Goal: Task Accomplishment & Management: Manage account settings

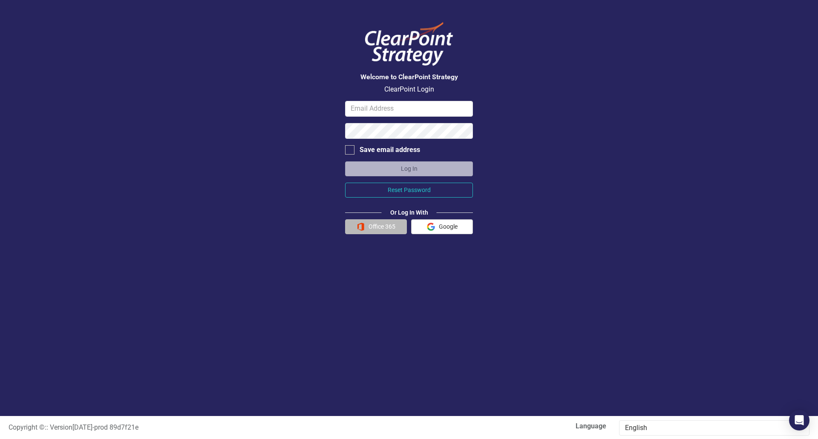
click at [385, 229] on button "Office 365" at bounding box center [376, 226] width 62 height 15
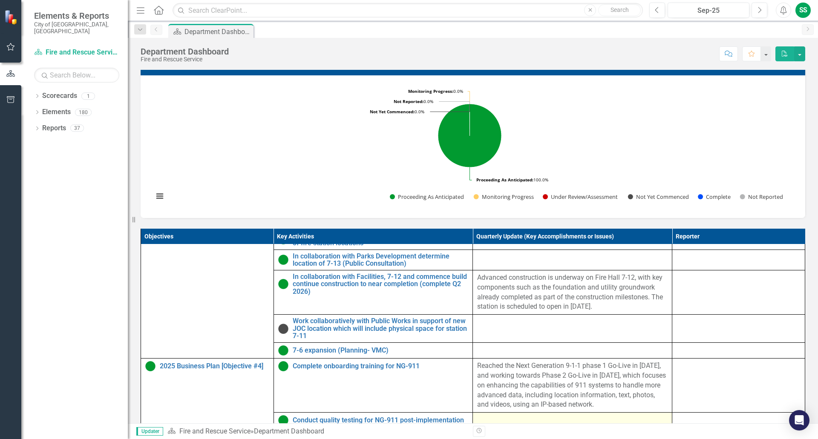
scroll to position [298, 0]
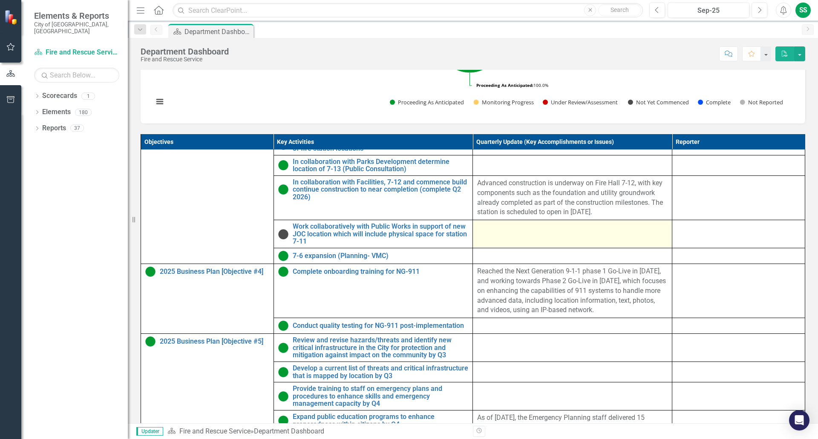
click at [585, 233] on div at bounding box center [572, 228] width 190 height 10
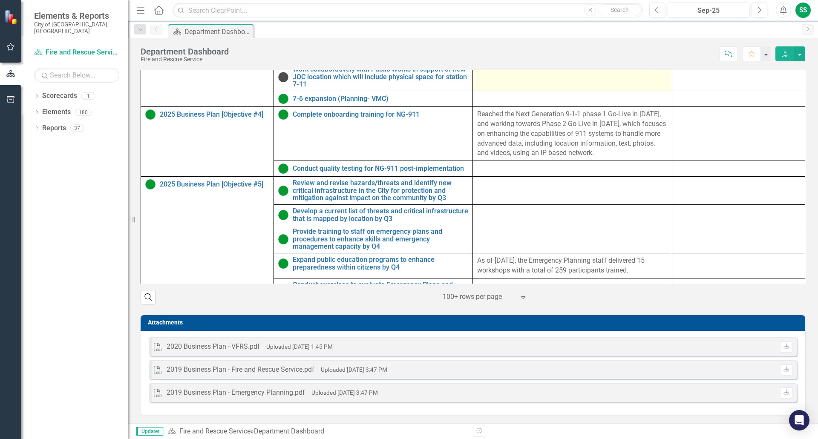
scroll to position [69, 0]
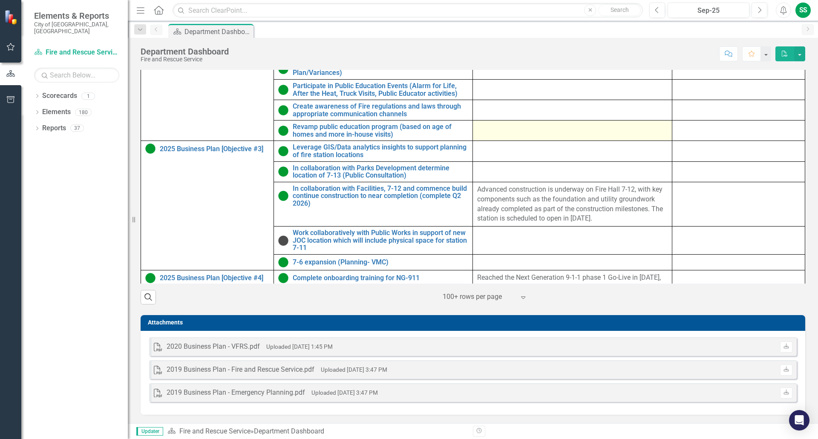
click at [512, 132] on div at bounding box center [572, 128] width 190 height 10
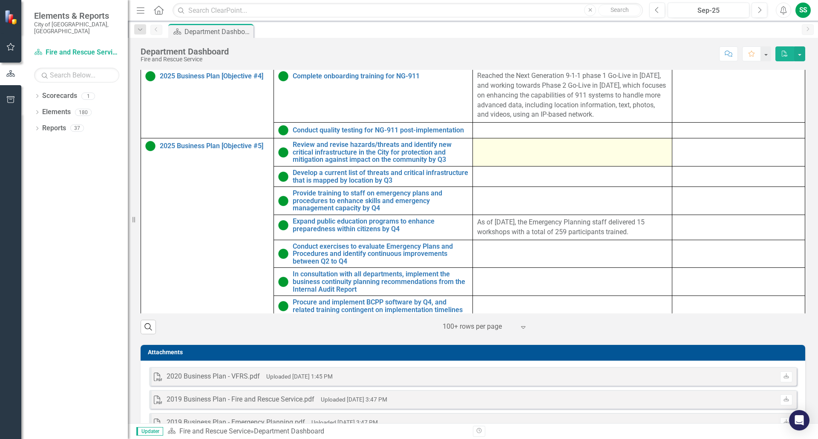
scroll to position [282, 0]
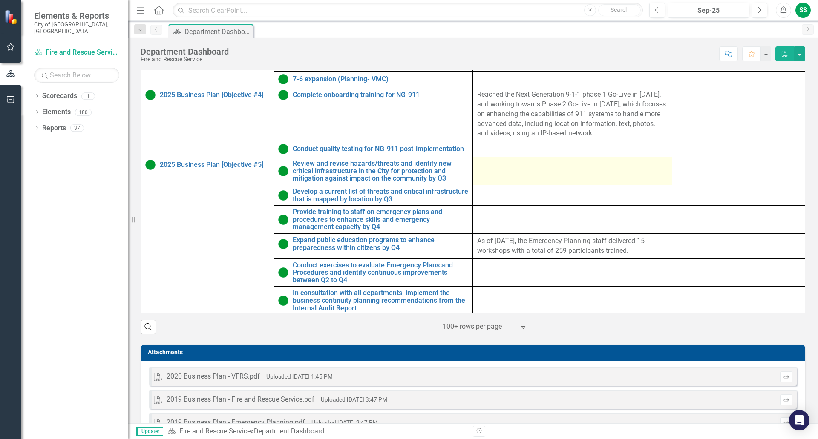
click at [517, 170] on div at bounding box center [572, 165] width 190 height 10
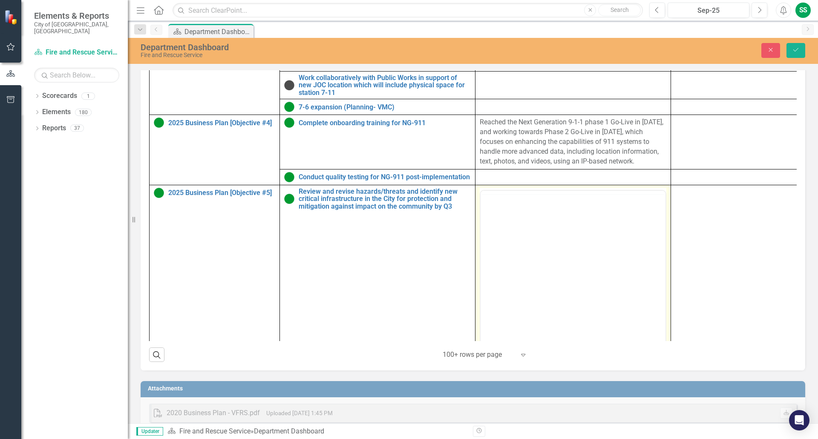
scroll to position [0, 0]
drag, startPoint x: 967, startPoint y: 419, endPoint x: 644, endPoint y: 224, distance: 376.7
click at [644, 224] on body "Rich Text Area. Press ALT-0 for help." at bounding box center [572, 274] width 185 height 128
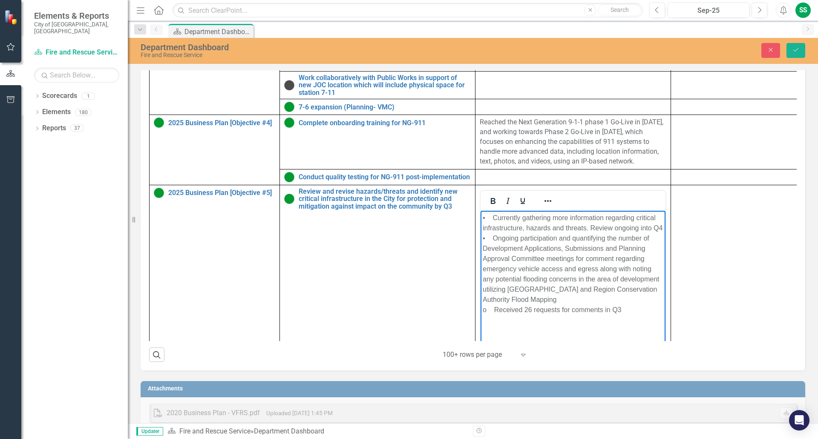
click at [710, 276] on td at bounding box center [736, 285] width 130 height 201
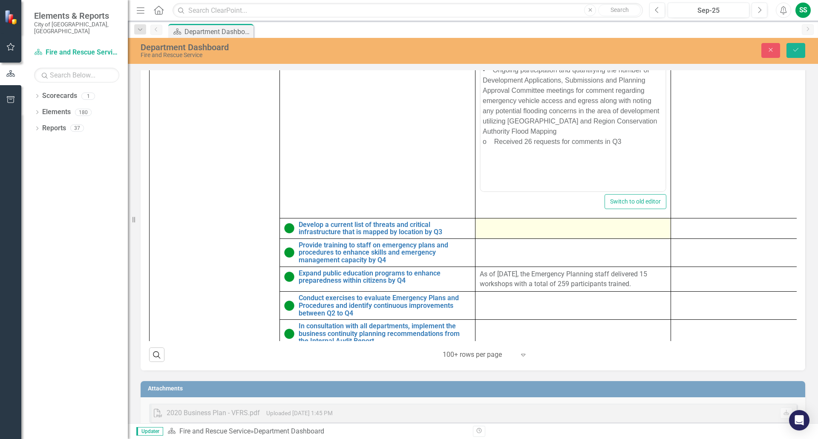
scroll to position [452, 0]
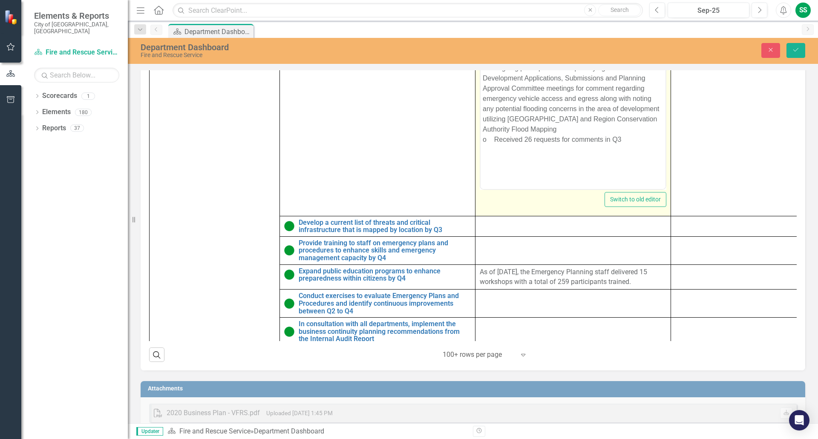
click at [626, 144] on p "• Currently gathering more information regarding critical infrastructure, hazar…" at bounding box center [573, 93] width 181 height 102
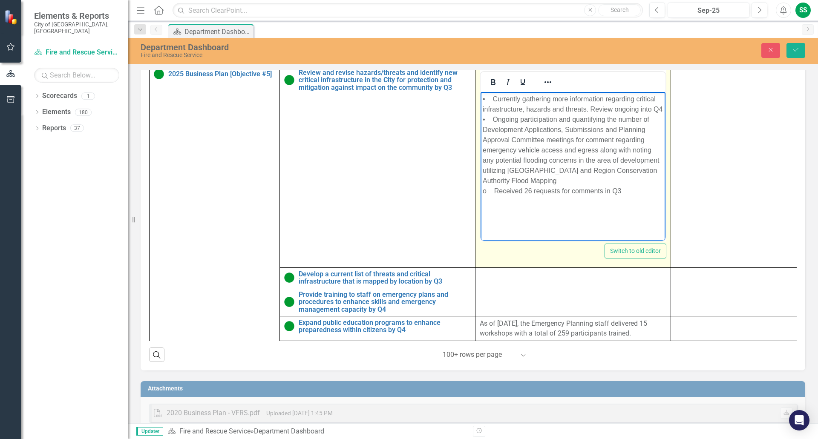
scroll to position [367, 0]
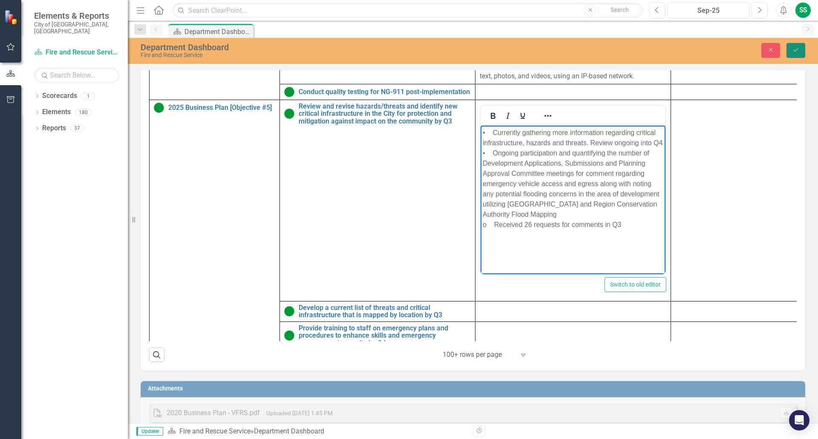
click at [799, 49] on icon "Save" at bounding box center [796, 50] width 8 height 6
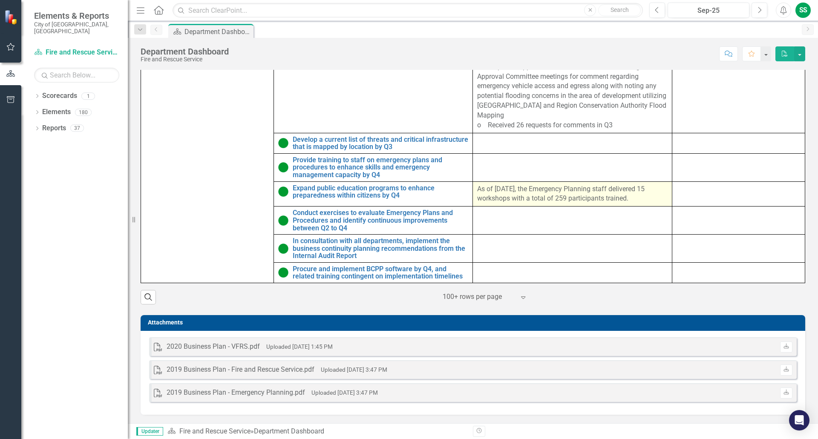
scroll to position [272, 0]
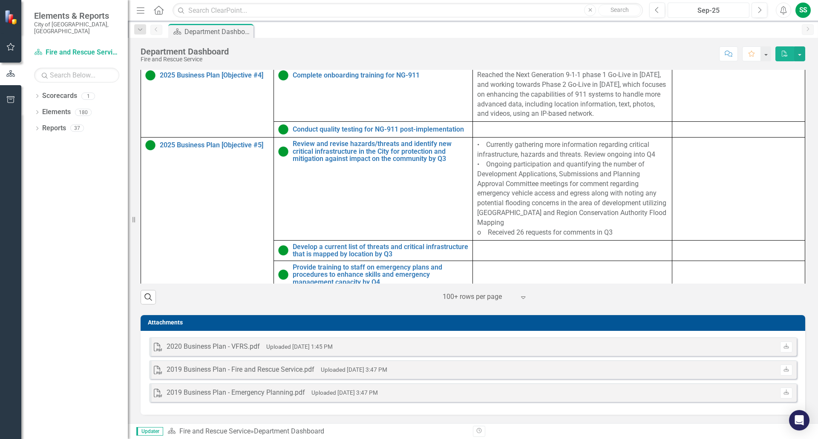
click at [732, 6] on div "Sep-25" at bounding box center [708, 11] width 76 height 10
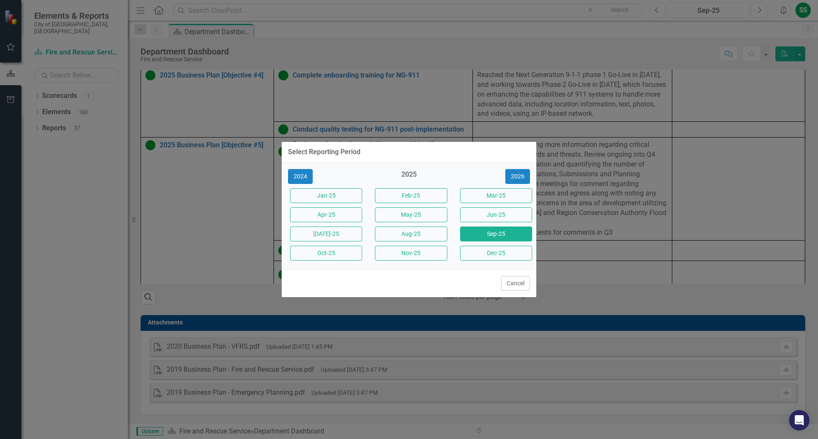
click at [640, 227] on div "Select Reporting Period 2024 2025 2026 Jan-25 Feb-25 Mar-25 Apr-25 May-25 Jun-2…" at bounding box center [409, 219] width 818 height 439
click at [512, 282] on button "Cancel" at bounding box center [515, 283] width 29 height 15
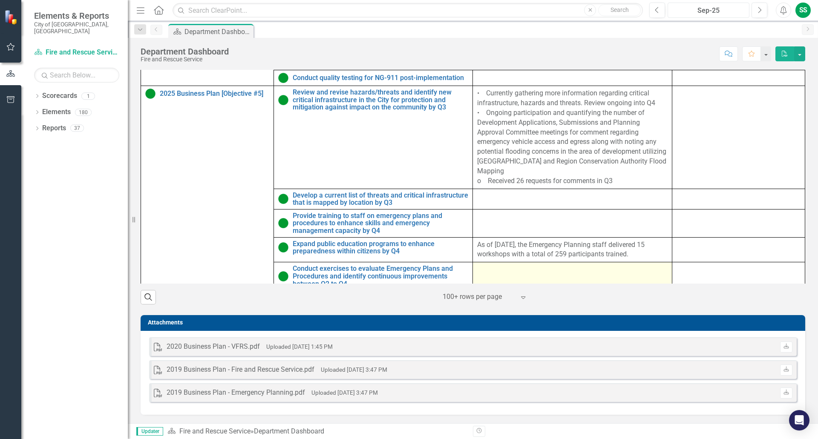
scroll to position [314, 0]
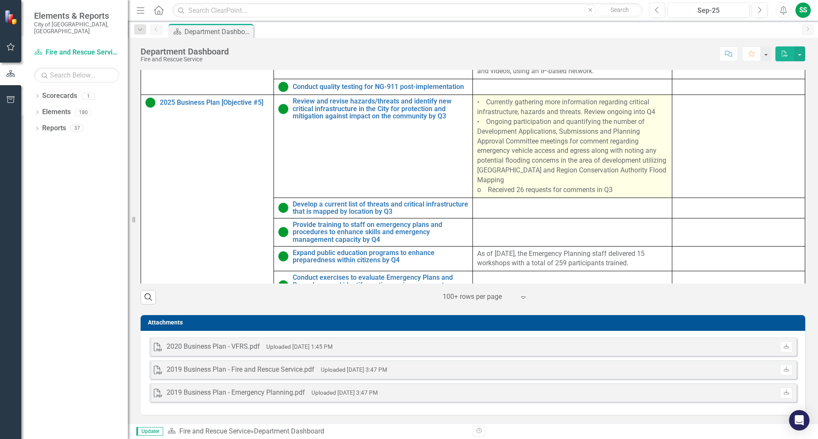
click at [499, 131] on p "• Currently gathering more information regarding critical infrastructure, hazar…" at bounding box center [572, 146] width 190 height 97
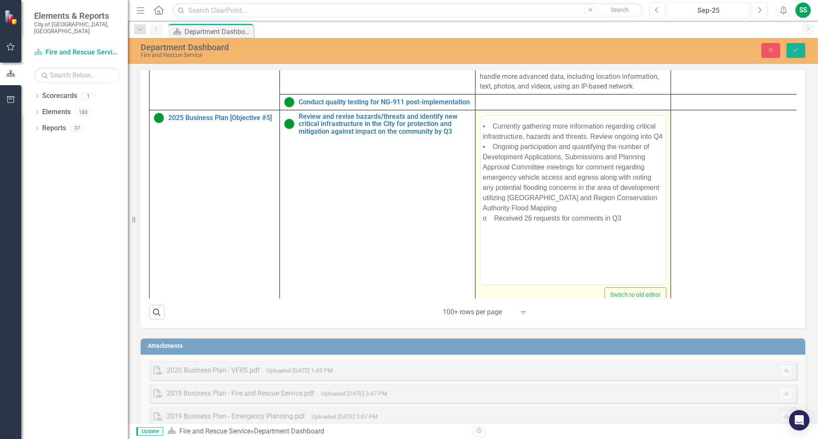
scroll to position [0, 0]
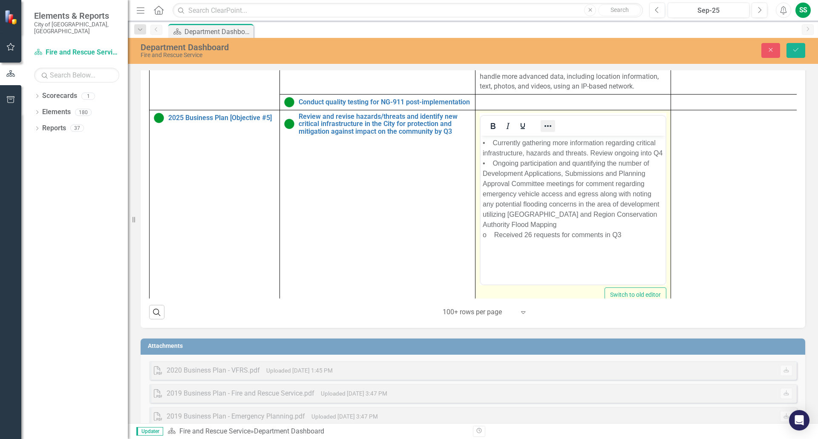
click at [551, 131] on icon "Reveal or hide additional toolbar items" at bounding box center [548, 126] width 10 height 10
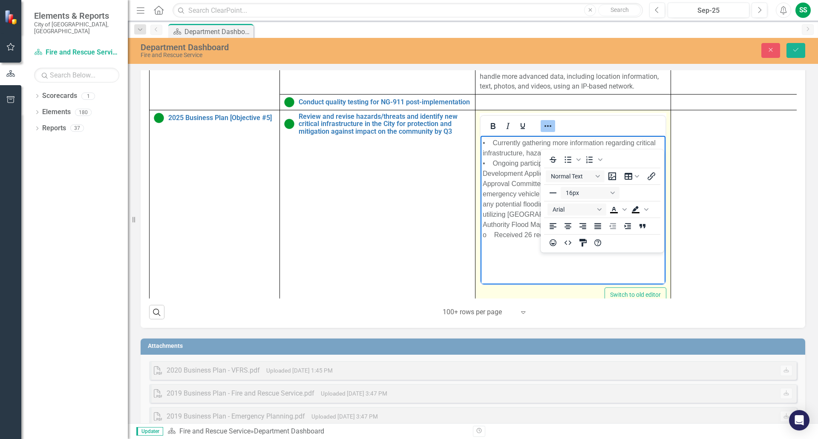
click at [495, 144] on p "• Currently gathering more information regarding critical infrastructure, hazar…" at bounding box center [573, 189] width 181 height 102
click at [702, 168] on td at bounding box center [736, 210] width 130 height 201
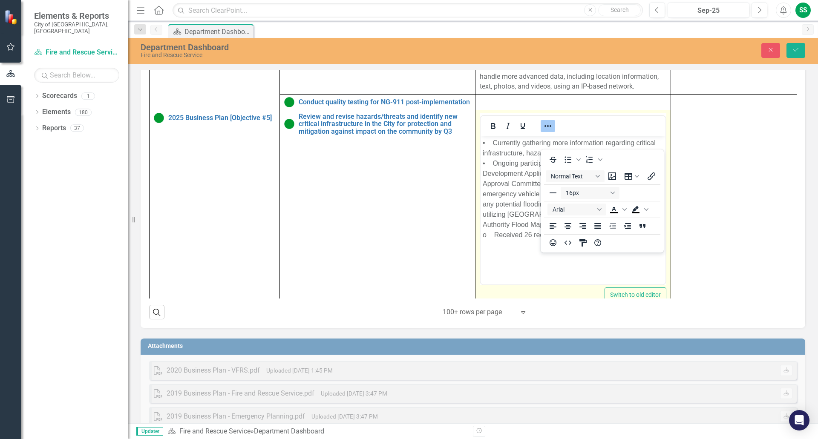
click at [644, 257] on body "• Currently gathering more information regarding critical infrastructure, hazar…" at bounding box center [572, 199] width 185 height 128
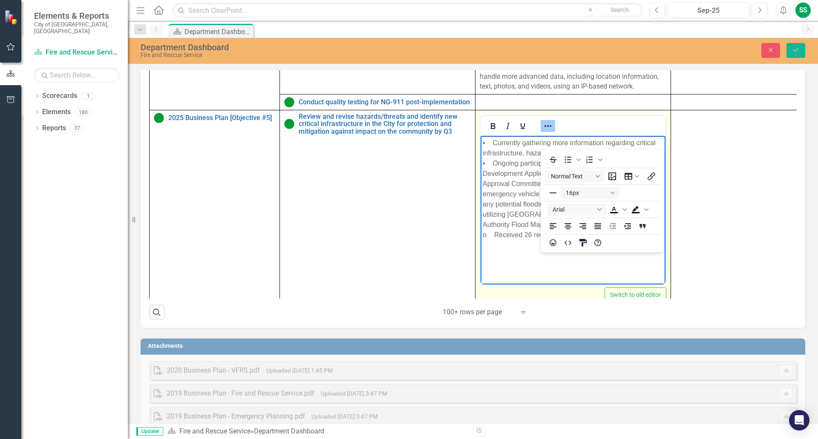
click at [611, 240] on p "• Currently gathering more information regarding critical infrastructure, hazar…" at bounding box center [573, 189] width 181 height 102
click at [552, 131] on icon "Reveal or hide additional toolbar items" at bounding box center [548, 126] width 10 height 10
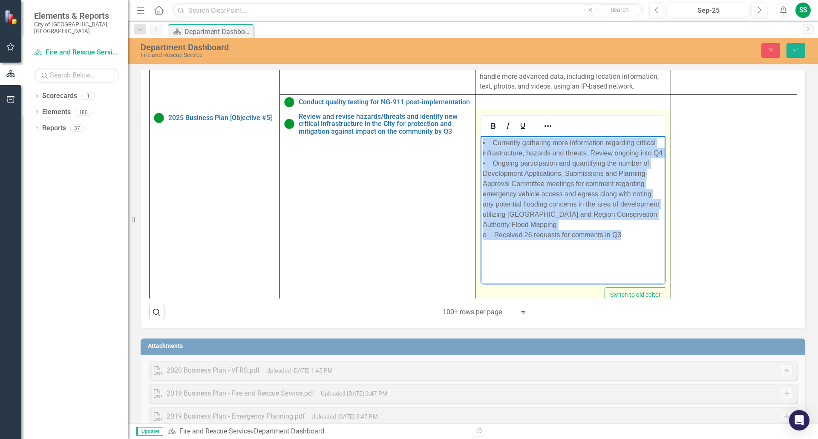
drag, startPoint x: 636, startPoint y: 244, endPoint x: 483, endPoint y: 141, distance: 184.4
click at [483, 141] on p "• Currently gathering more information regarding critical infrastructure, hazar…" at bounding box center [573, 189] width 181 height 102
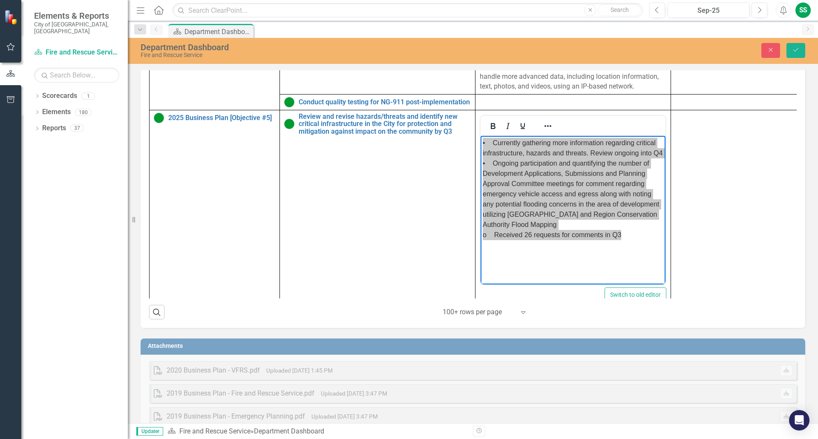
drag, startPoint x: 6, startPoint y: 5, endPoint x: 767, endPoint y: 153, distance: 775.0
click at [768, 153] on td at bounding box center [736, 210] width 130 height 201
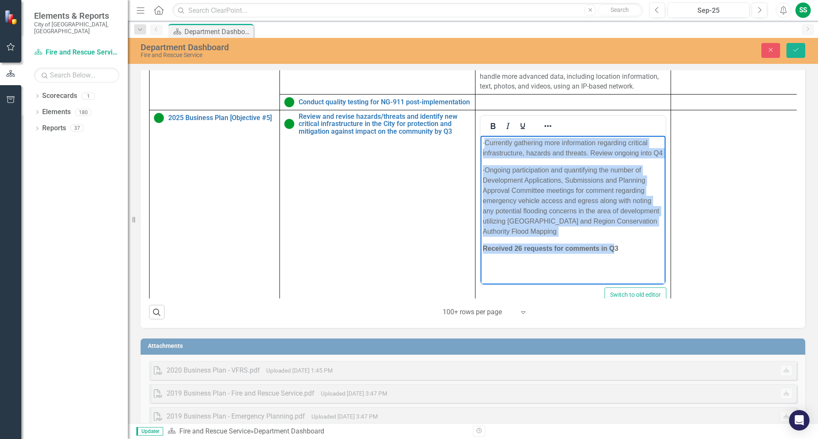
drag, startPoint x: 501, startPoint y: 140, endPoint x: 616, endPoint y: 253, distance: 160.8
click at [616, 253] on body "· Currently gathering more information regarding critical infrastructure, hazar…" at bounding box center [572, 199] width 185 height 128
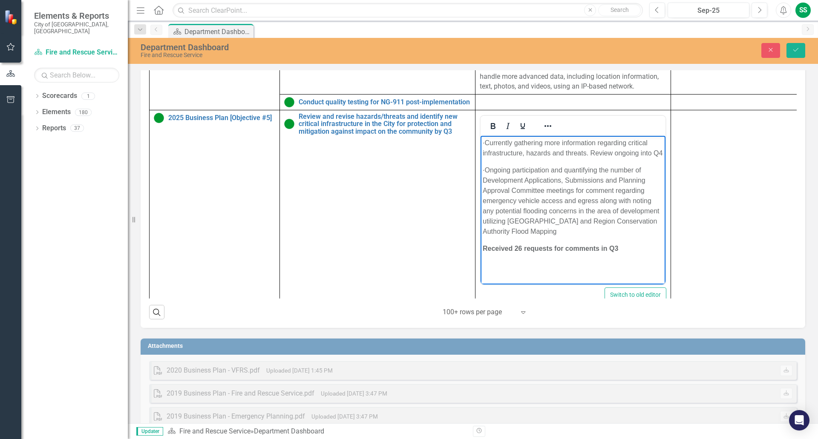
drag, startPoint x: 498, startPoint y: 150, endPoint x: 492, endPoint y: 145, distance: 7.6
click at [492, 145] on p "· Currently gathering more information regarding critical infrastructure, hazar…" at bounding box center [573, 148] width 181 height 20
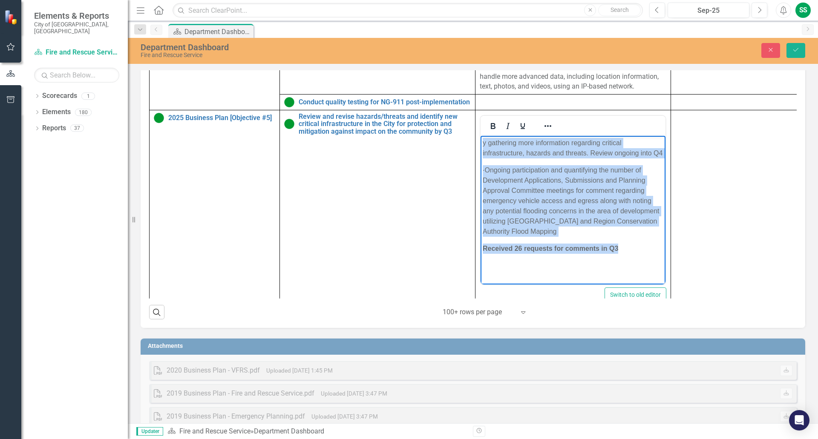
drag, startPoint x: 484, startPoint y: 144, endPoint x: 624, endPoint y: 256, distance: 179.1
click at [624, 256] on body "y gathering more information regarding critical infrastructure, hazards and thr…" at bounding box center [572, 199] width 185 height 128
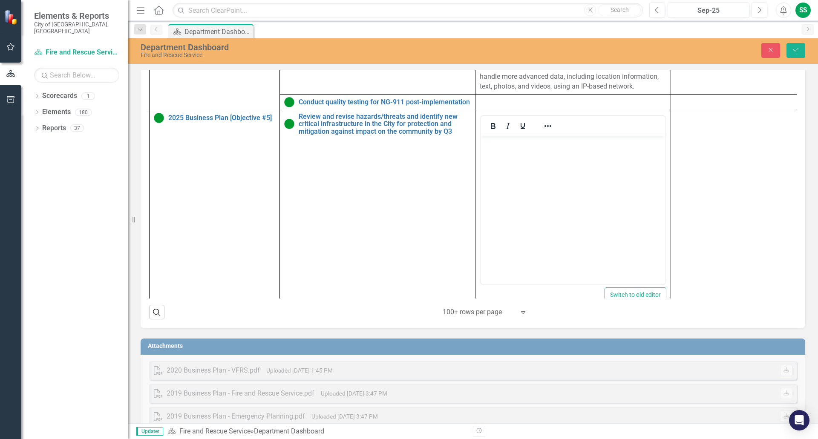
click at [733, 213] on td at bounding box center [736, 210] width 130 height 201
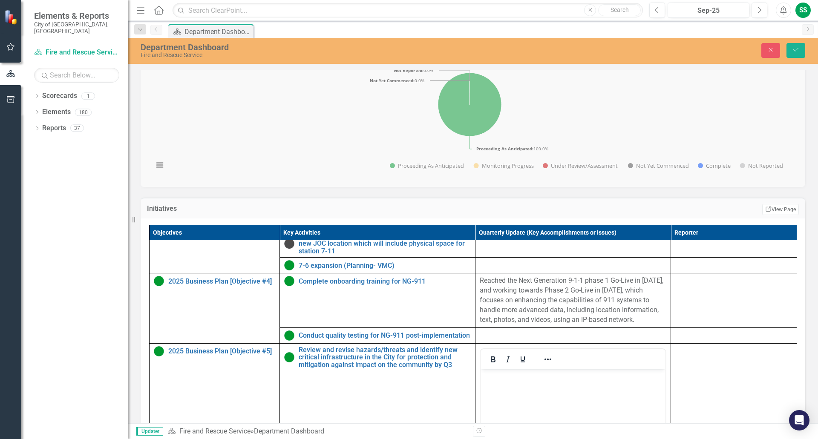
scroll to position [256, 0]
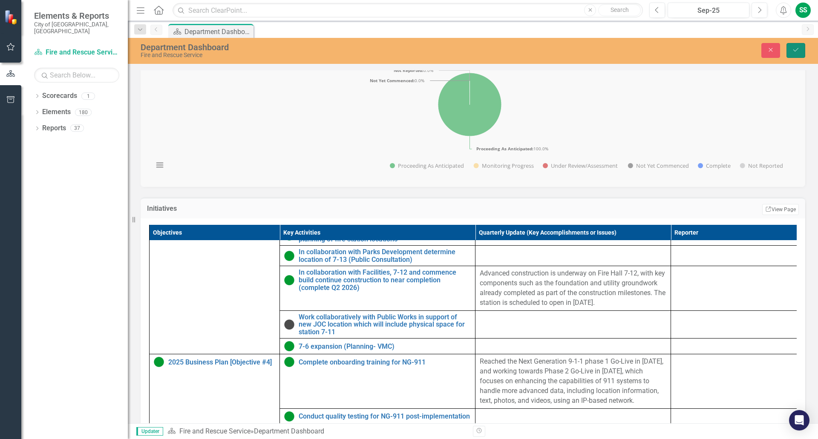
click at [793, 47] on icon "Save" at bounding box center [796, 50] width 8 height 6
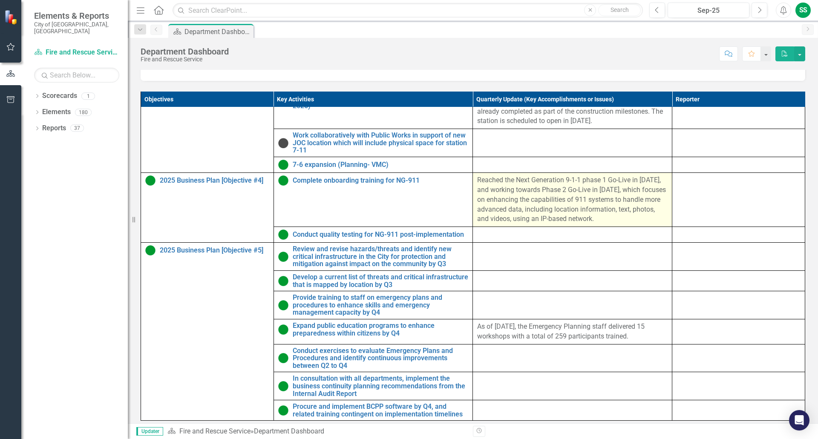
scroll to position [325, 0]
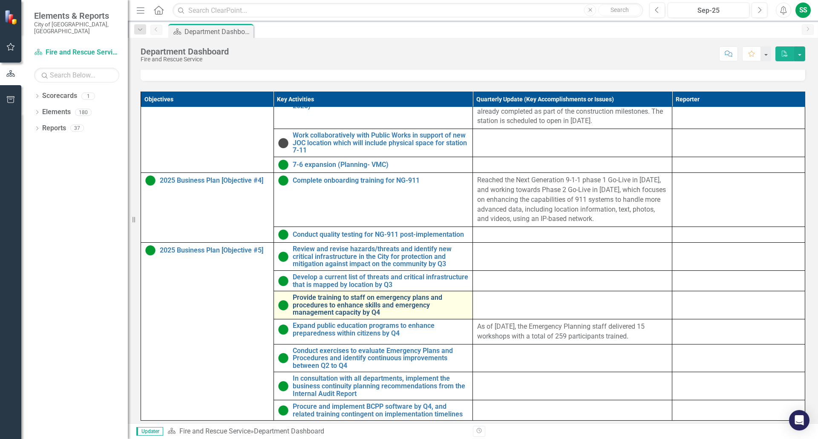
click at [349, 305] on link "Provide training to staff on emergency plans and procedures to enhance skills a…" at bounding box center [381, 305] width 176 height 23
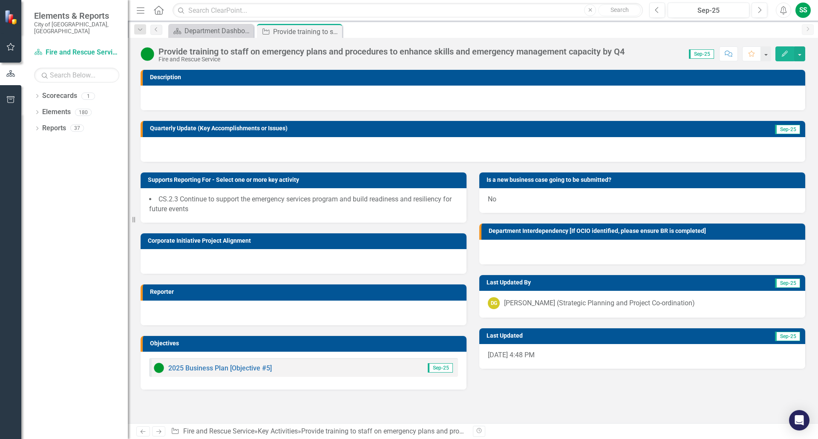
click at [213, 146] on div at bounding box center [473, 149] width 664 height 25
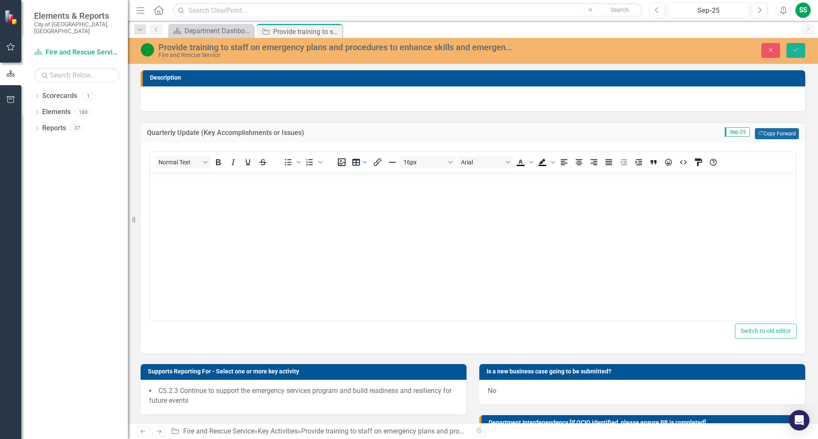
click at [778, 134] on button "Copy Forward Copy Forward" at bounding box center [777, 133] width 44 height 11
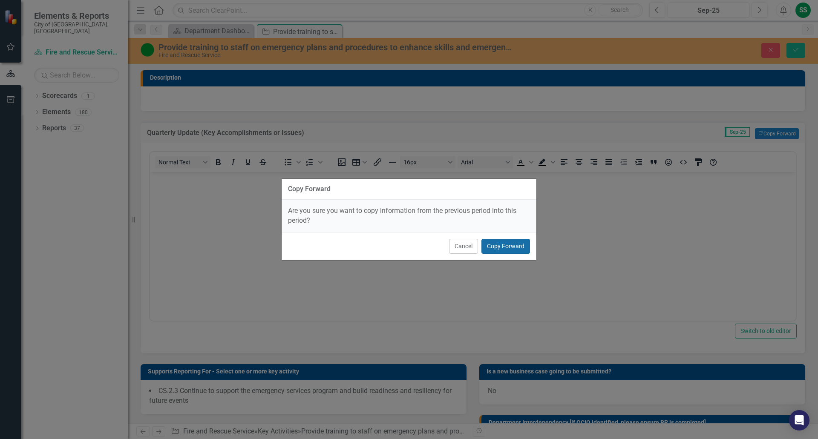
click at [504, 247] on button "Copy Forward" at bounding box center [505, 246] width 49 height 15
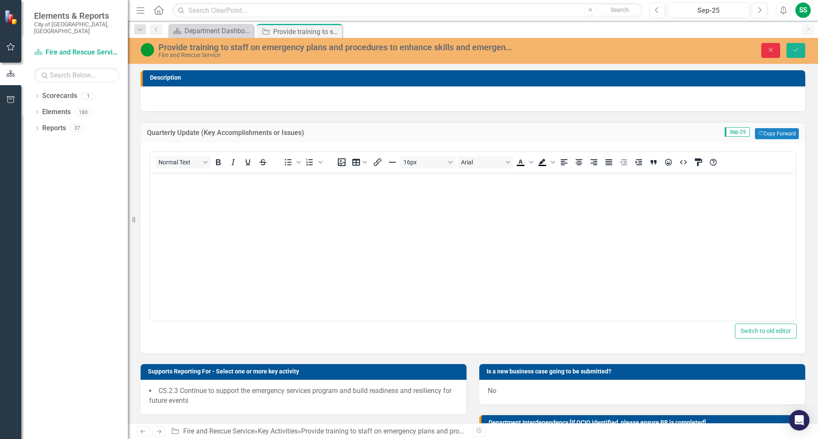
click at [765, 52] on button "Close" at bounding box center [770, 50] width 19 height 15
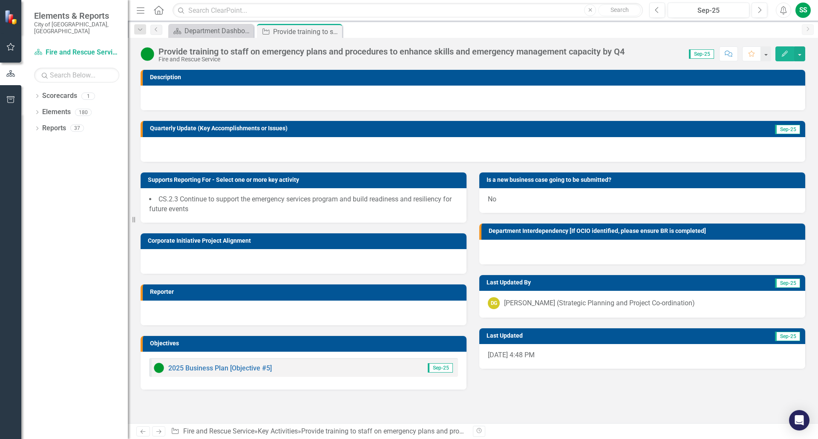
click at [368, 143] on div at bounding box center [473, 149] width 664 height 25
click at [234, 29] on div "Department Dashboard" at bounding box center [212, 31] width 56 height 11
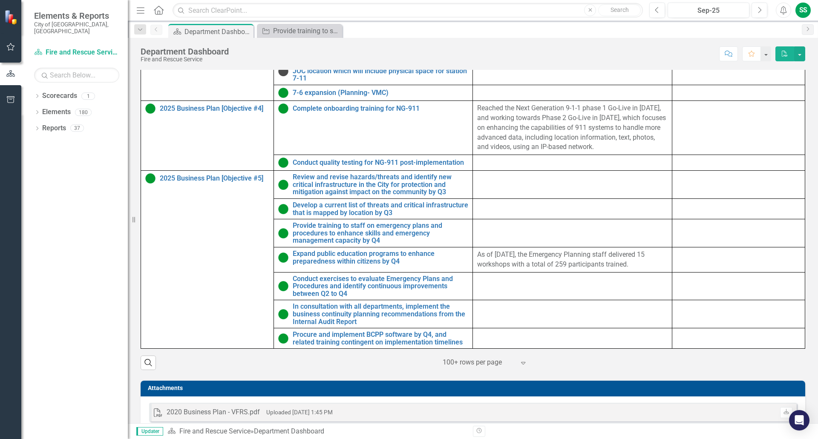
scroll to position [426, 0]
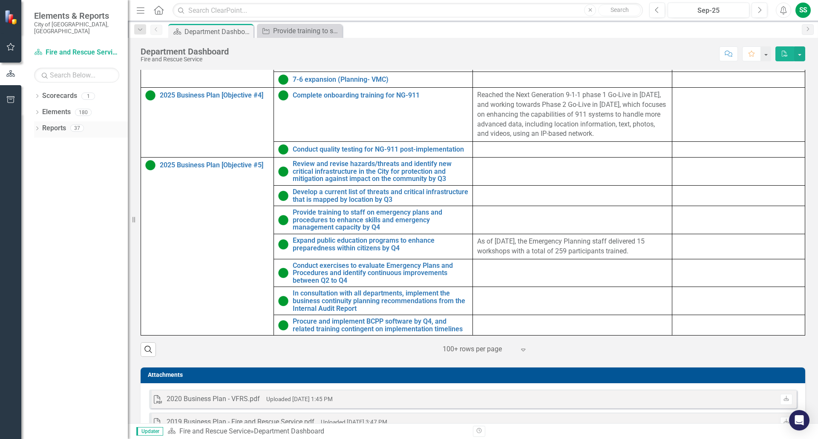
click at [60, 125] on link "Reports" at bounding box center [54, 129] width 24 height 10
click at [84, 121] on div "Reports 37" at bounding box center [85, 129] width 86 height 16
click at [43, 121] on div "Dropdown Reports 37" at bounding box center [81, 129] width 94 height 16
click at [82, 125] on div "37" at bounding box center [77, 128] width 14 height 7
click at [35, 127] on icon "Dropdown" at bounding box center [37, 129] width 6 height 5
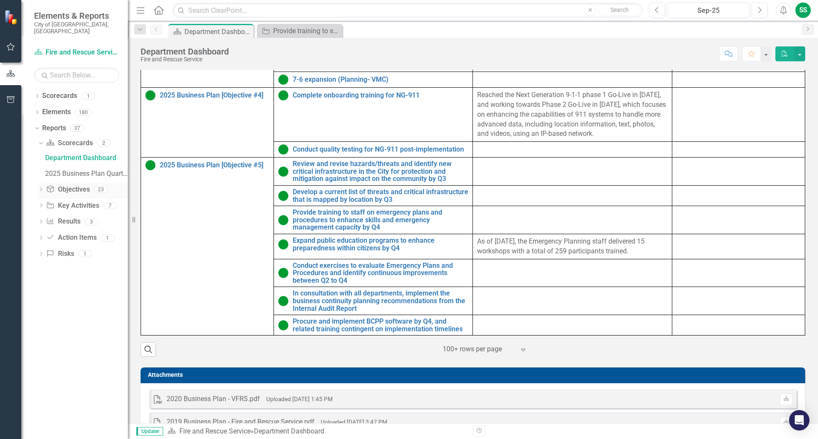
click at [41, 187] on icon at bounding box center [41, 189] width 2 height 4
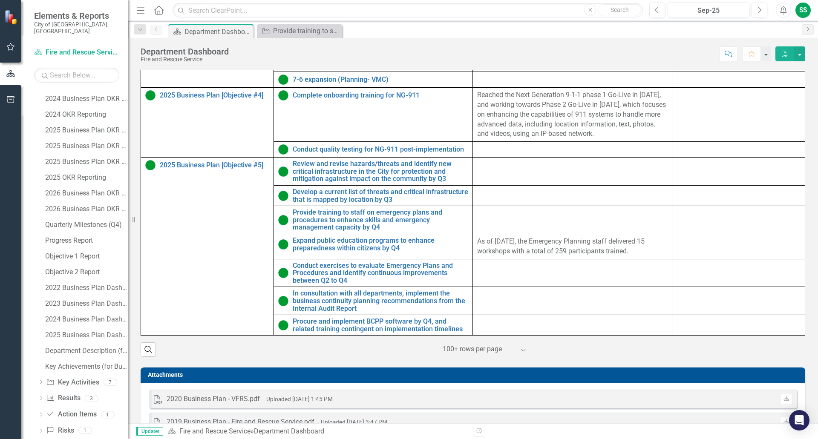
scroll to position [161, 0]
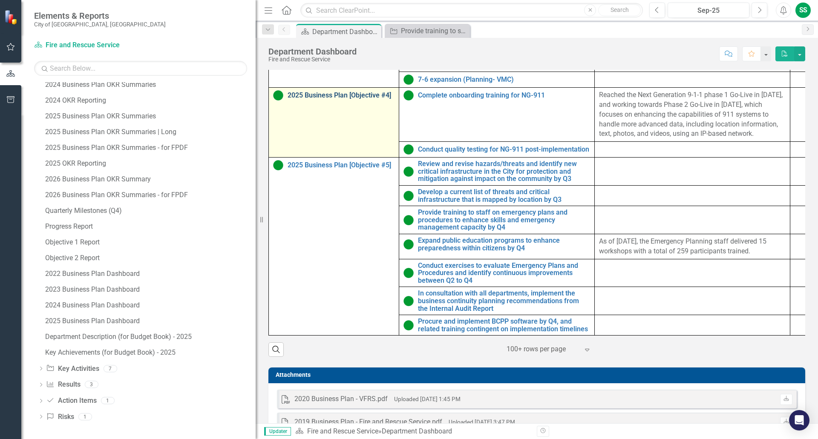
drag, startPoint x: 131, startPoint y: 72, endPoint x: 306, endPoint y: 90, distance: 176.5
click at [306, 90] on div "Elements & Reports City of [GEOGRAPHIC_DATA], ON Scorecard Fire and Rescue Serv…" at bounding box center [409, 219] width 818 height 439
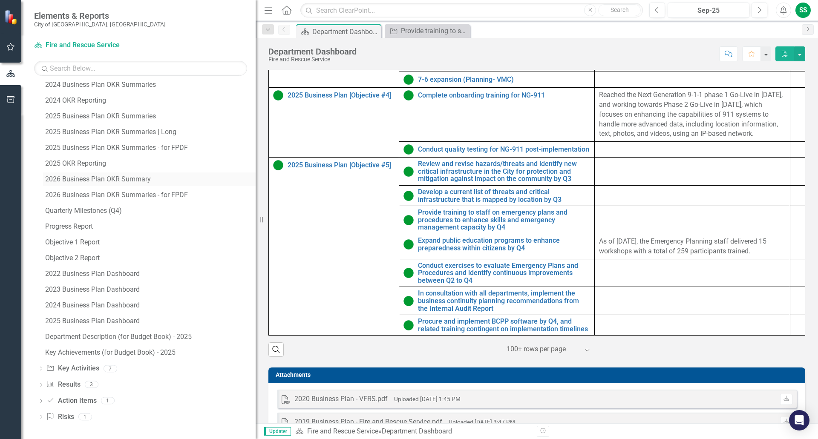
click at [46, 178] on link "2026 Business Plan OKR Summary" at bounding box center [149, 180] width 213 height 14
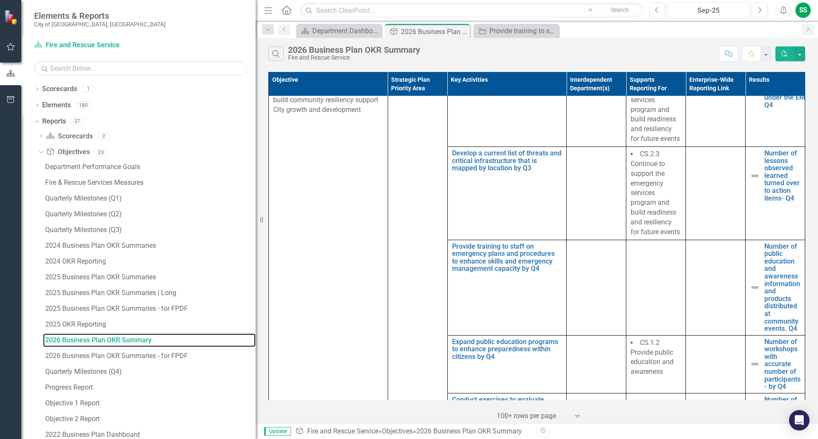
scroll to position [987, 0]
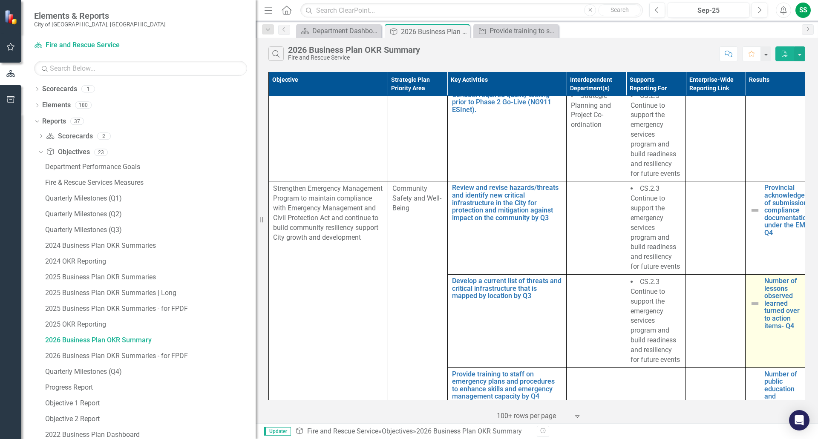
click at [760, 343] on td "Number of lessons observed learned turned over to action items- Q4 Link Open El…" at bounding box center [775, 320] width 60 height 93
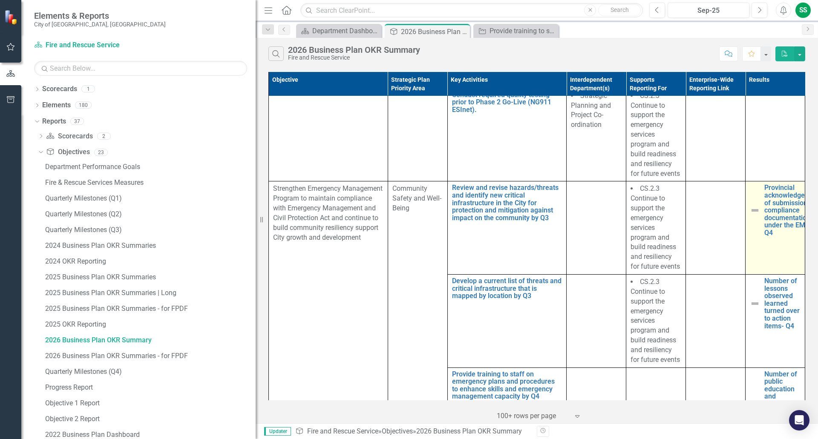
click at [755, 246] on td "Provincial acknowledgement of submission of compliance documentation under the …" at bounding box center [775, 227] width 60 height 93
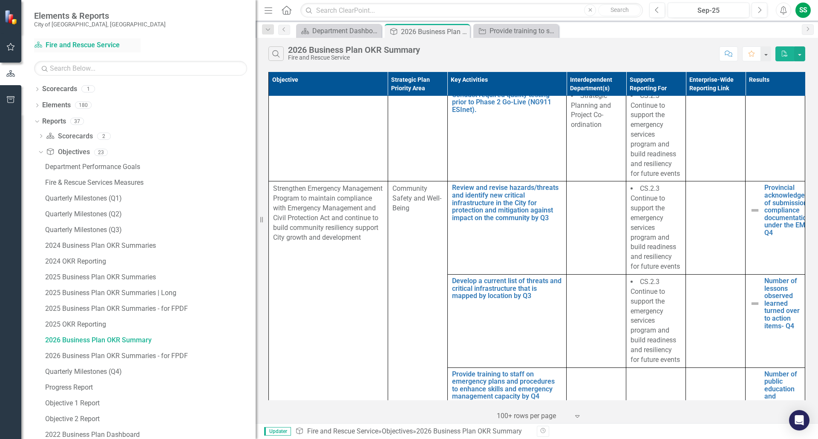
click at [81, 44] on link "Scorecard Fire and Rescue Service" at bounding box center [87, 45] width 106 height 10
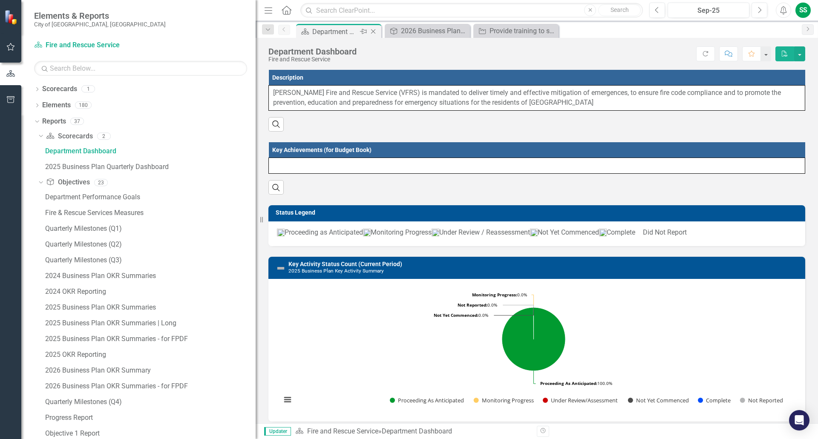
click at [331, 30] on div "Department Dashboard" at bounding box center [335, 31] width 46 height 11
click at [335, 30] on div "Department Dashboard" at bounding box center [335, 31] width 46 height 11
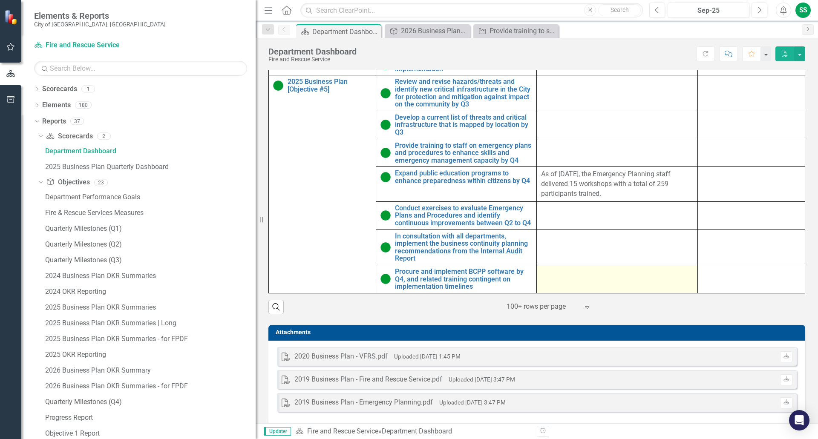
scroll to position [413, 0]
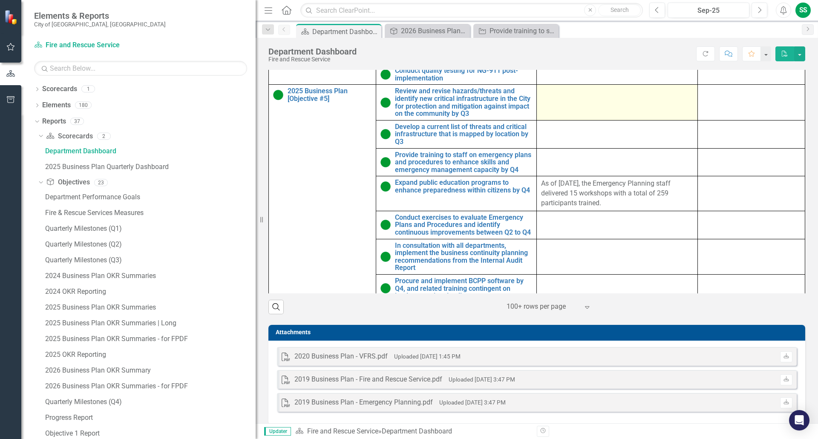
click at [544, 120] on td at bounding box center [617, 102] width 161 height 35
drag, startPoint x: 546, startPoint y: 129, endPoint x: 544, endPoint y: 125, distance: 4.8
click at [544, 98] on div at bounding box center [617, 92] width 152 height 10
click at [581, 120] on td at bounding box center [617, 102] width 161 height 35
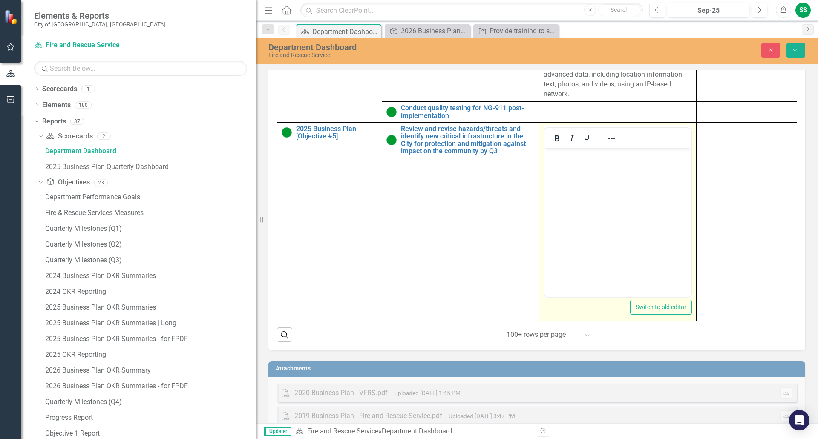
scroll to position [0, 0]
click at [553, 154] on p "Rich Text Area. Press ALT-0 for help." at bounding box center [618, 155] width 142 height 10
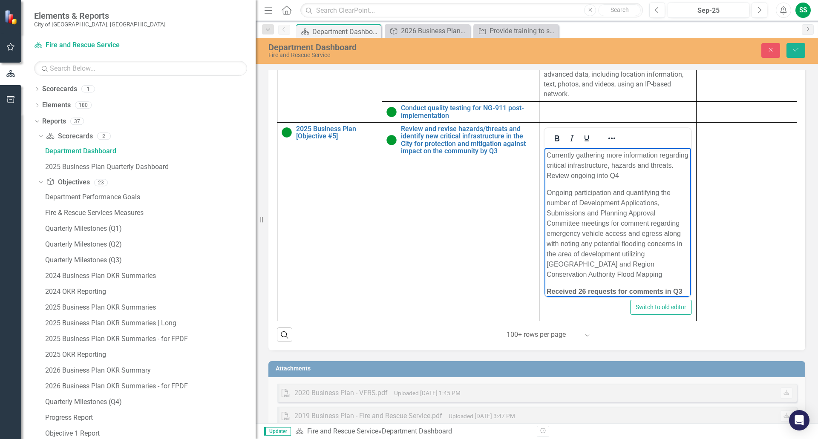
click at [546, 155] on body "Currently gathering more information regarding critical infrastructure, hazards…" at bounding box center [617, 227] width 147 height 158
click at [612, 144] on icon "Reveal or hide additional toolbar items" at bounding box center [612, 138] width 10 height 10
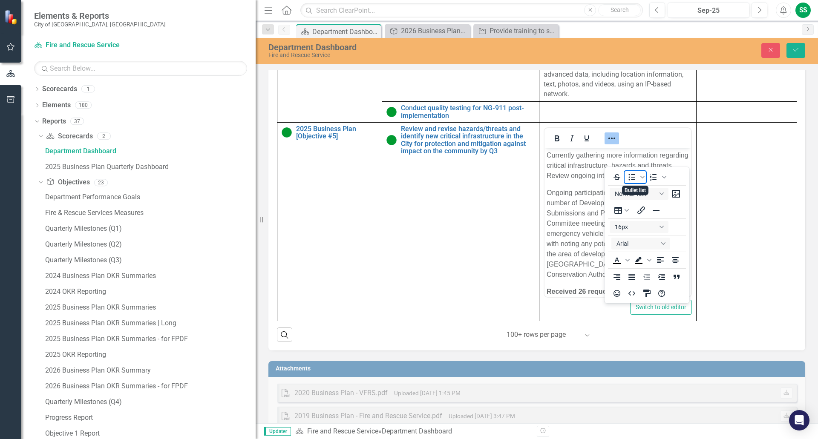
click at [630, 179] on icon "Bullet list" at bounding box center [632, 177] width 10 height 10
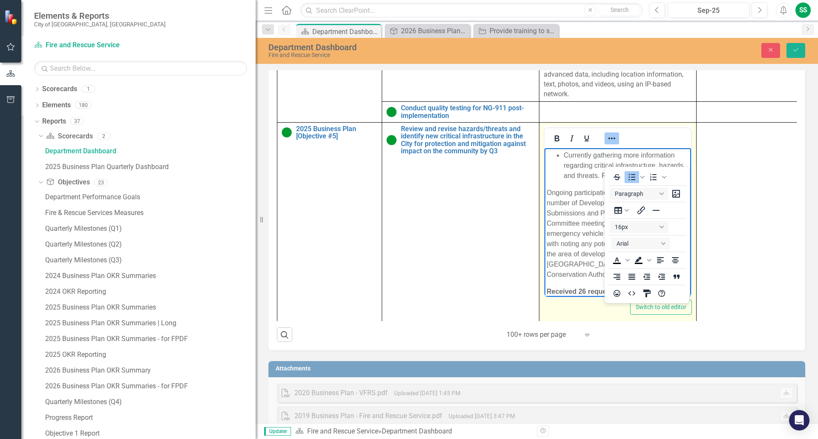
drag, startPoint x: 547, startPoint y: 194, endPoint x: 577, endPoint y: 170, distance: 37.9
click at [547, 193] on p "Ongoing participation and quantifying the number of Development Applications, S…" at bounding box center [618, 233] width 142 height 92
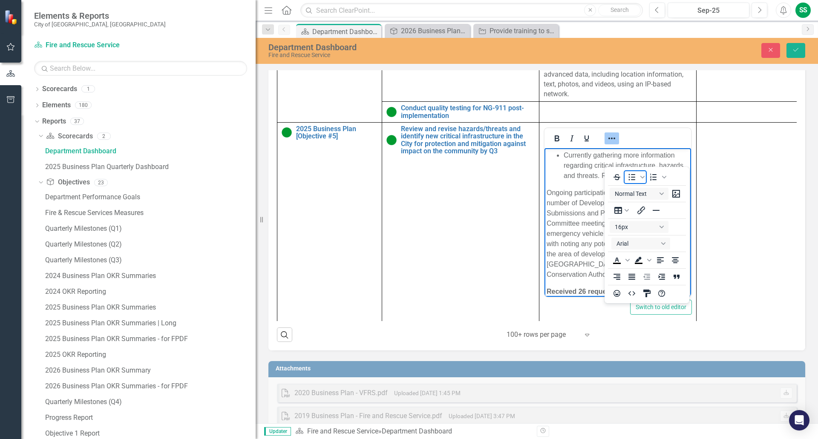
click at [633, 177] on icon "Bullet list" at bounding box center [632, 177] width 7 height 6
click at [723, 202] on td at bounding box center [748, 222] width 105 height 201
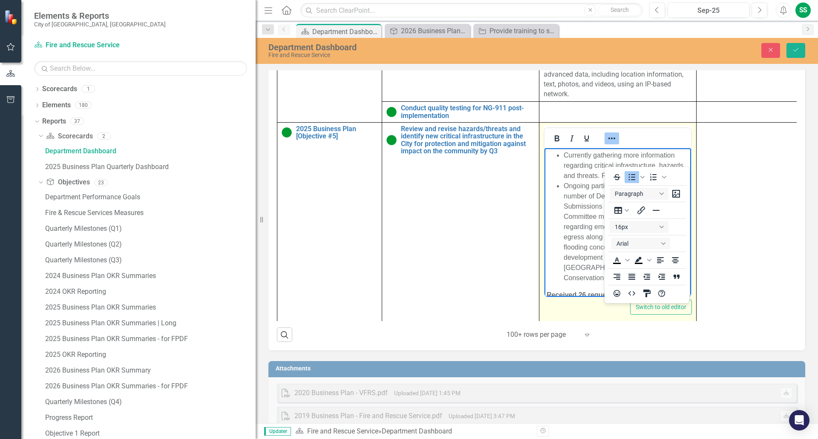
click at [551, 243] on ul "Currently gathering more information regarding critical infrastructure, hazards…" at bounding box center [618, 216] width 142 height 133
click at [610, 144] on icon "Reveal or hide additional toolbar items" at bounding box center [612, 138] width 10 height 10
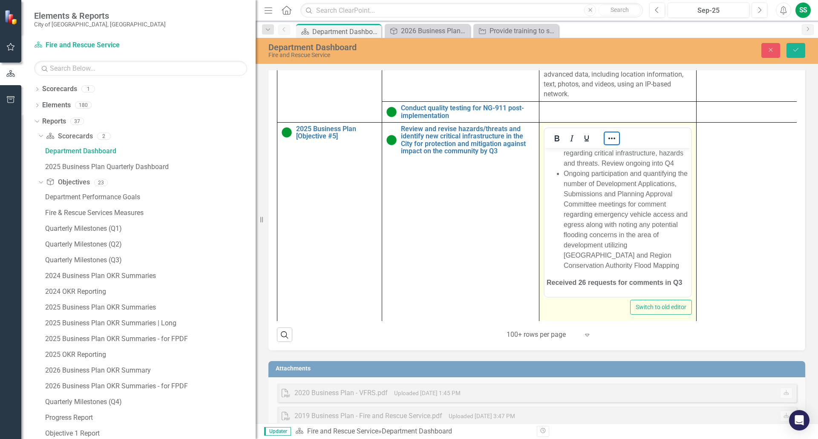
scroll to position [23, 0]
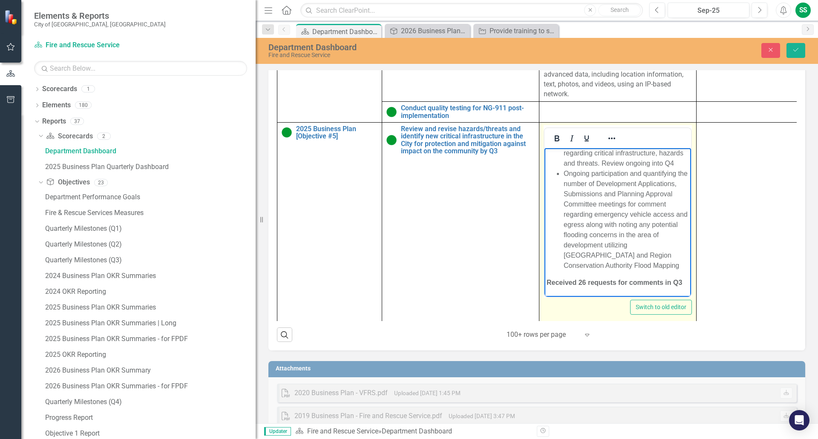
click at [633, 213] on li "Ongoing participation and quantifying the number of Development Applications, S…" at bounding box center [626, 219] width 125 height 102
click at [633, 216] on li "Ongoing participation and quantifying the number of Development Applications, S…" at bounding box center [626, 214] width 125 height 112
click at [621, 245] on li "Ongoing participation and quantifying the number of Development Applications, S…" at bounding box center [626, 214] width 125 height 112
click at [582, 233] on li "Ongoing participation and quantifying the number of Development Applications, S…" at bounding box center [626, 214] width 125 height 112
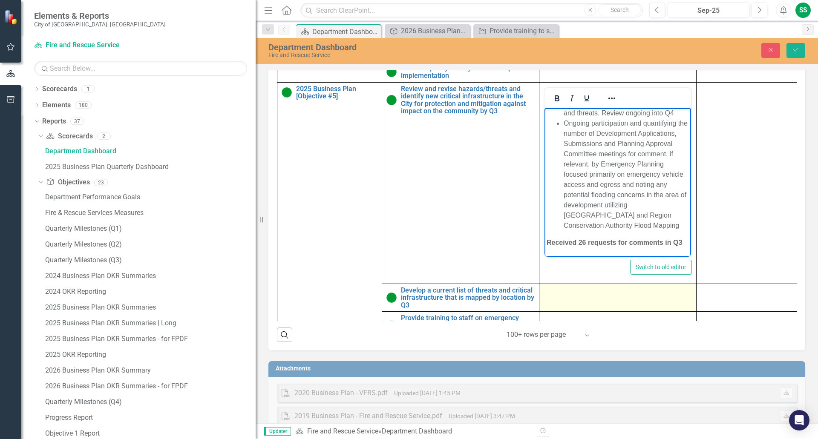
scroll to position [498, 0]
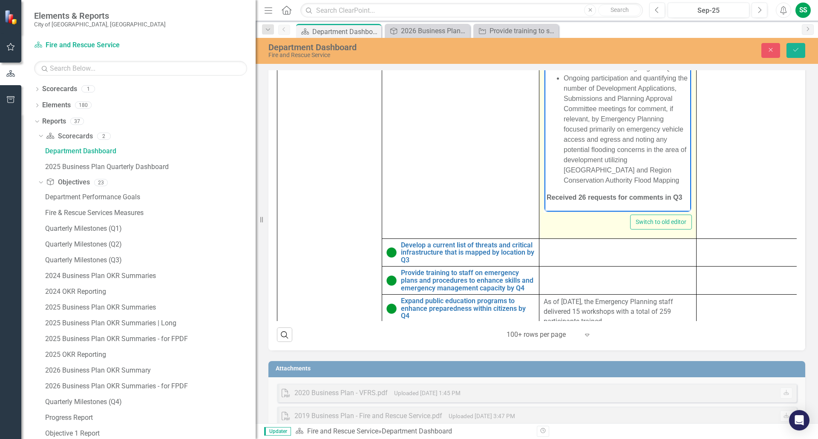
click at [547, 197] on strong "Received 26 requests for comments in Q3" at bounding box center [614, 196] width 135 height 7
drag, startPoint x: 546, startPoint y: 199, endPoint x: 560, endPoint y: 178, distance: 25.6
click at [547, 199] on body "Currently gathering more information regarding critical infrastructure, hazards…" at bounding box center [617, 120] width 147 height 181
click at [610, 58] on icon "Reveal or hide additional toolbar items" at bounding box center [612, 53] width 10 height 10
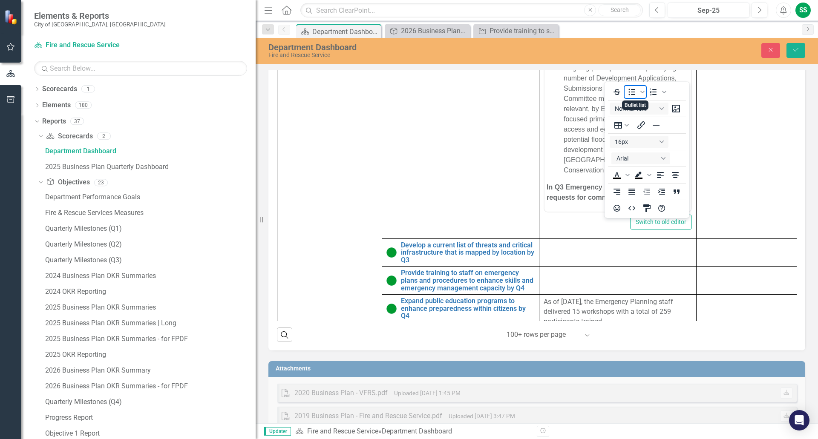
click at [631, 91] on icon "Bullet list" at bounding box center [632, 92] width 10 height 10
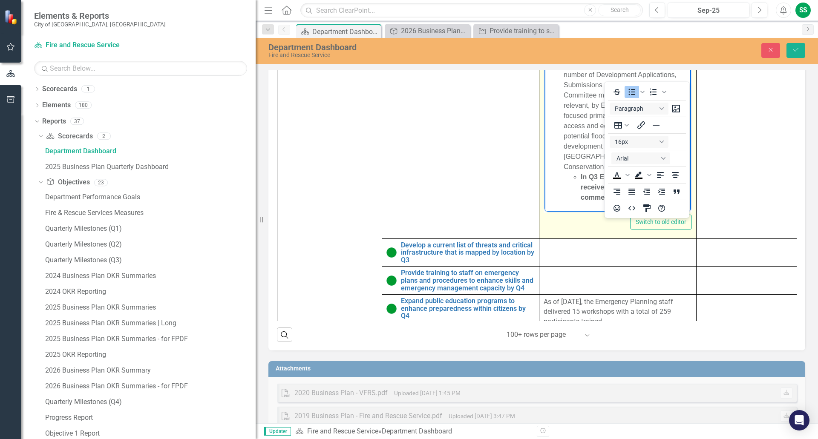
click at [657, 202] on li "In Q3 Emergency Planning received 26 requests for comments in Q3" at bounding box center [635, 187] width 108 height 31
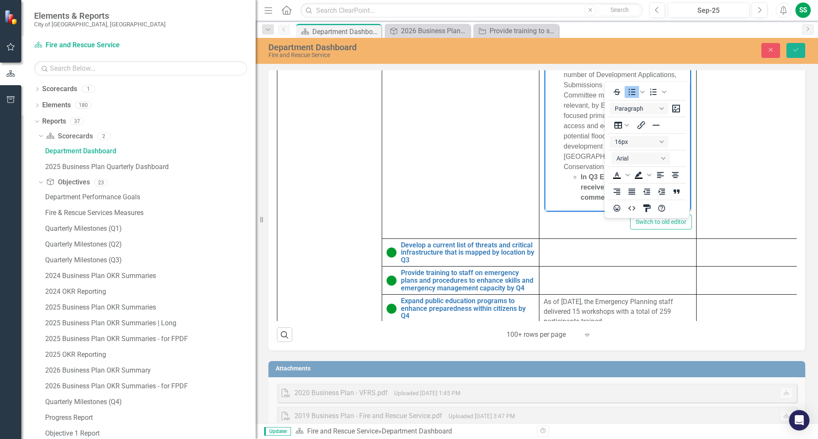
click at [709, 201] on td at bounding box center [748, 137] width 105 height 201
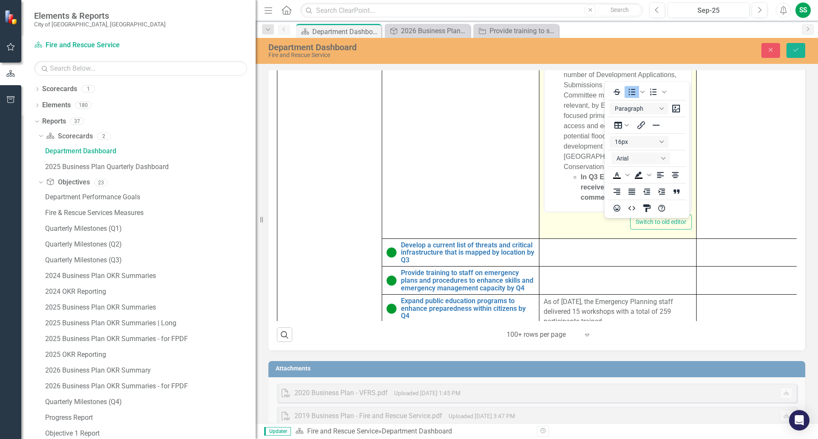
click at [582, 230] on div "Switch to old editor" at bounding box center [618, 222] width 148 height 15
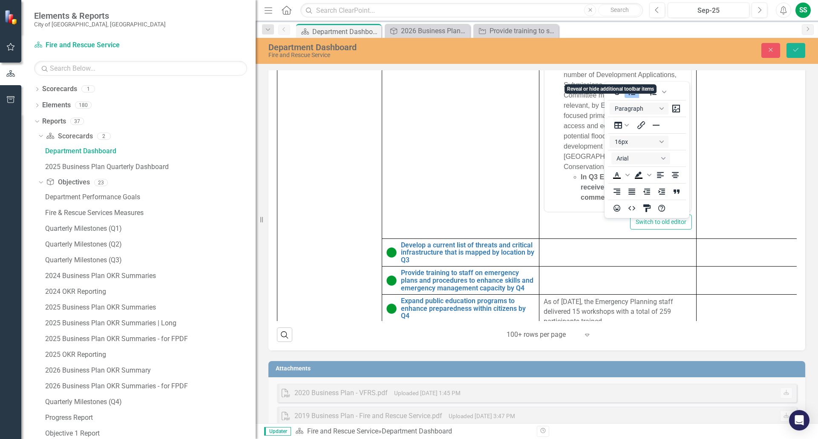
click at [607, 65] on div "Department Dashboard Fire and Rescue Service Close Save Description Vaughan Fir…" at bounding box center [537, 230] width 562 height 385
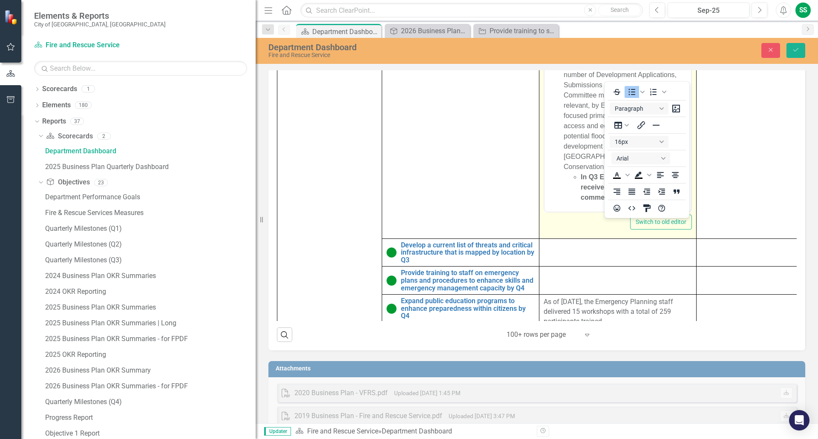
click at [610, 58] on icon "Reveal or hide additional toolbar items" at bounding box center [612, 53] width 10 height 10
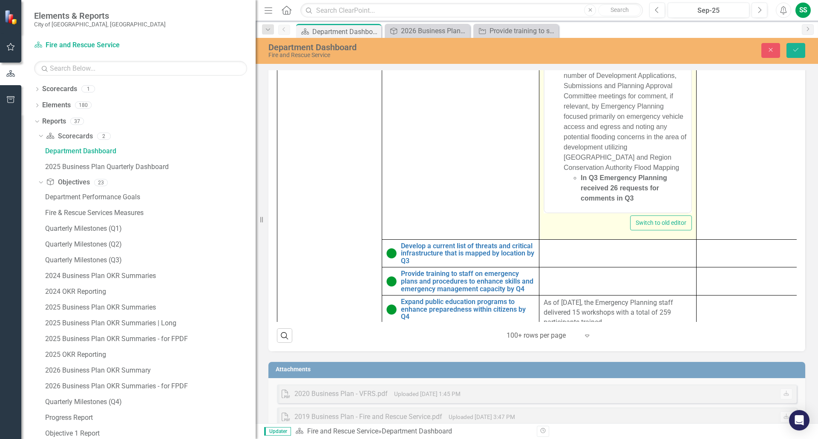
scroll to position [57, 0]
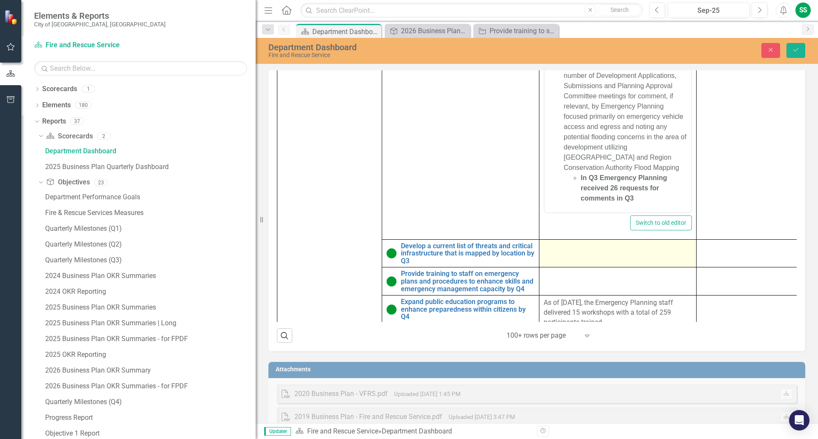
click at [556, 253] on div at bounding box center [618, 247] width 148 height 10
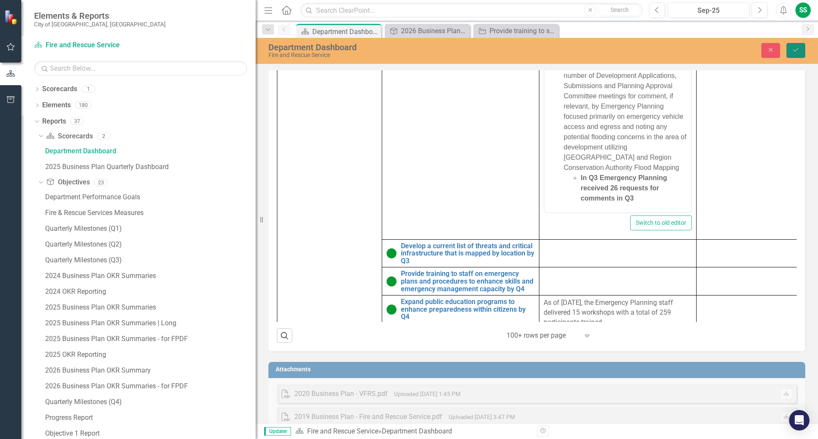
click at [798, 50] on icon "Save" at bounding box center [796, 50] width 8 height 6
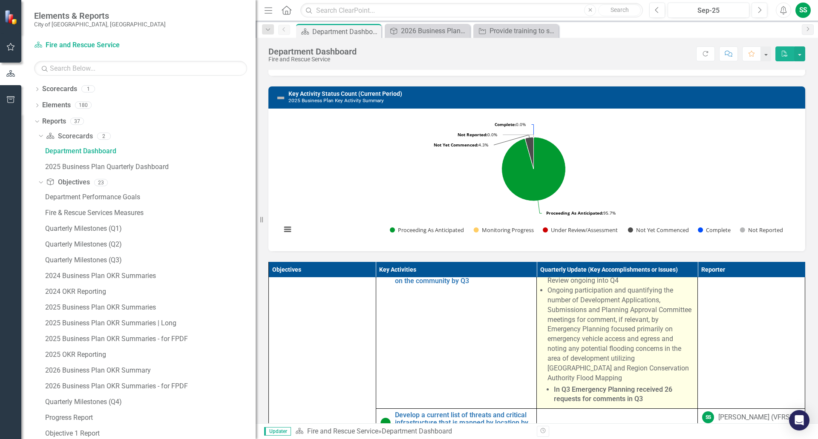
scroll to position [213, 0]
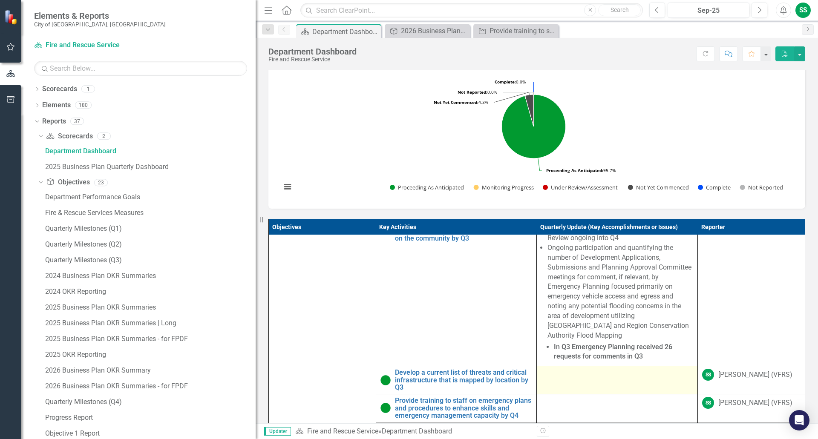
click at [561, 376] on div at bounding box center [617, 374] width 152 height 10
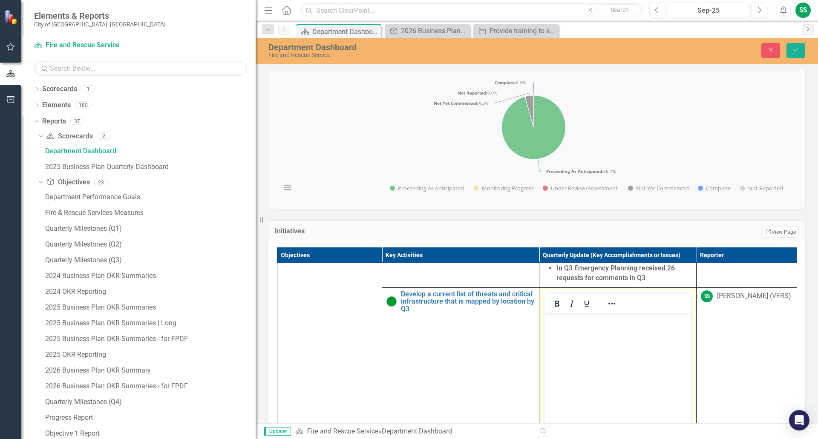
scroll to position [726, 0]
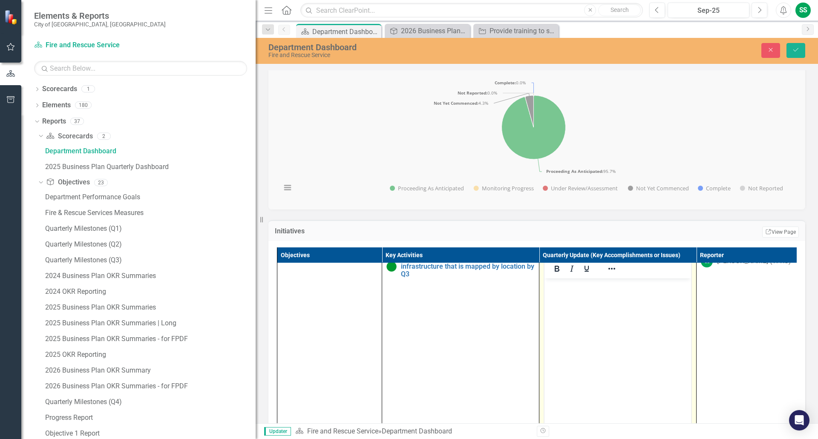
click at [564, 292] on body "Rich Text Area. Press ALT-0 for help." at bounding box center [617, 342] width 147 height 128
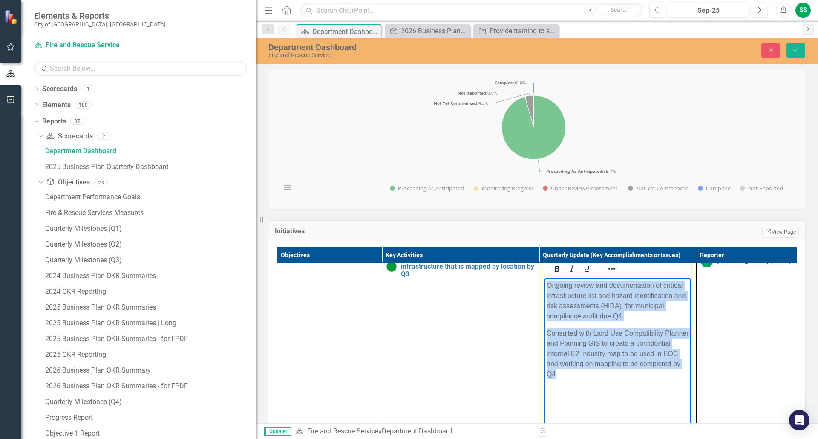
drag, startPoint x: 547, startPoint y: 285, endPoint x: 568, endPoint y: 374, distance: 90.5
click at [568, 374] on body "Ongoing review and documentation of critical infrastructure list and hazard ide…" at bounding box center [617, 342] width 147 height 128
click at [613, 274] on icon "Reveal or hide additional toolbar items" at bounding box center [612, 269] width 10 height 10
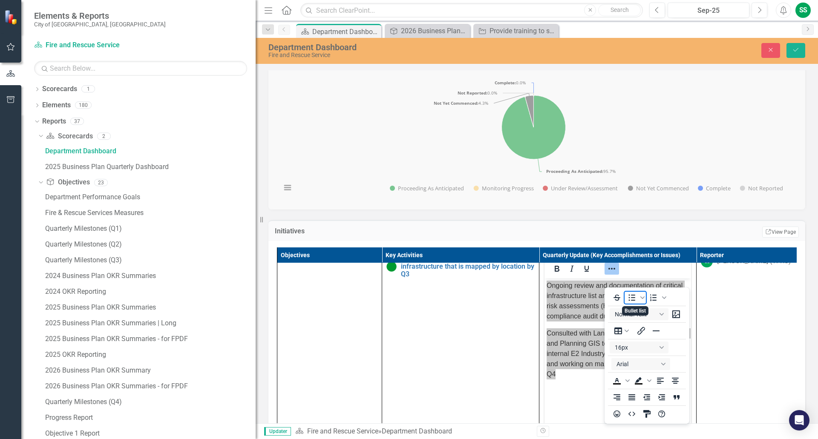
click at [632, 299] on icon "Bullet list" at bounding box center [632, 298] width 10 height 10
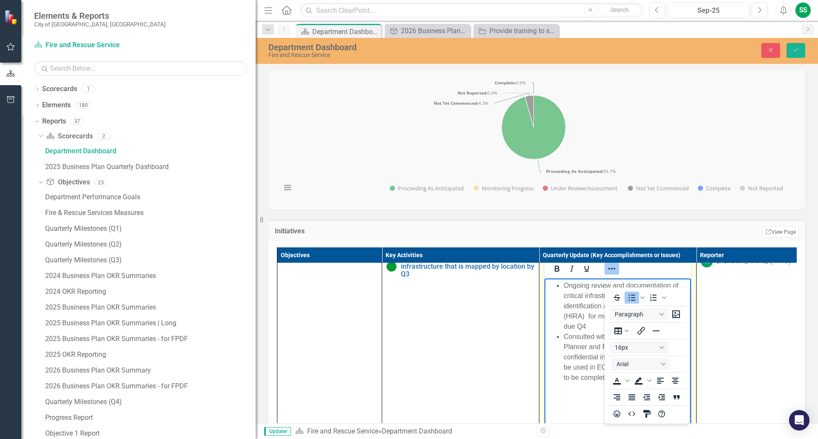
click at [563, 392] on ul "Ongoing review and documentation of critical infrastructure list and hazard ide…" at bounding box center [618, 336] width 142 height 112
click at [612, 270] on icon "Reveal or hide additional toolbar items" at bounding box center [611, 269] width 7 height 2
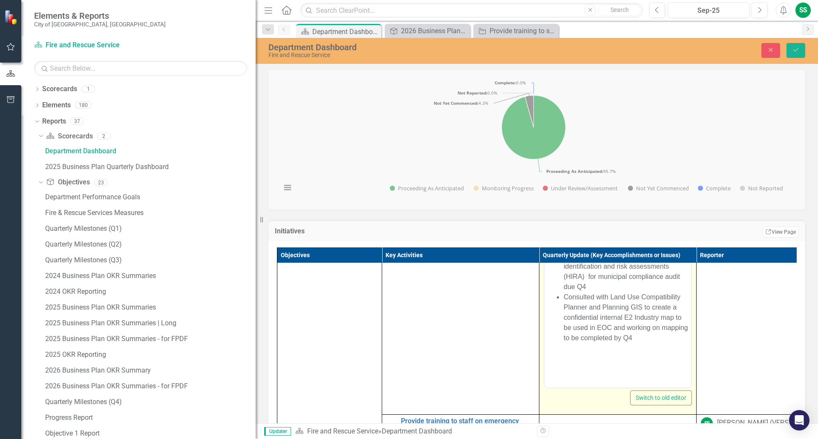
scroll to position [772, 0]
click at [628, 328] on li "Consulted with Land Use Compatibility Planner and Planning GIS to create a conf…" at bounding box center [626, 322] width 125 height 61
click at [612, 326] on li "Consulted with Land Use Compatibility Planner and Planning GIS to create a conf…" at bounding box center [626, 322] width 125 height 61
click at [620, 347] on li "Consulted with Land Use Compatibility Planner and Planning GIS to create a conf…" at bounding box center [626, 328] width 125 height 72
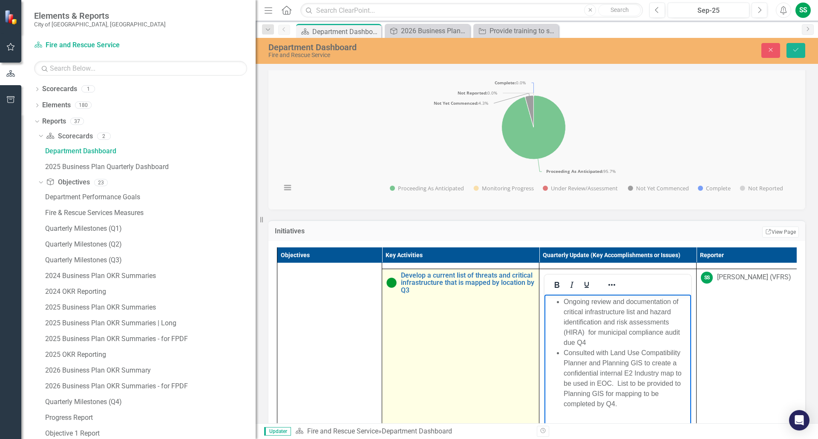
scroll to position [729, 0]
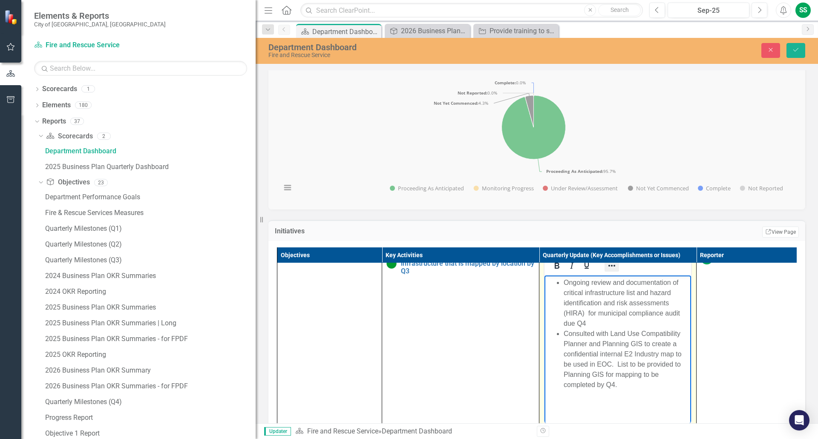
click at [612, 271] on icon "Reveal or hide additional toolbar items" at bounding box center [612, 266] width 10 height 10
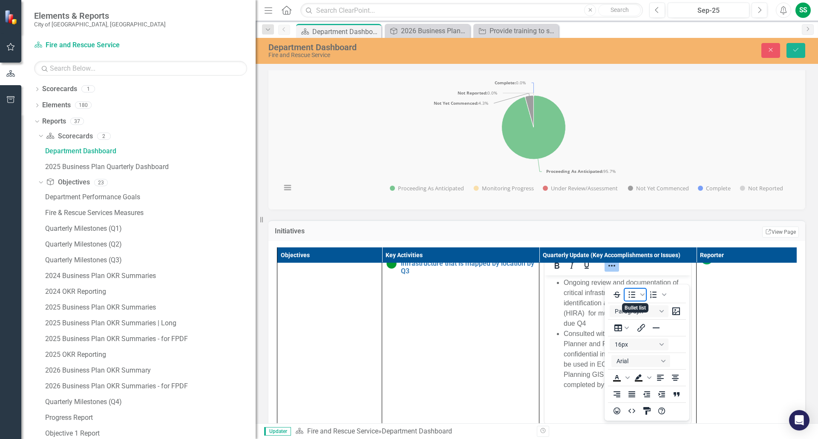
click at [632, 291] on icon "Bullet list" at bounding box center [632, 295] width 10 height 10
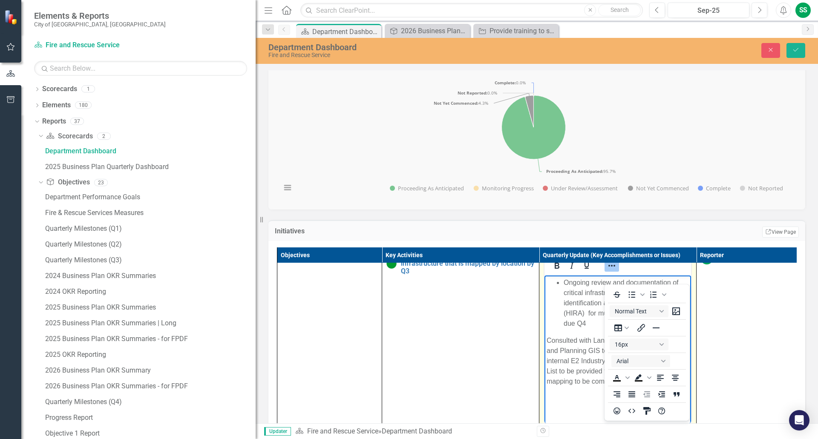
click at [549, 341] on p "Consulted with Land Use Compatibility Planner and Planning GIS to create a conf…" at bounding box center [618, 365] width 142 height 61
click at [631, 293] on icon "Bullet list" at bounding box center [632, 295] width 10 height 10
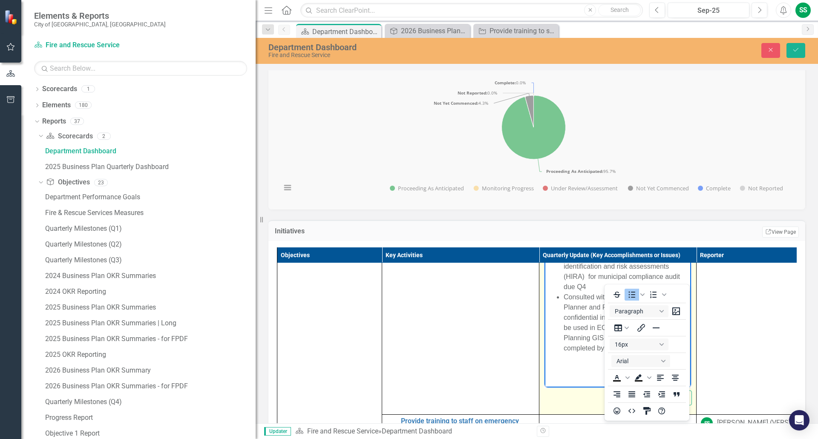
click at [564, 372] on html "Ongoing review and documentation of critical infrastructure list and hazard ide…" at bounding box center [617, 306] width 147 height 134
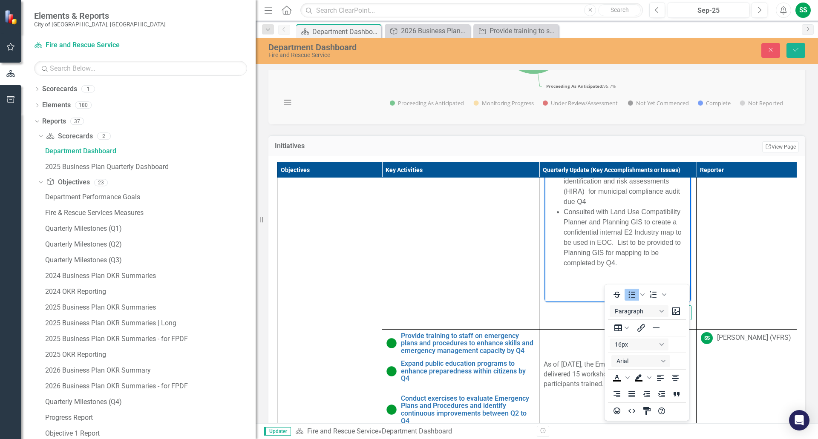
scroll to position [383, 0]
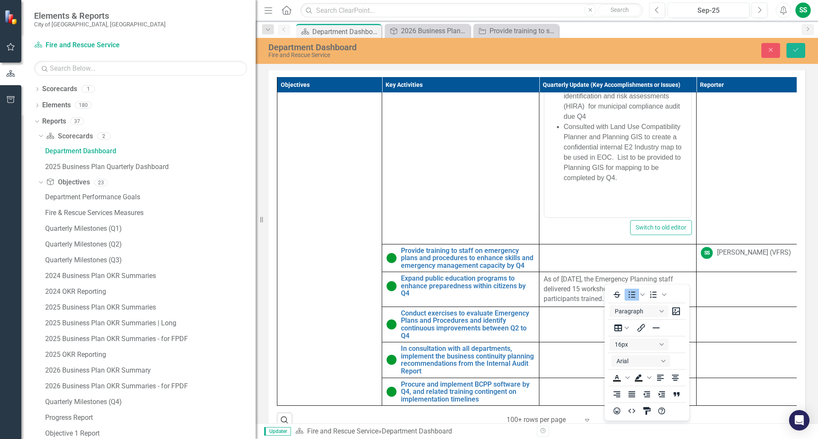
click at [749, 199] on td "SS Sonia Singh (VFRS)" at bounding box center [748, 143] width 105 height 201
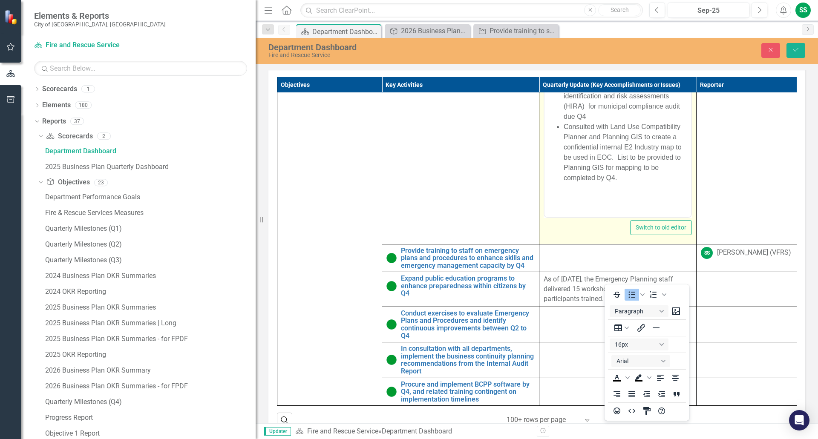
click at [636, 179] on li "Consulted with Land Use Compatibility Planner and Planning GIS to create a conf…" at bounding box center [626, 157] width 125 height 72
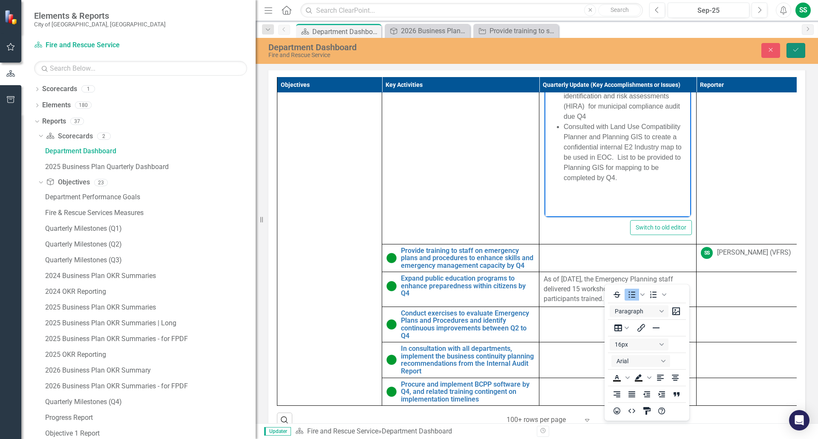
click at [796, 50] on icon "submit" at bounding box center [795, 49] width 5 height 3
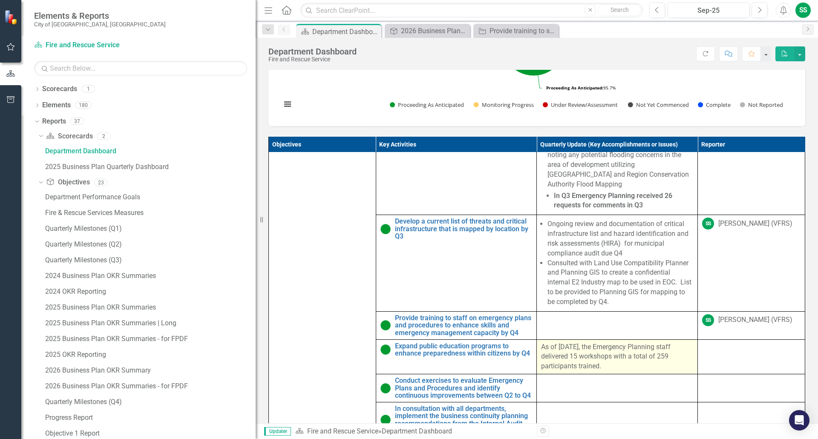
scroll to position [298, 0]
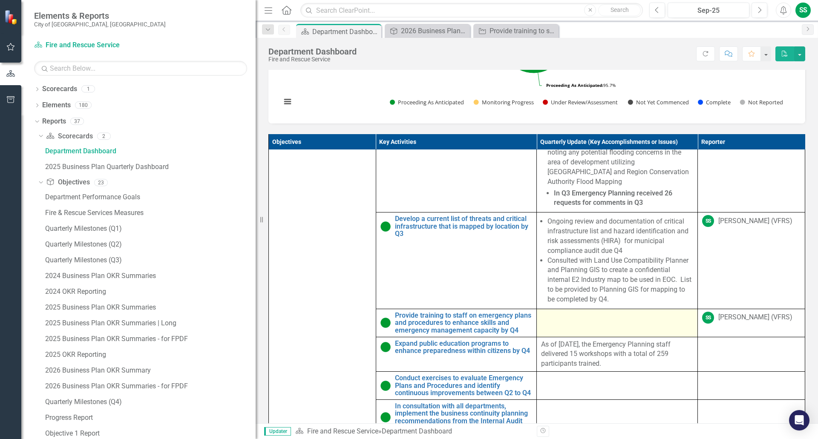
click at [564, 323] on td at bounding box center [617, 323] width 161 height 28
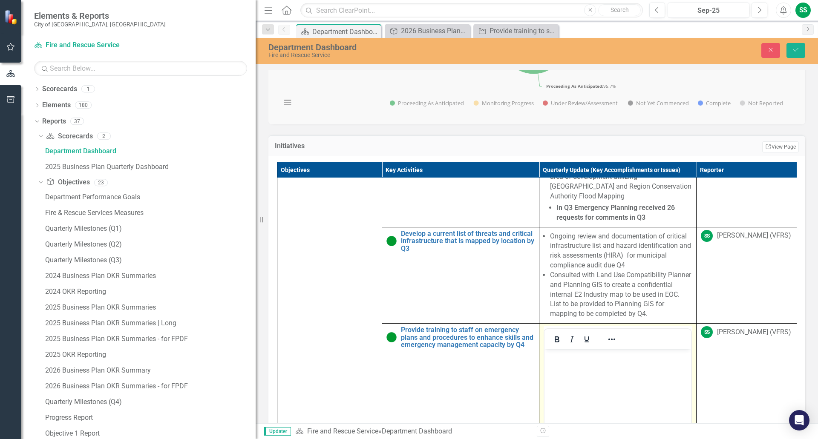
scroll to position [0, 0]
click at [555, 358] on p "Rich Text Area. Press ALT-0 for help." at bounding box center [618, 356] width 142 height 10
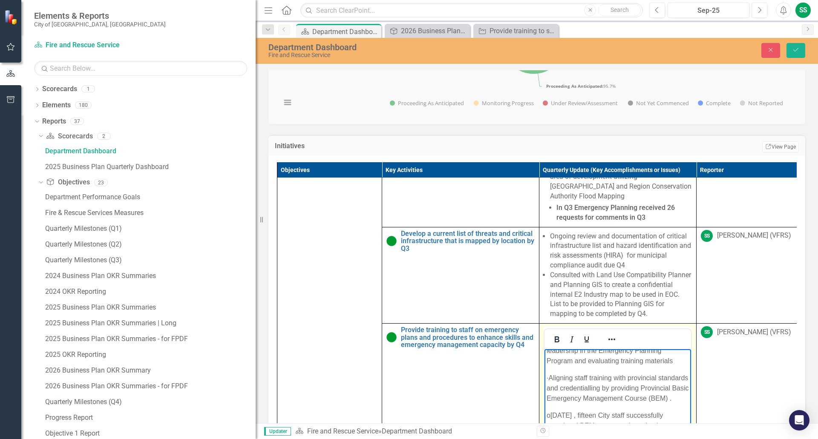
scroll to position [373, 0]
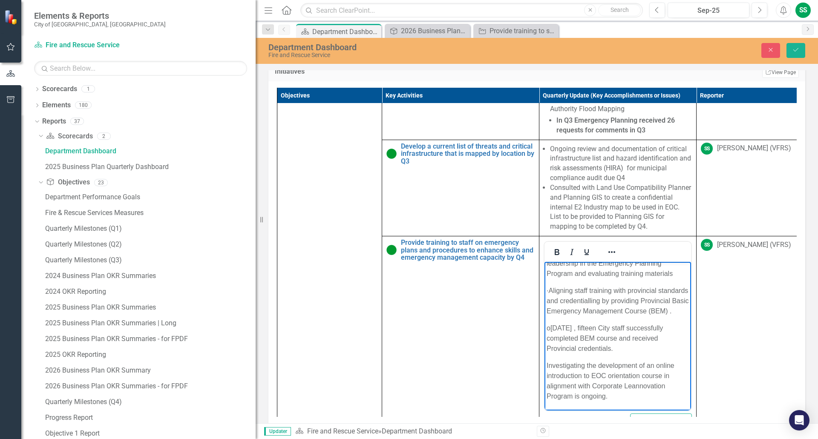
click at [562, 295] on p "· Aligning staff training with provincial standards and credentialling by provi…" at bounding box center [618, 301] width 142 height 31
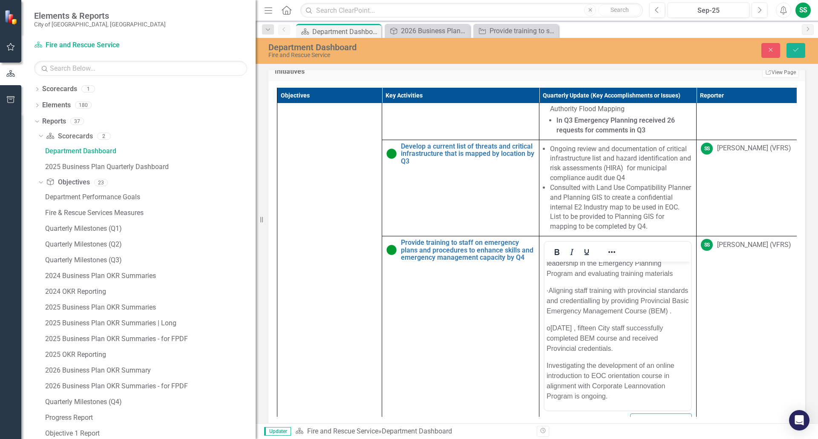
click at [725, 292] on td "SS Sonia Singh (VFRS)" at bounding box center [748, 336] width 105 height 201
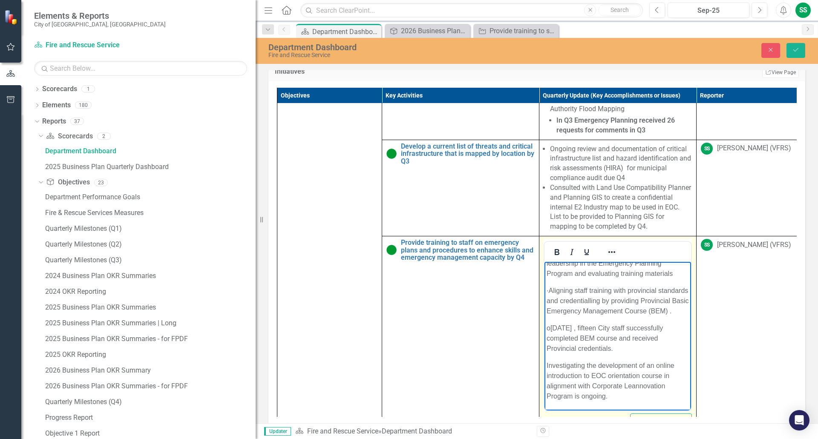
click at [639, 291] on body "· Noting that in Q1 and Q2, no EOC orientation courses were provided due to the…" at bounding box center [617, 323] width 147 height 175
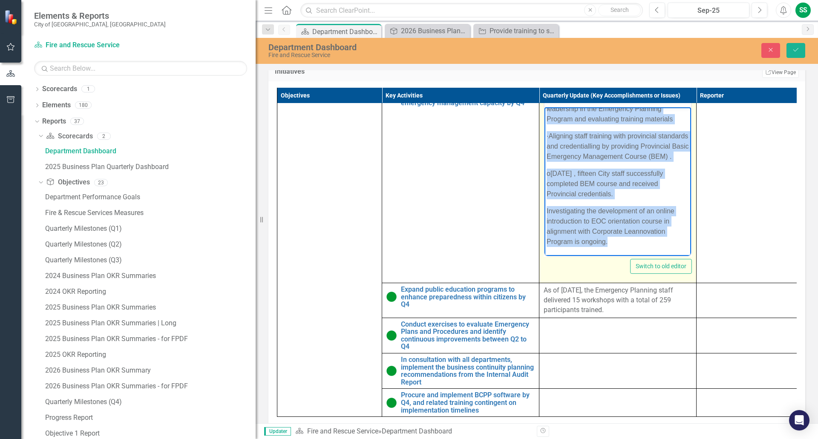
scroll to position [527, 0]
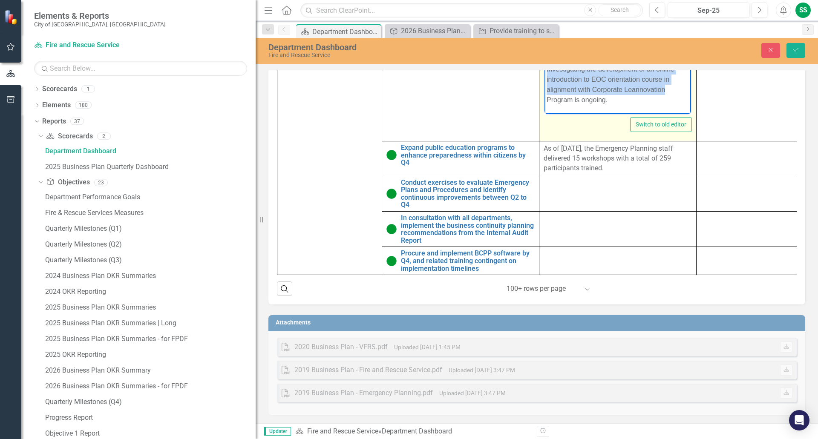
drag, startPoint x: 567, startPoint y: -28, endPoint x: 667, endPoint y: 92, distance: 156.6
click at [667, 92] on body "· Noting that in Q1 and Q2, no EOC orientation courses were provided due to the…" at bounding box center [617, 27] width 147 height 175
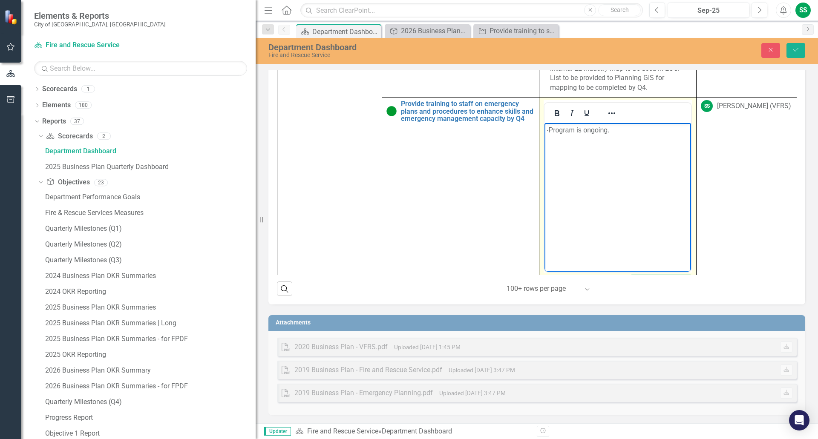
scroll to position [670, 0]
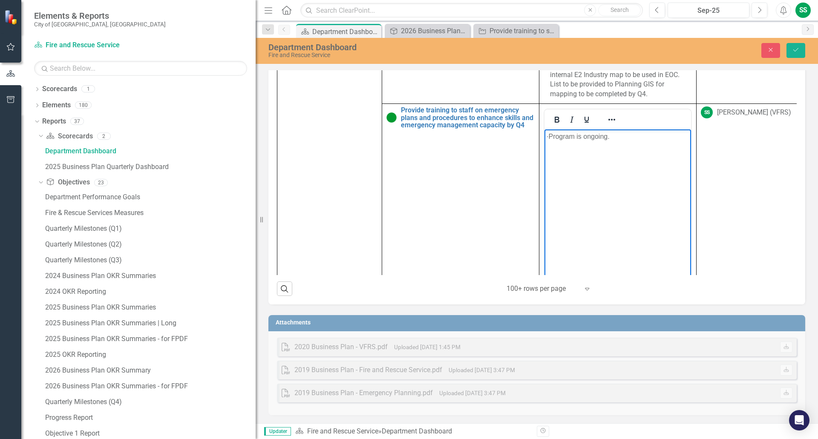
drag, startPoint x: 646, startPoint y: 137, endPoint x: 529, endPoint y: 139, distance: 116.7
click at [544, 139] on html "· Program is ongoing." at bounding box center [617, 193] width 147 height 128
click at [558, 146] on body "Rich Text Area. Press ALT-0 for help." at bounding box center [617, 193] width 147 height 128
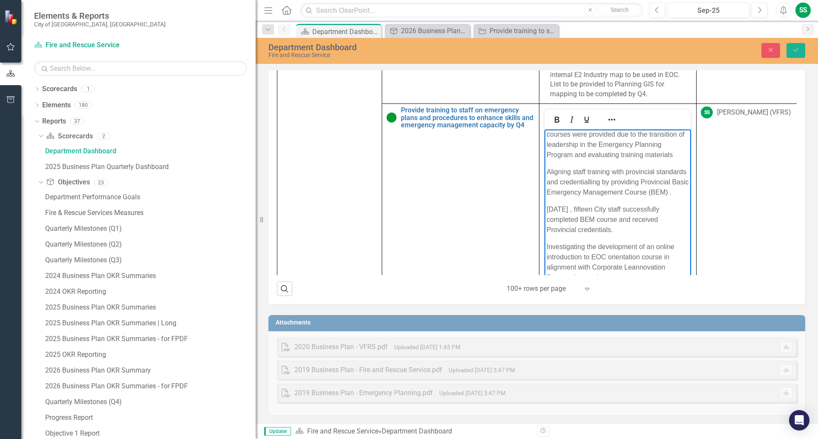
scroll to position [0, 0]
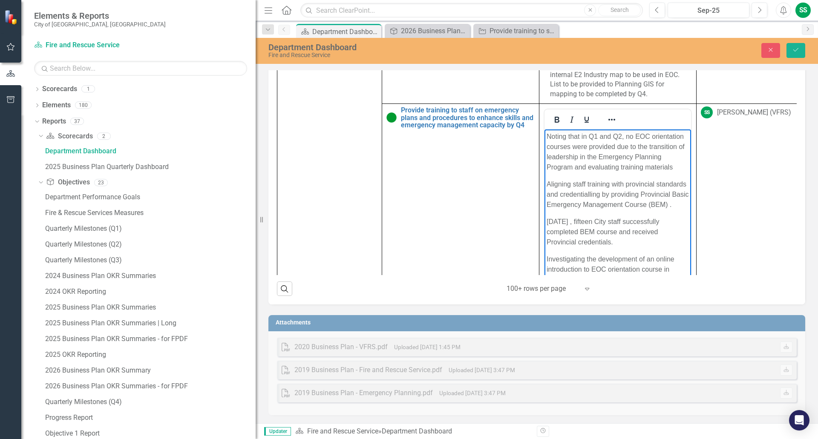
click at [546, 138] on body "Noting that in Q1 and Q2, no EOC orientation courses were provided due to the t…" at bounding box center [617, 216] width 147 height 175
click at [613, 118] on icon "Reveal or hide additional toolbar items" at bounding box center [612, 120] width 10 height 10
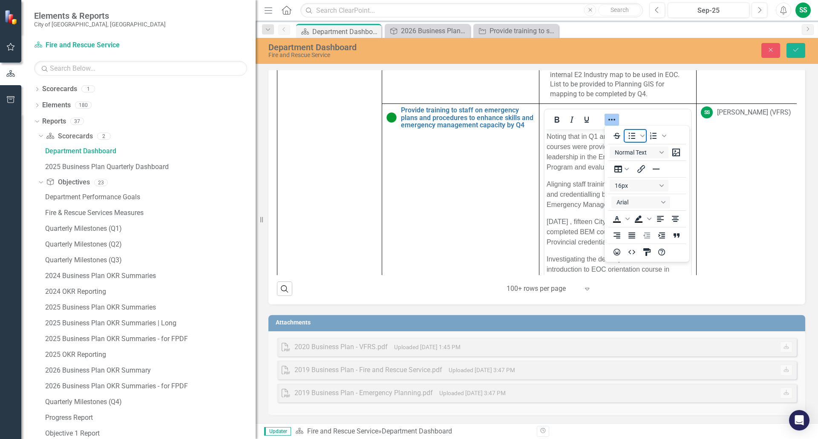
click at [631, 133] on icon "Bullet list" at bounding box center [632, 136] width 10 height 10
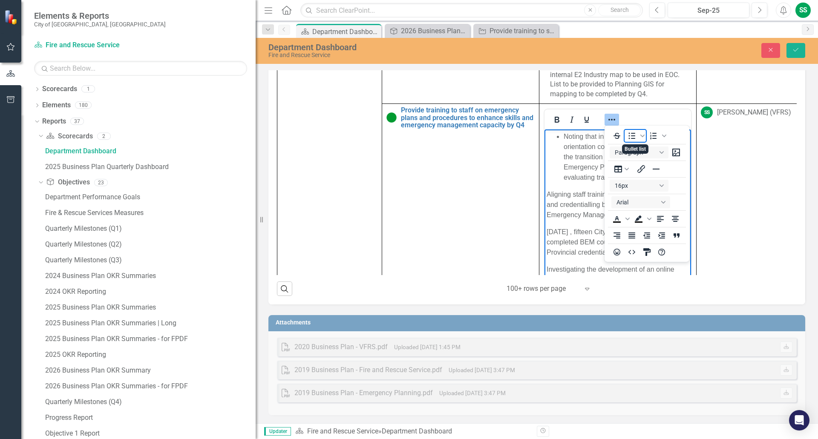
click at [631, 137] on icon "Bullet list" at bounding box center [632, 136] width 10 height 10
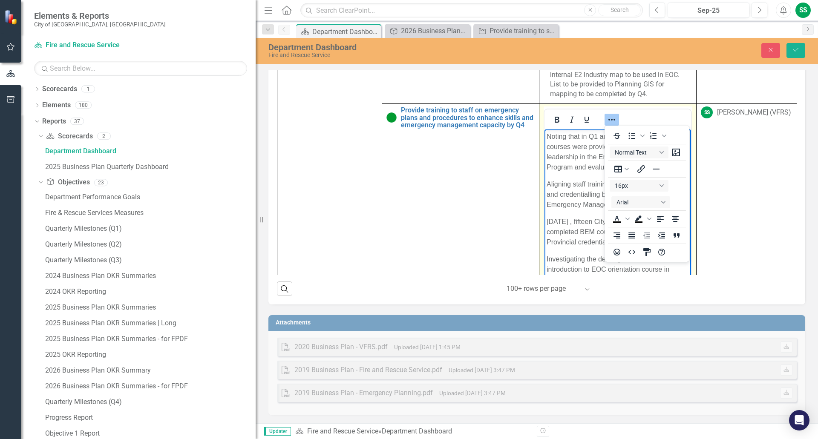
click at [547, 196] on p "Aligning staff training with provincial standards and credentialling by providi…" at bounding box center [618, 194] width 142 height 31
click at [631, 135] on icon "Bullet list" at bounding box center [632, 136] width 7 height 6
click at [547, 241] on p "[DATE] , fifteen City staff successfully completed BEM course and received Prov…" at bounding box center [618, 242] width 142 height 31
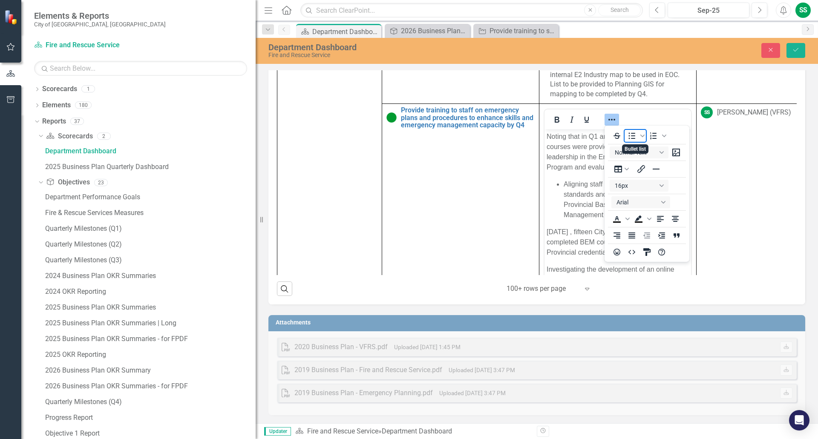
click at [629, 138] on icon "Bullet list" at bounding box center [632, 136] width 10 height 10
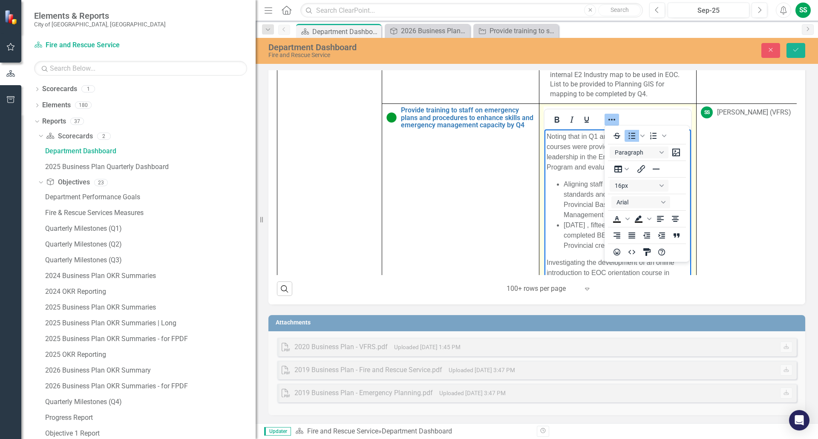
click at [613, 118] on icon "Reveal or hide additional toolbar items" at bounding box center [612, 120] width 10 height 10
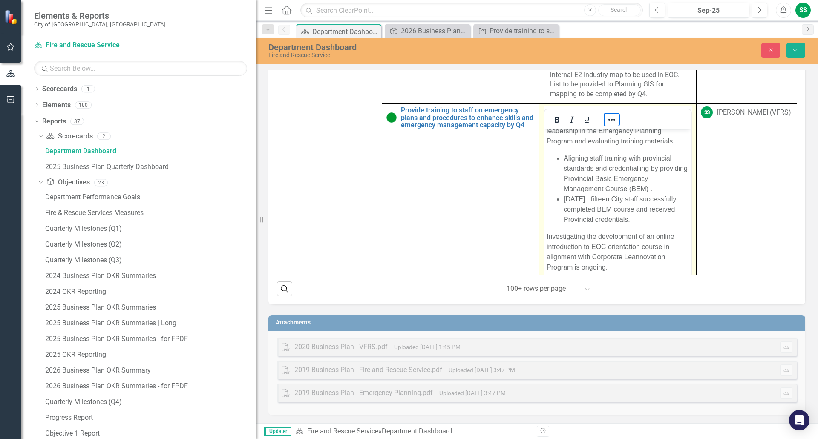
scroll to position [40, 0]
click at [649, 185] on li "Aligning staff training with provincial standards and credentialling by providi…" at bounding box center [626, 170] width 125 height 41
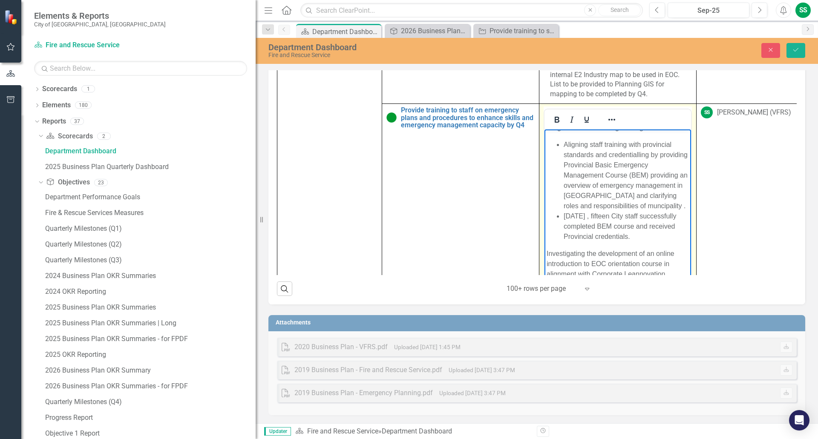
click at [660, 211] on li "Aligning staff training with provincial standards and credentialling by providi…" at bounding box center [626, 176] width 125 height 72
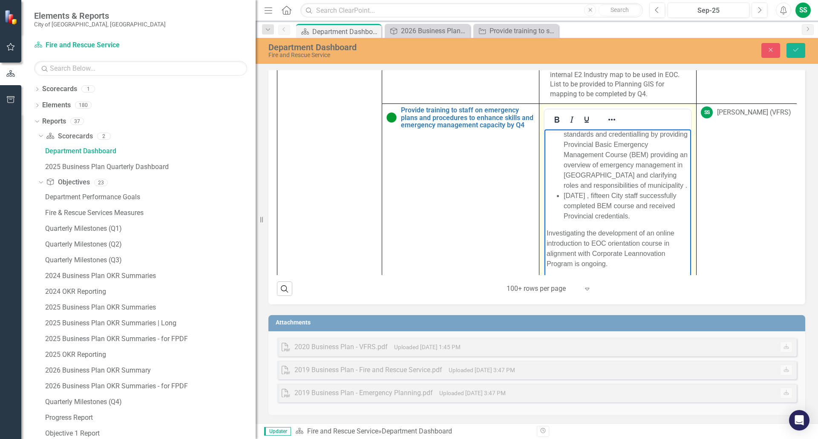
scroll to position [81, 0]
click at [676, 216] on li "[DATE] , fifteen City staff successfully completed BEM course and received Prov…" at bounding box center [626, 206] width 125 height 31
click at [547, 232] on p "Investigating the development of an online introduction to EOC orientation cour…" at bounding box center [618, 248] width 142 height 41
click at [607, 118] on icon "Reveal or hide additional toolbar items" at bounding box center [612, 120] width 10 height 10
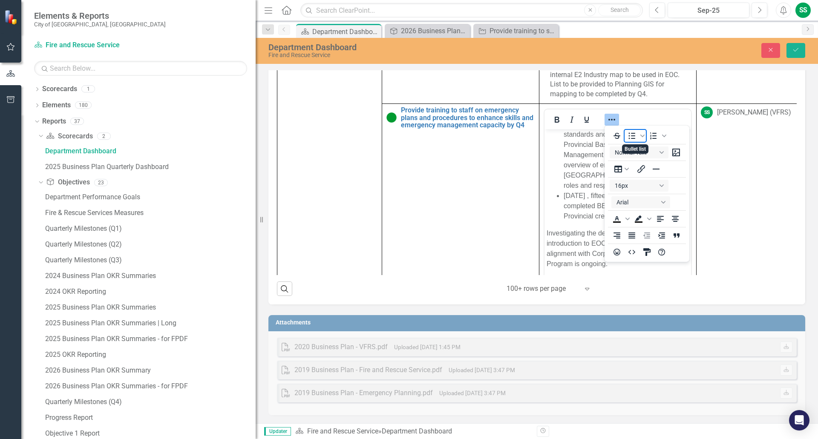
click at [635, 133] on icon "Bullet list" at bounding box center [632, 136] width 7 height 6
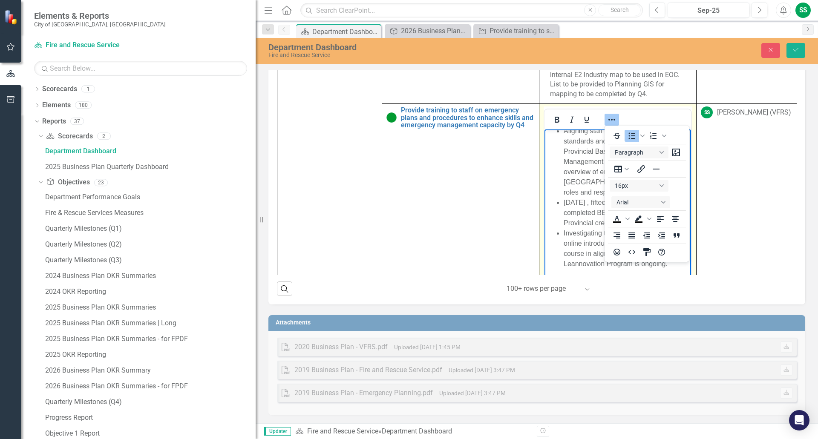
click at [564, 232] on li "Investigating the development of an online introduction to EOC orientation cour…" at bounding box center [626, 248] width 125 height 41
click at [635, 132] on icon "Bullet list" at bounding box center [632, 136] width 10 height 10
click at [653, 117] on div at bounding box center [617, 119] width 147 height 17
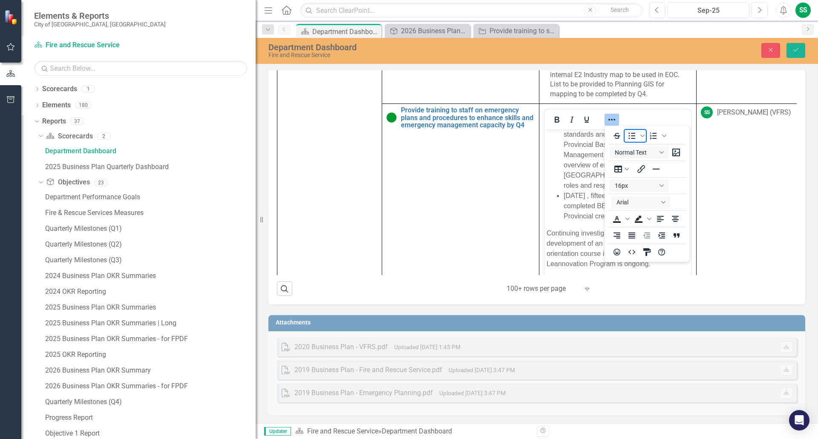
click at [628, 137] on icon "Bullet list" at bounding box center [632, 136] width 10 height 10
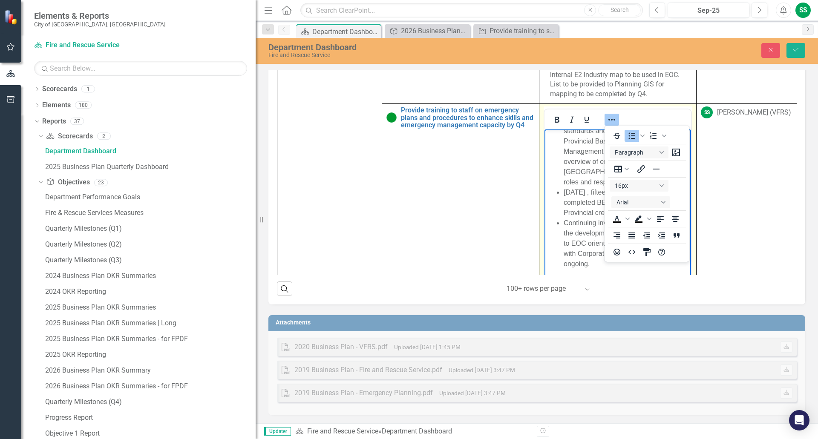
click at [610, 120] on icon "Reveal or hide additional toolbar items" at bounding box center [611, 120] width 7 height 2
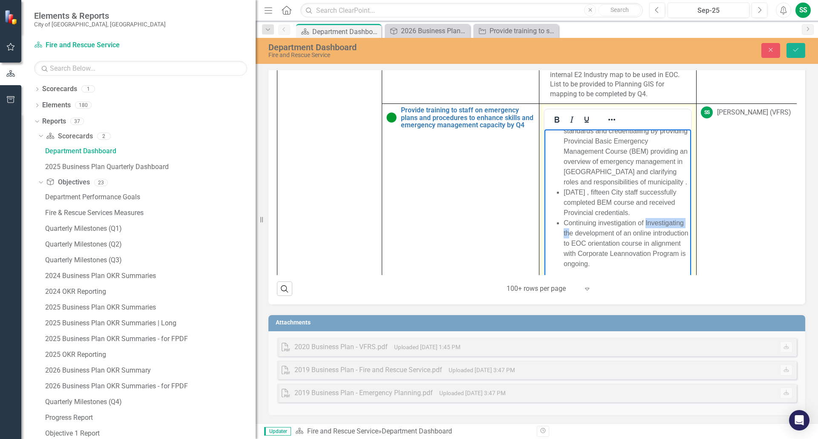
drag, startPoint x: 562, startPoint y: 236, endPoint x: 609, endPoint y: 237, distance: 46.9
click at [609, 237] on ul "Aligning staff training with provincial standards and credentialling by providi…" at bounding box center [618, 192] width 142 height 153
drag, startPoint x: 598, startPoint y: 226, endPoint x: 621, endPoint y: 230, distance: 24.2
click at [598, 226] on li "Continuing investigation of Investigating the development of an online introduc…" at bounding box center [626, 243] width 125 height 51
click at [632, 226] on li "Continuing evaluation and investigation of Investigating the development of an …" at bounding box center [626, 243] width 125 height 51
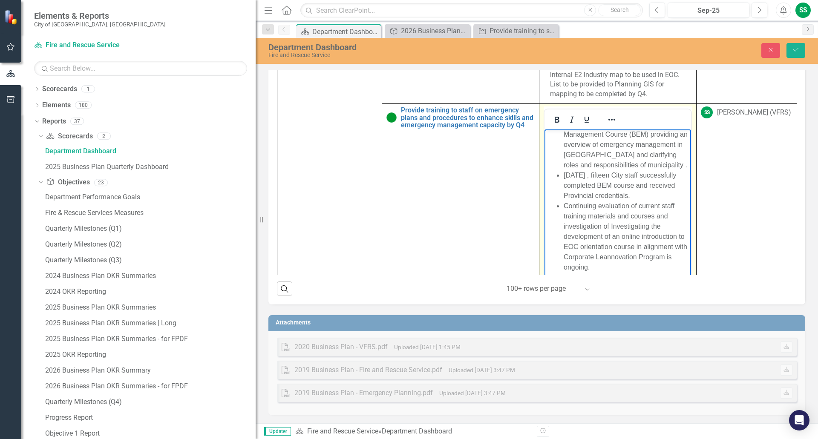
click at [594, 247] on li "Continuing evaluation of current staff training materials and courses and inves…" at bounding box center [626, 237] width 125 height 72
click at [656, 222] on li "Continuing evaluation of current staff training materials and courses and inves…" at bounding box center [626, 238] width 125 height 61
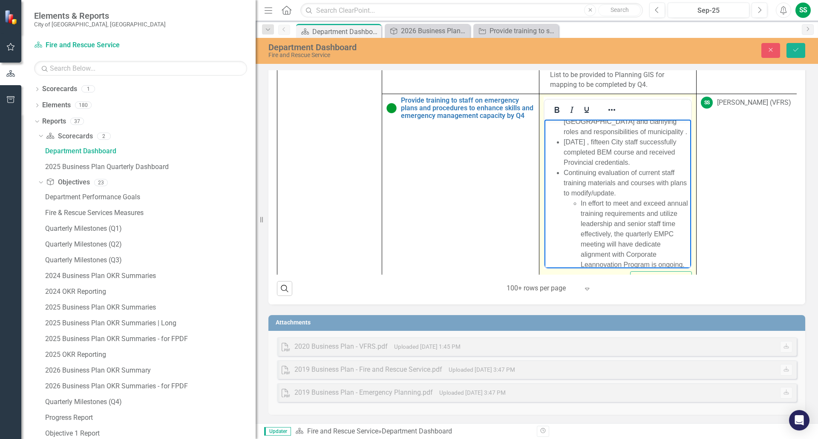
scroll to position [114, 0]
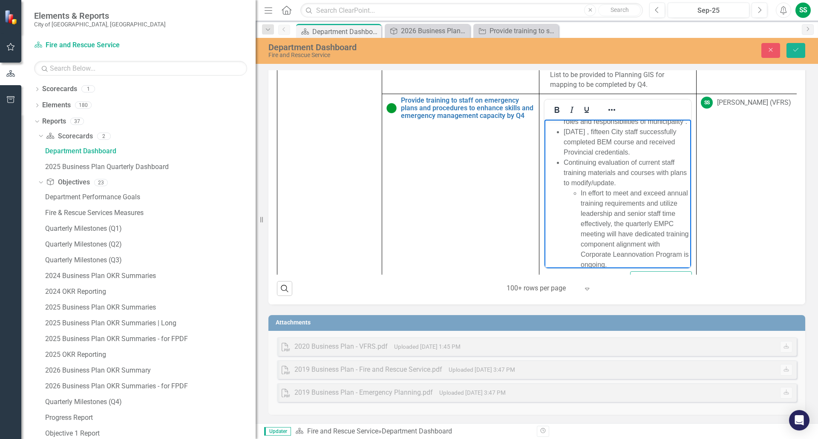
click at [661, 256] on li "In effort to meet and exceed annual training requirements and utilize leadershi…" at bounding box center [635, 229] width 108 height 82
click at [673, 265] on li "In effort to meet and exceed annual training requirements and utilize leadershi…" at bounding box center [635, 229] width 108 height 82
drag, startPoint x: 608, startPoint y: 253, endPoint x: 646, endPoint y: 258, distance: 37.8
click at [646, 258] on li "In effort to meet and exceed annual training requirements and utilize leadershi…" at bounding box center [635, 219] width 108 height 82
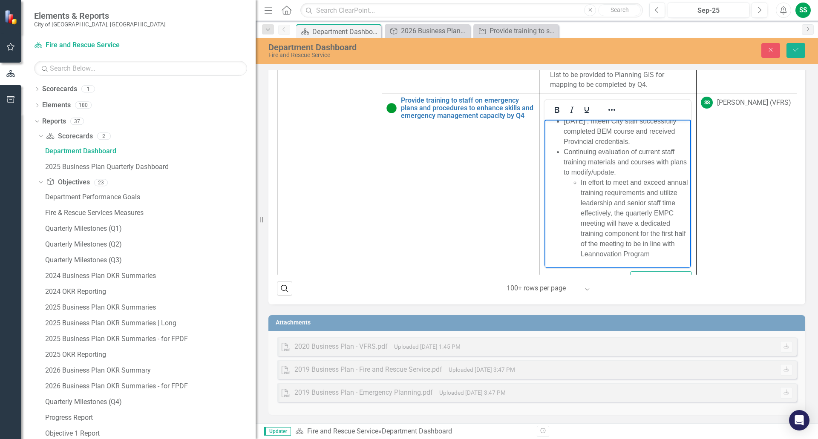
click at [577, 253] on ul "In effort to meet and exceed annual training requirements and utilize leadershi…" at bounding box center [626, 219] width 125 height 82
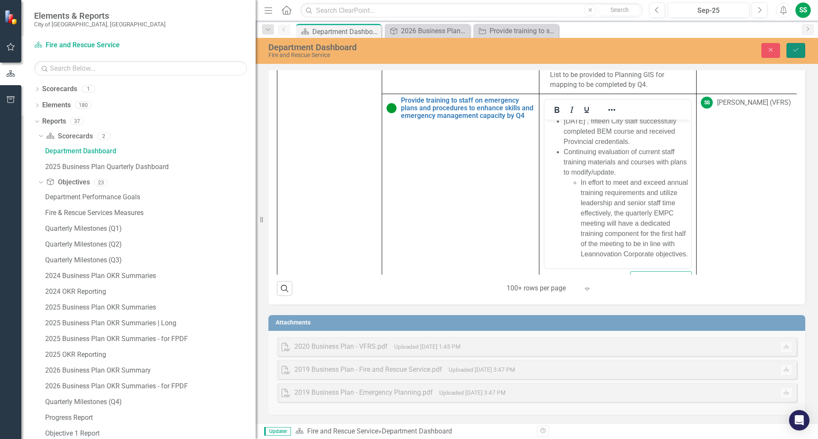
click at [800, 51] on button "Save" at bounding box center [795, 50] width 19 height 15
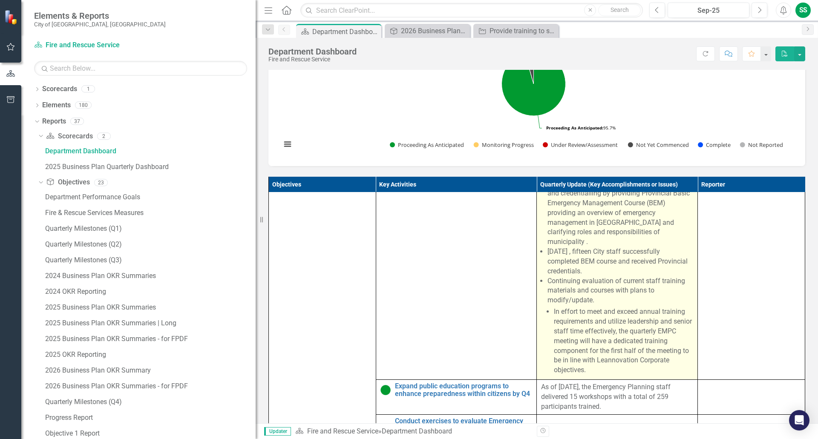
scroll to position [883, 0]
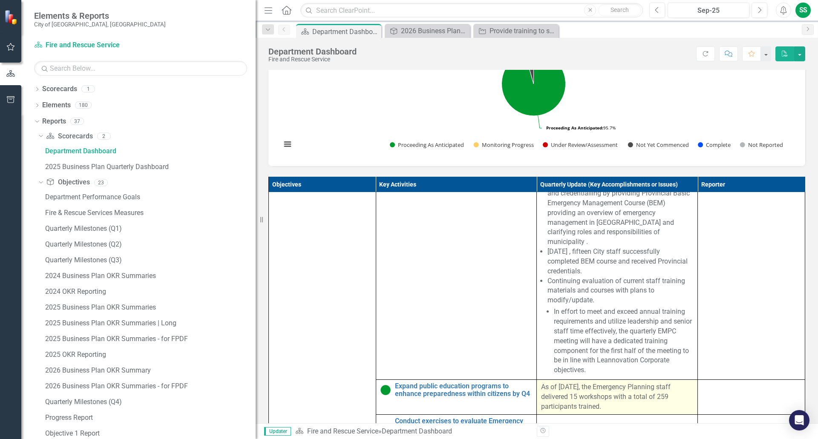
click at [584, 397] on p "As of [DATE], the Emergency Planning staff delivered 15 workshops with a total …" at bounding box center [617, 397] width 152 height 29
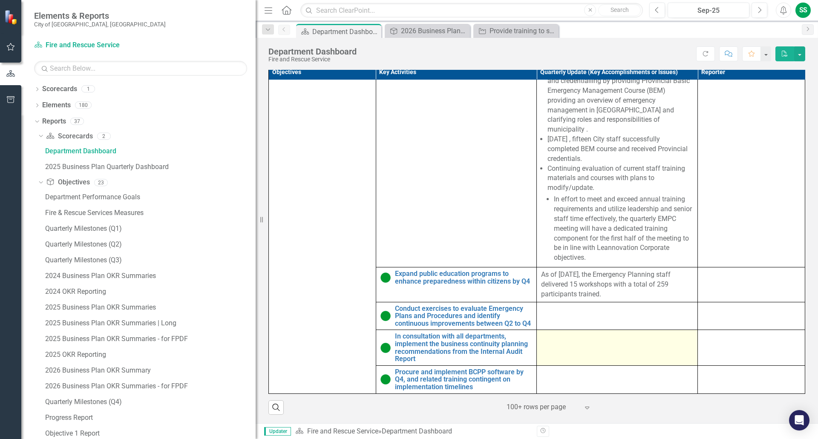
scroll to position [383, 0]
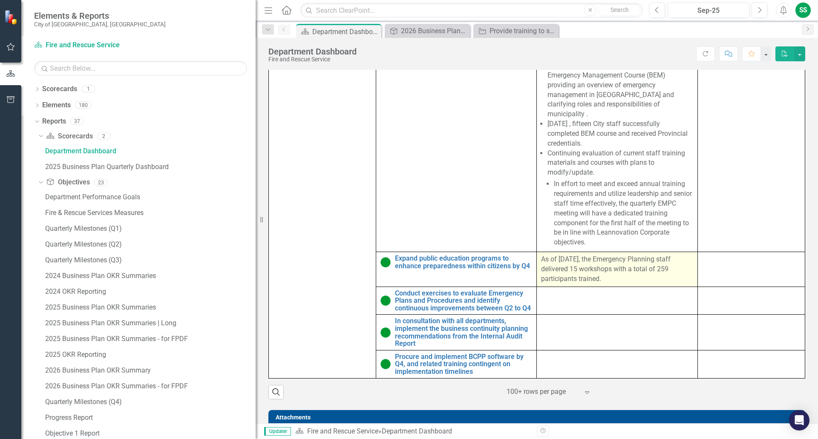
click at [541, 259] on p "As of [DATE], the Emergency Planning staff delivered 15 workshops with a total …" at bounding box center [617, 269] width 152 height 29
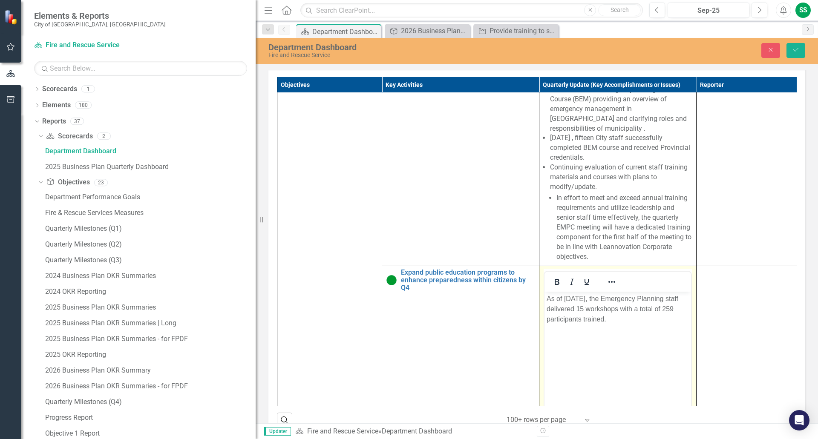
scroll to position [0, 0]
drag, startPoint x: 545, startPoint y: 300, endPoint x: 645, endPoint y: 339, distance: 106.9
click at [645, 339] on body "As of [DATE], the Emergency Planning staff delivered 15 workshops with a total …" at bounding box center [617, 356] width 147 height 128
paste body "Rich Text Area. Press ALT-0 for help."
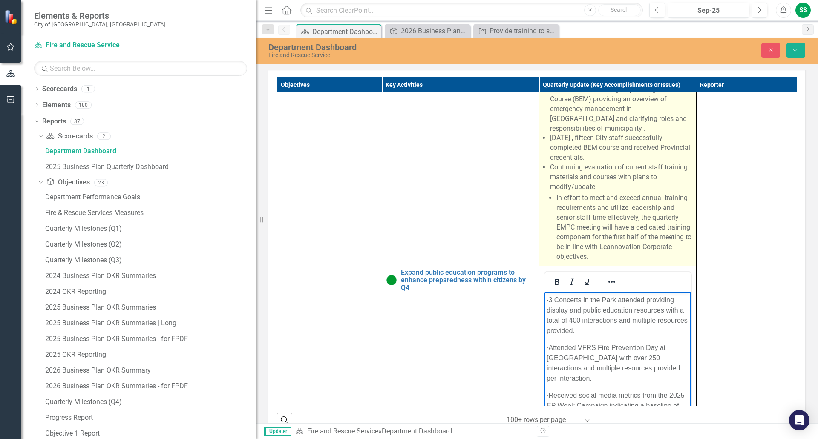
scroll to position [373, 0]
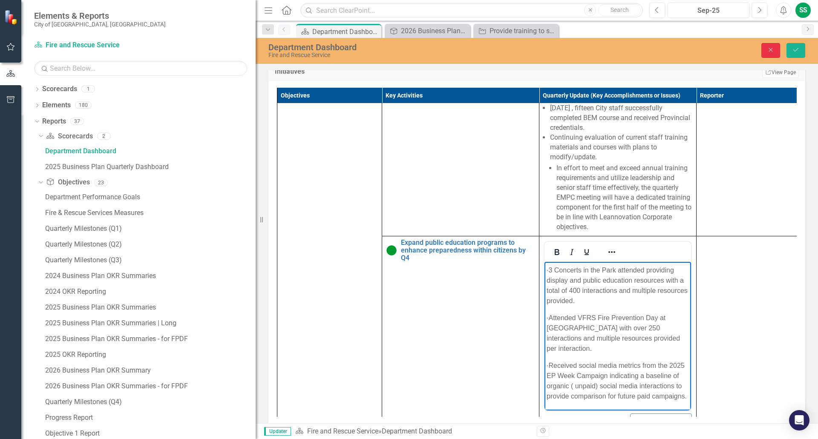
click at [776, 50] on button "Close" at bounding box center [770, 50] width 19 height 15
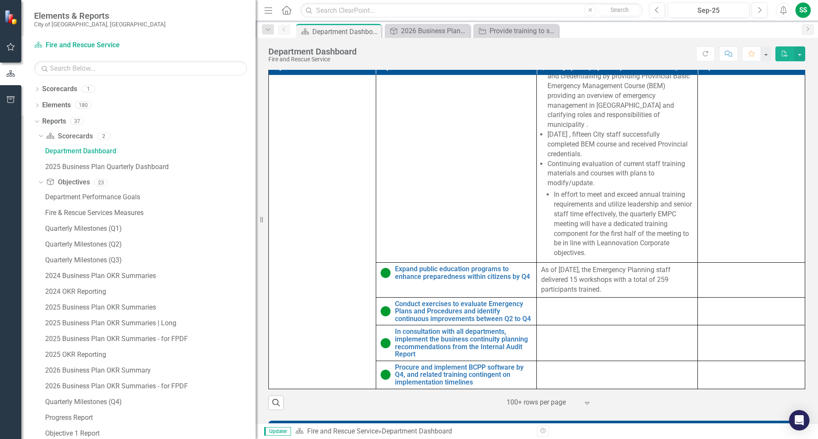
scroll to position [883, 0]
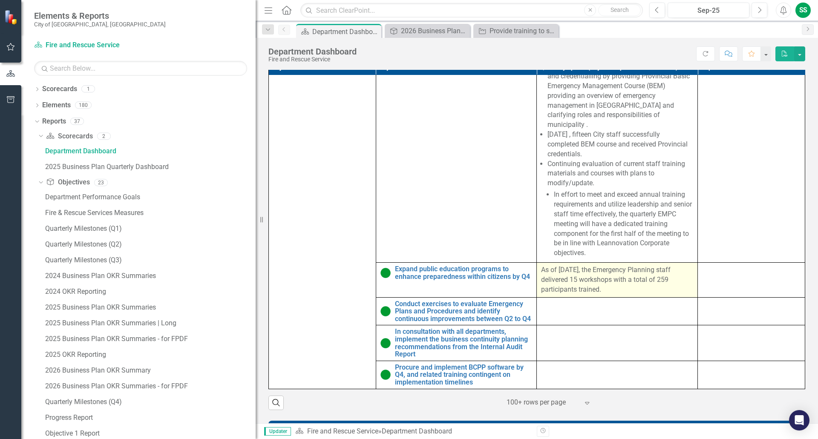
click at [550, 272] on p "As of [DATE], the Emergency Planning staff delivered 15 workshops with a total …" at bounding box center [617, 279] width 152 height 29
click at [549, 271] on p "As of [DATE], the Emergency Planning staff delivered 15 workshops with a total …" at bounding box center [617, 279] width 152 height 29
click at [583, 276] on p "As of [DATE], the Emergency Planning staff delivered 15 workshops with a total …" at bounding box center [617, 279] width 152 height 29
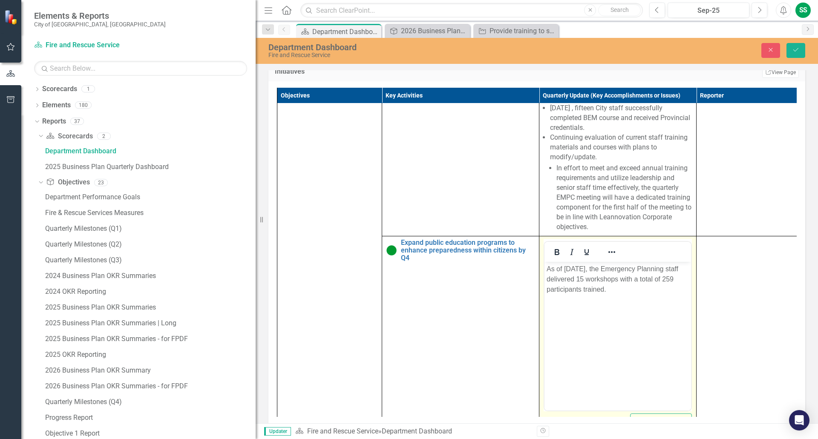
scroll to position [0, 0]
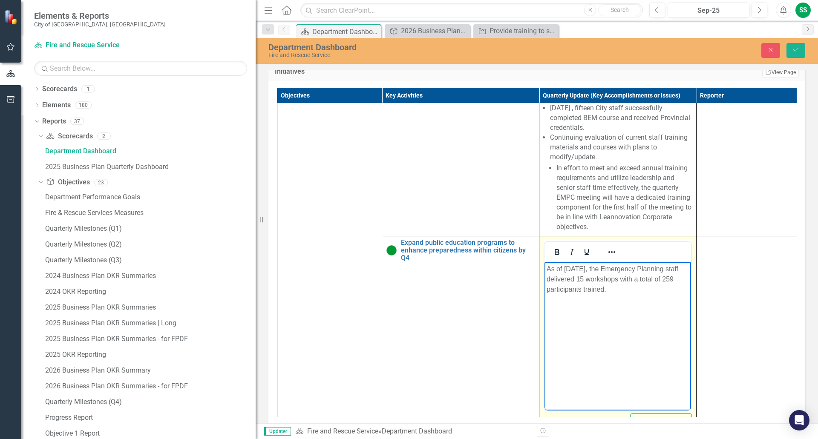
drag, startPoint x: 549, startPoint y: 270, endPoint x: 641, endPoint y: 299, distance: 96.6
click at [641, 299] on body "As of [DATE], the Emergency Planning staff delivered 15 workshops with a total …" at bounding box center [617, 326] width 147 height 128
paste body "Rich Text Area. Press ALT-0 for help."
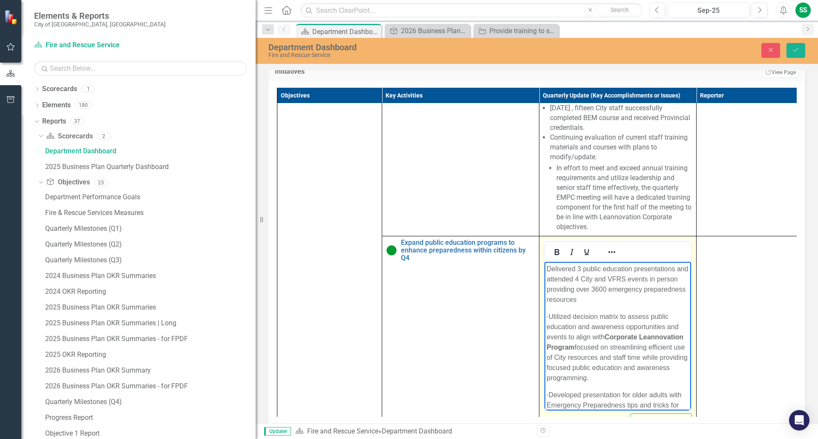
click at [565, 316] on p "· Utilized decision matrix to assess public education and awareness opportuniti…" at bounding box center [618, 348] width 142 height 72
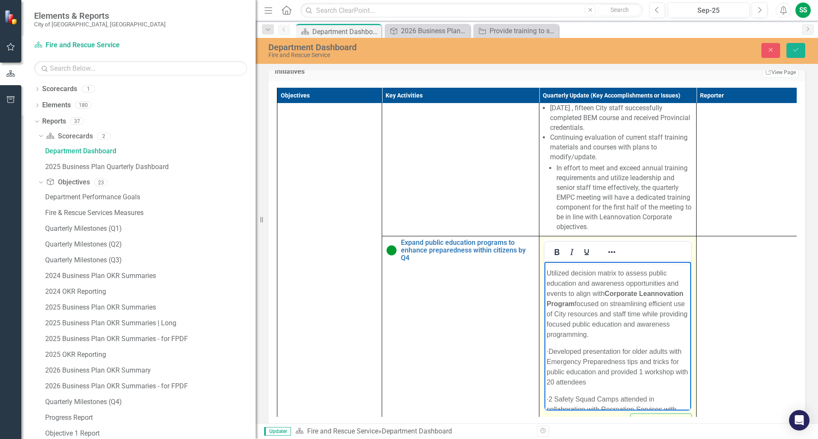
scroll to position [43, 0]
click at [567, 351] on p "· Developed presentation for older adults with Emergency Preparedness tips and …" at bounding box center [618, 368] width 142 height 41
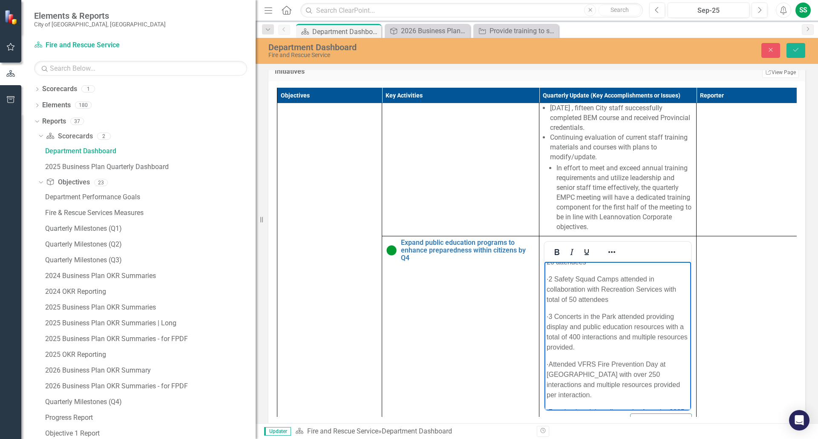
scroll to position [170, 0]
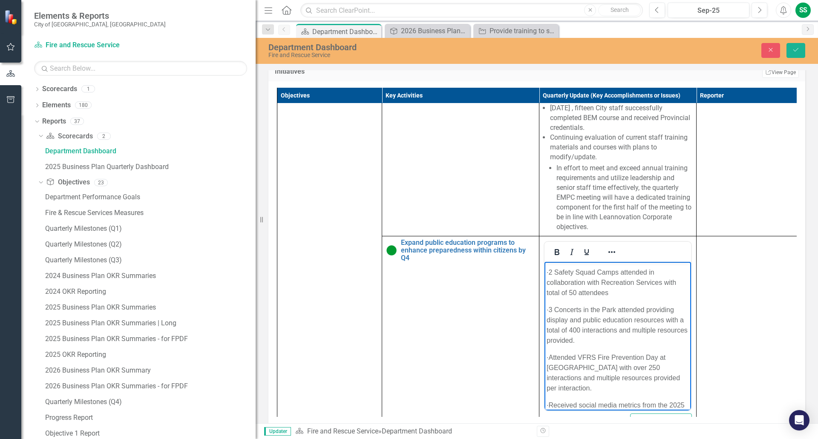
click at [567, 273] on p "· 2 Safety Squad Camps attended in collaboration with Recreation Services with …" at bounding box center [618, 283] width 142 height 31
click at [565, 310] on p "· 3 Concerts in the Park attended providing display and public education resour…" at bounding box center [618, 325] width 142 height 41
drag, startPoint x: 566, startPoint y: 356, endPoint x: 1087, endPoint y: 635, distance: 591.0
click at [544, 360] on html "Delivered 3 public education presentations and attended 4 City and VFRS events …" at bounding box center [617, 280] width 147 height 376
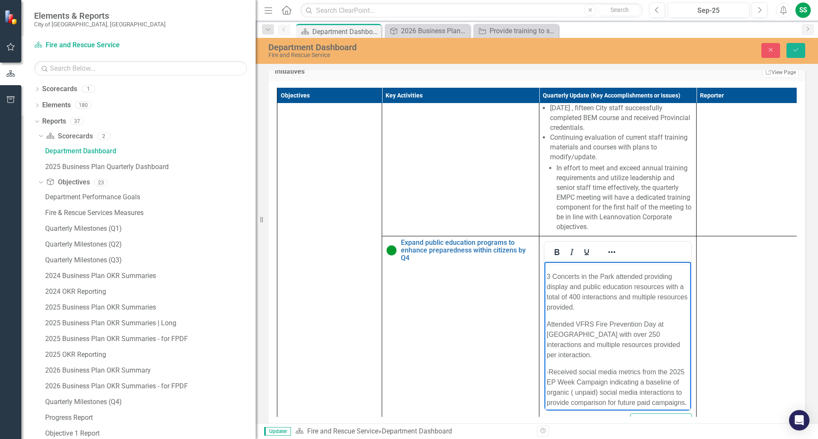
scroll to position [237, 0]
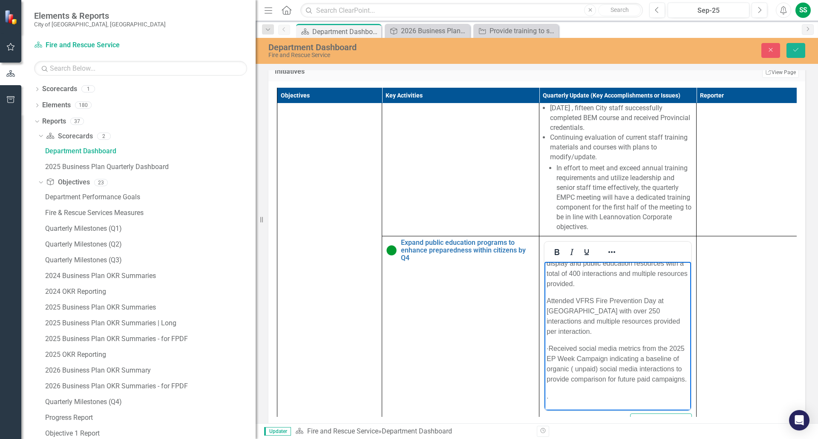
drag, startPoint x: 567, startPoint y: 339, endPoint x: 1082, endPoint y: 616, distance: 585.3
click at [544, 340] on html "Delivered 3 public education presentations and attended 4 City and VFRS events …" at bounding box center [617, 223] width 147 height 376
click at [624, 344] on p "Received social media metrics from the 2025 EP Week Campaign indicating a basel…" at bounding box center [618, 364] width 142 height 41
click at [616, 351] on p "Received social media metrics from the 2025 EP Week Campaign indicating a basel…" at bounding box center [618, 364] width 142 height 41
click at [624, 347] on p "Received social media metrics from the 2025 EP Week Campaign indicating a basel…" at bounding box center [618, 364] width 142 height 41
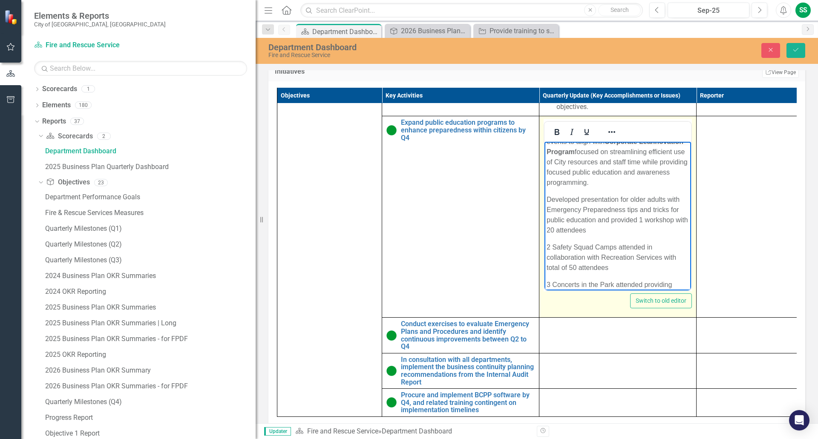
scroll to position [0, 0]
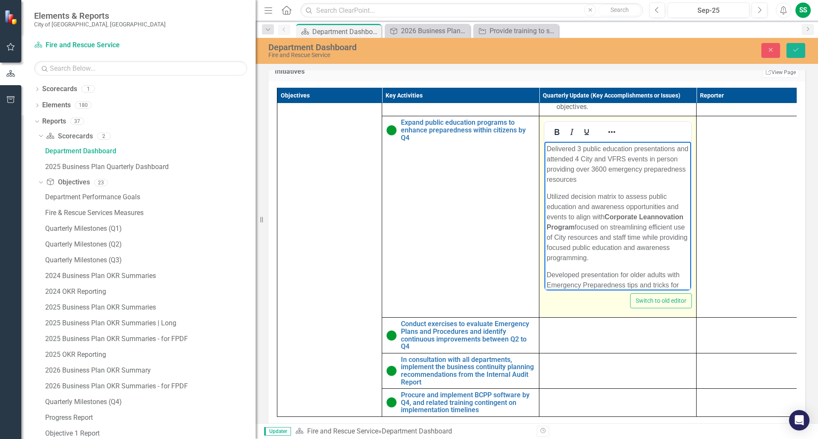
click at [578, 149] on p "Delivered 3 public education presentations and attended 4 City and VFRS events …" at bounding box center [618, 164] width 142 height 41
click at [547, 147] on p "Delivered 3 public education presentations and attended 4 City and VFRS events …" at bounding box center [618, 164] width 142 height 41
click at [632, 148] on p "Attended 7 public education presentations and attended 4 City and VFRS events i…" at bounding box center [618, 164] width 142 height 41
click at [547, 150] on p "Attended 7 public education presentations and attended 4 City and VFRS events i…" at bounding box center [618, 164] width 142 height 41
click at [598, 159] on p "Provided education and resources at 7 public education presentations and attend…" at bounding box center [618, 164] width 142 height 41
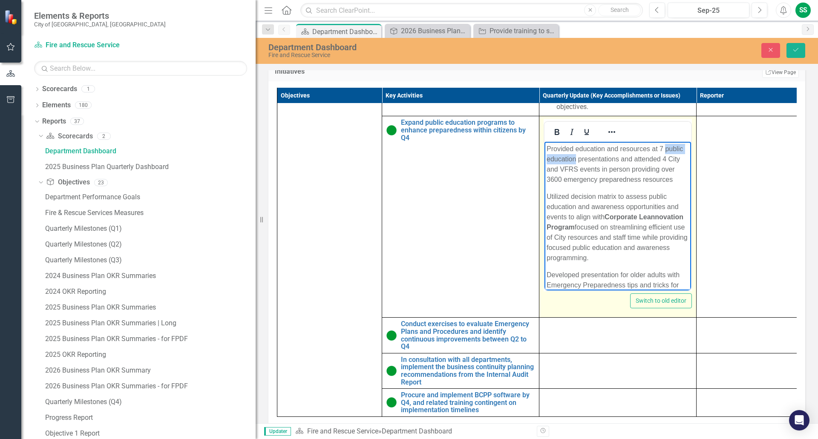
drag, startPoint x: 547, startPoint y: 160, endPoint x: 596, endPoint y: 158, distance: 49.5
click at [596, 158] on p "Provided education and resources at 7 public education presentations and attend…" at bounding box center [618, 164] width 142 height 41
click at [593, 158] on p "Provided education and resources at 7 public education presentations and attend…" at bounding box center [618, 164] width 142 height 41
click at [660, 149] on p "Provided education and resources at 7 public education presentations and attend…" at bounding box center [618, 164] width 142 height 41
drag, startPoint x: 547, startPoint y: 159, endPoint x: 597, endPoint y: 158, distance: 50.7
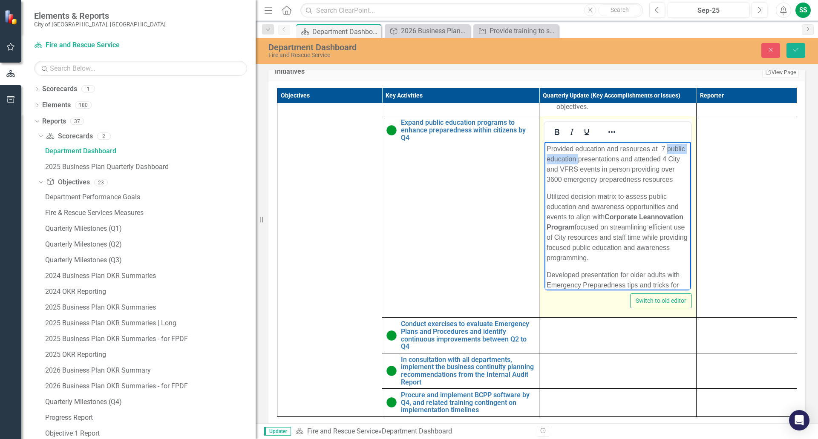
click at [597, 158] on p "Provided education and resources at 7 public education presentations and attend…" at bounding box center [618, 164] width 142 height 41
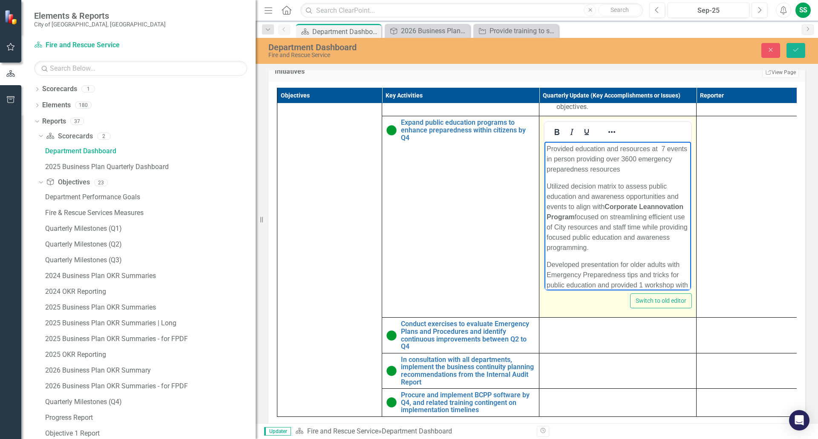
click at [641, 159] on p "Provided education and resources at 7 events in person providing over 3600 emer…" at bounding box center [618, 159] width 142 height 31
click at [598, 159] on p "Provided education and resources at 7 events in person providing over 3600 emer…" at bounding box center [618, 159] width 142 height 31
drag, startPoint x: 568, startPoint y: 160, endPoint x: 598, endPoint y: 157, distance: 29.5
click at [598, 157] on p "Provided education and resources at 7 events in person providing over 3600 emer…" at bounding box center [618, 159] width 142 height 31
click at [598, 158] on p "Provided education and resources at 7 events providing over 3600 emergency prep…" at bounding box center [618, 159] width 142 height 31
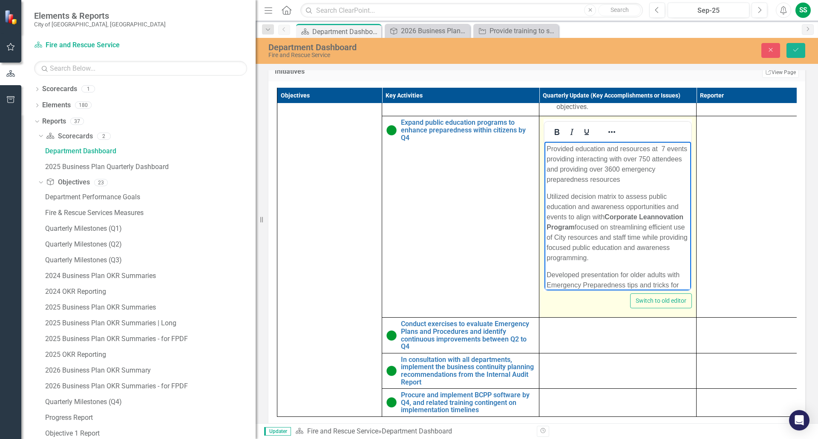
drag, startPoint x: 546, startPoint y: 195, endPoint x: 669, endPoint y: 253, distance: 135.8
click at [669, 253] on body "Provided education and resources at 7 events providing interacting with over 75…" at bounding box center [617, 335] width 147 height 386
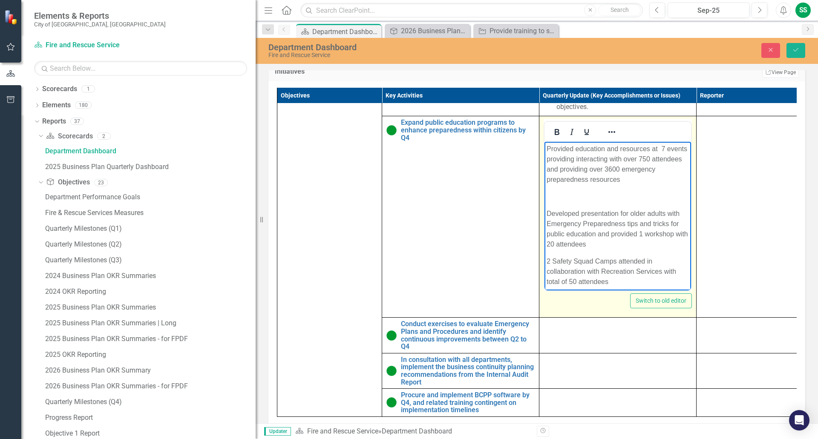
click at [547, 148] on p "Provided education and resources at 7 events providing interacting with over 75…" at bounding box center [618, 164] width 142 height 41
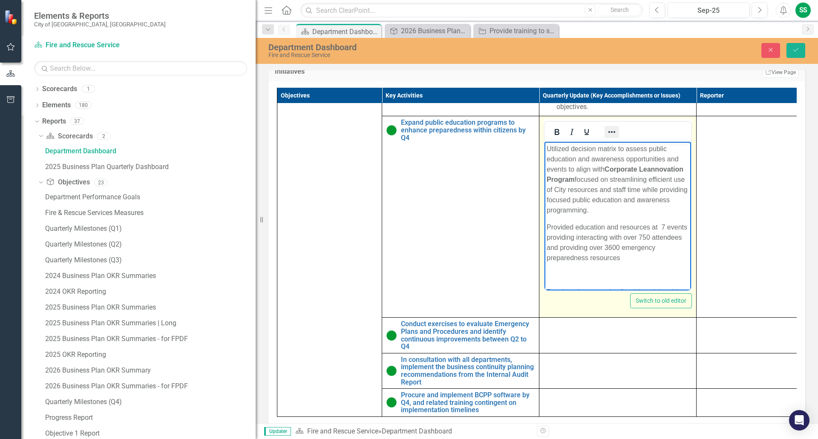
click at [609, 133] on icon "Reveal or hide additional toolbar items" at bounding box center [611, 132] width 7 height 2
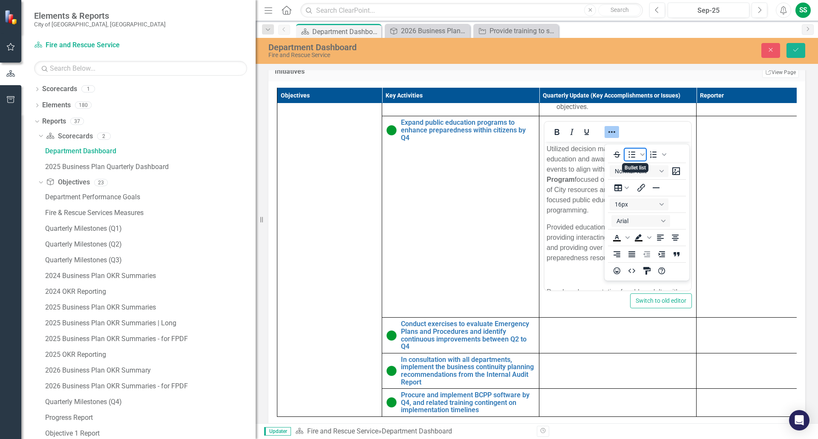
click at [636, 155] on icon "Bullet list" at bounding box center [632, 155] width 10 height 10
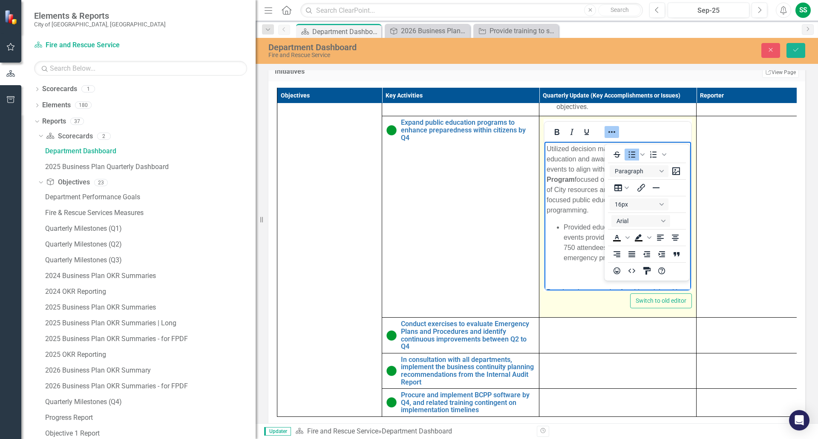
click at [557, 281] on body "Utilized decision matrix to assess public education and awareness opportunities…" at bounding box center [617, 343] width 147 height 403
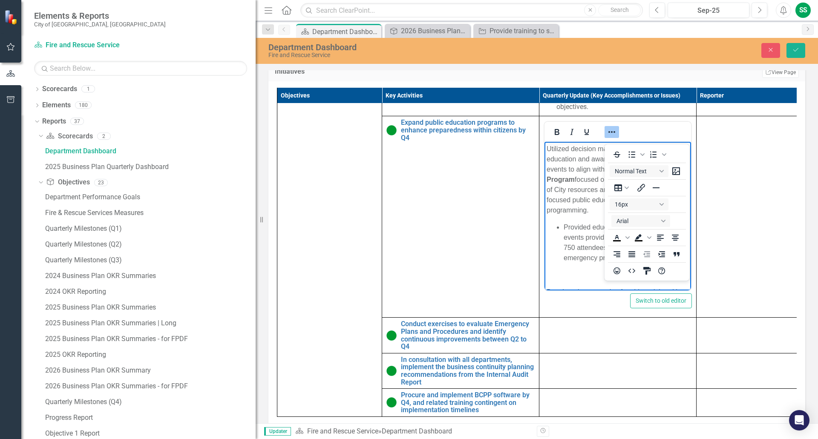
click at [737, 232] on td at bounding box center [748, 216] width 105 height 201
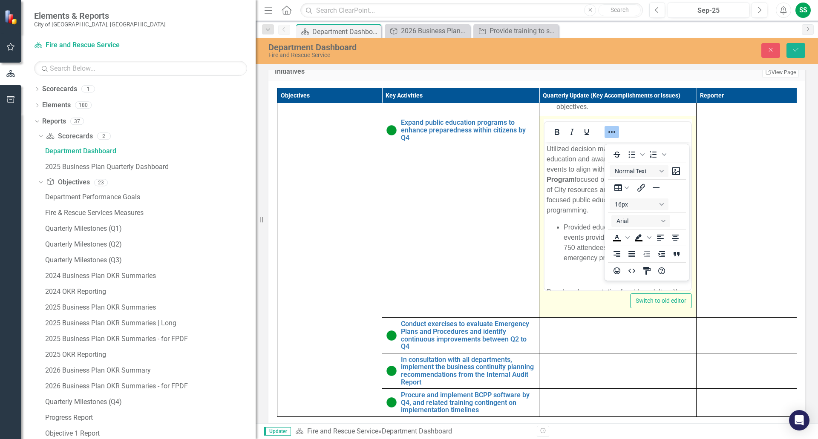
click at [610, 136] on icon "Reveal or hide additional toolbar items" at bounding box center [612, 132] width 10 height 10
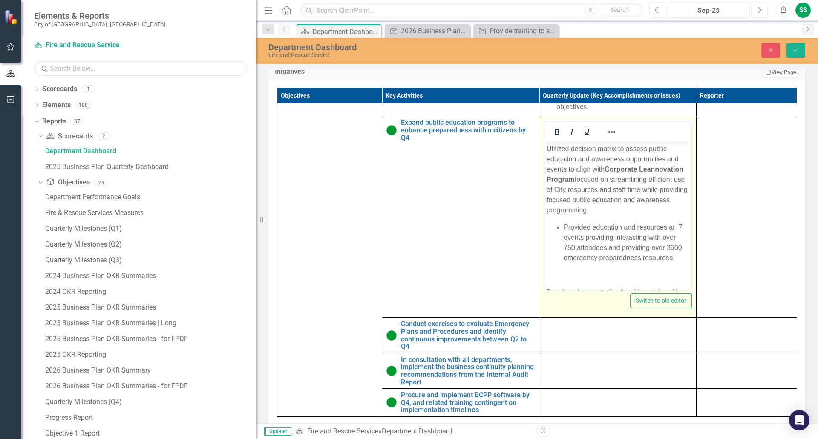
click at [674, 256] on li "Provided education and resources at 7 events providing interacting with over 75…" at bounding box center [626, 242] width 125 height 41
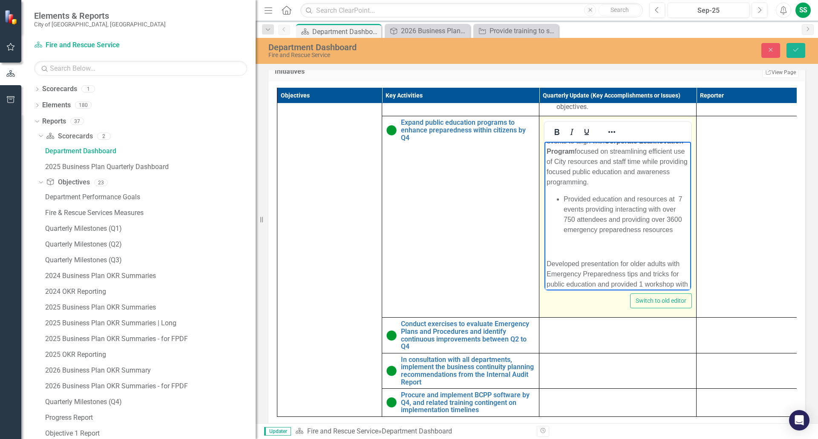
scroll to position [43, 0]
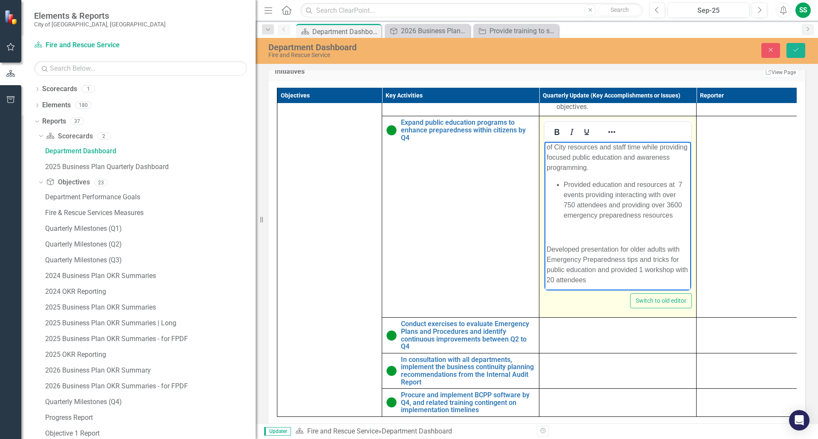
click at [554, 233] on p "Rich Text Area. Press ALT-0 for help." at bounding box center [618, 232] width 142 height 10
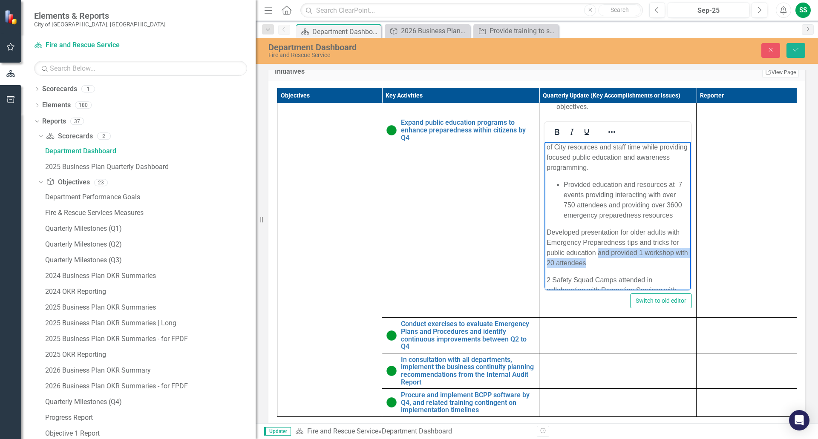
drag, startPoint x: 599, startPoint y: 255, endPoint x: 618, endPoint y: 264, distance: 21.3
click at [618, 264] on p "Developed presentation for older adults with Emergency Preparedness tips and tr…" at bounding box center [618, 247] width 142 height 41
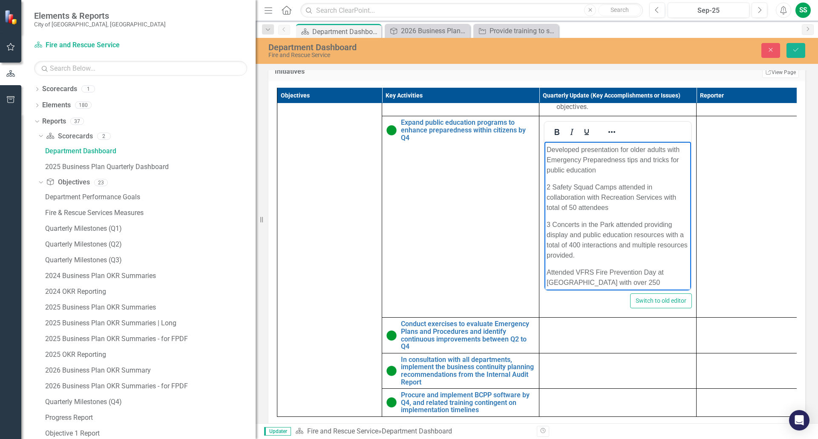
scroll to position [128, 0]
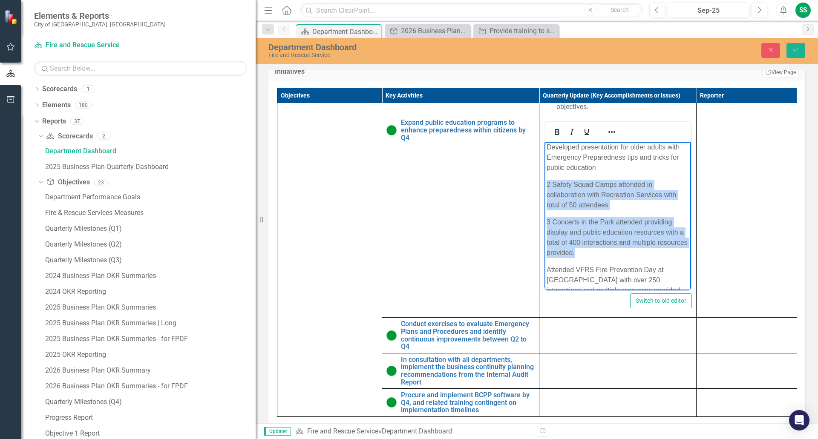
drag, startPoint x: 548, startPoint y: 184, endPoint x: 648, endPoint y: 250, distance: 120.3
click at [647, 252] on body "Utilized decision matrix to assess public education and awareness opportunities…" at bounding box center [617, 202] width 147 height 376
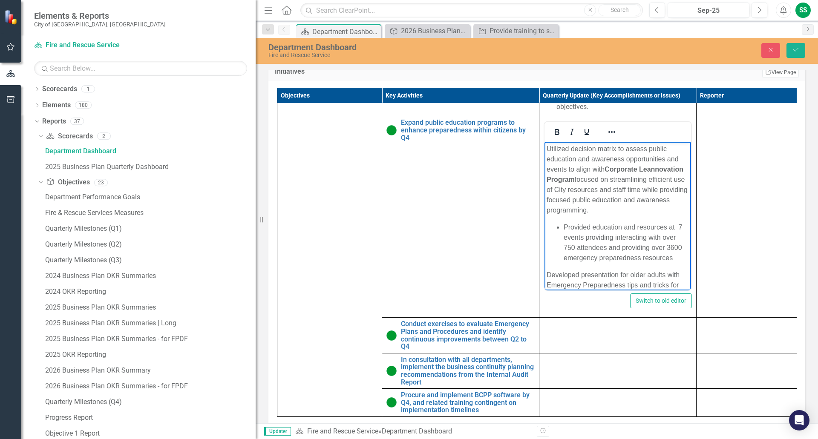
scroll to position [43, 0]
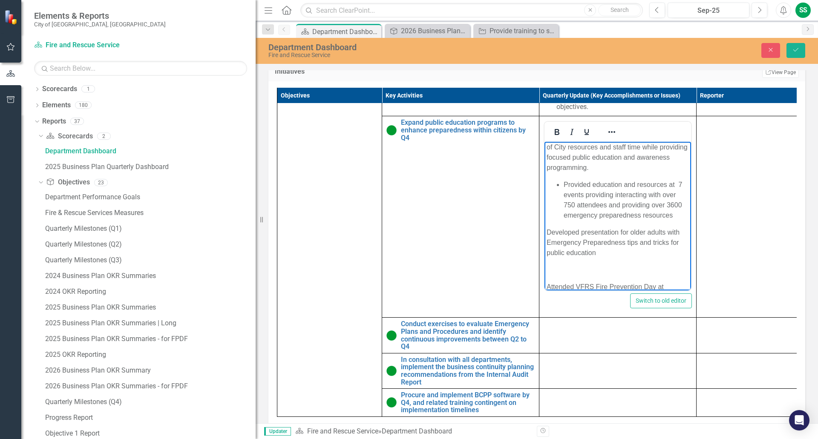
click at [680, 212] on li "Provided education and resources at 7 events providing interacting with over 75…" at bounding box center [626, 200] width 125 height 41
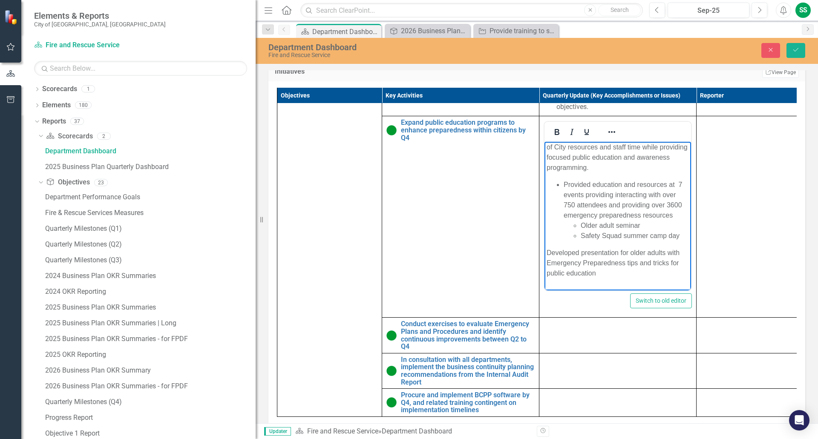
click at [581, 226] on li "Older adult seminar" at bounding box center [635, 226] width 108 height 10
click at [581, 236] on li "Safety Squad summer camp day" at bounding box center [635, 236] width 108 height 10
click at [601, 241] on li "2 Safety Squad summer camp day" at bounding box center [635, 236] width 108 height 10
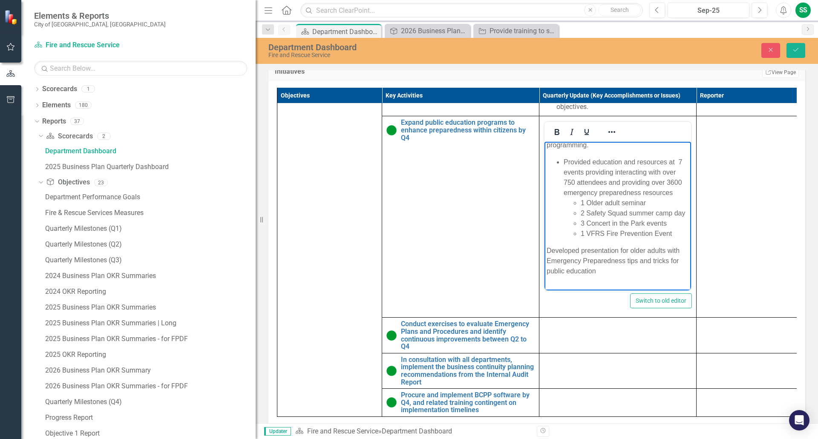
scroll to position [85, 0]
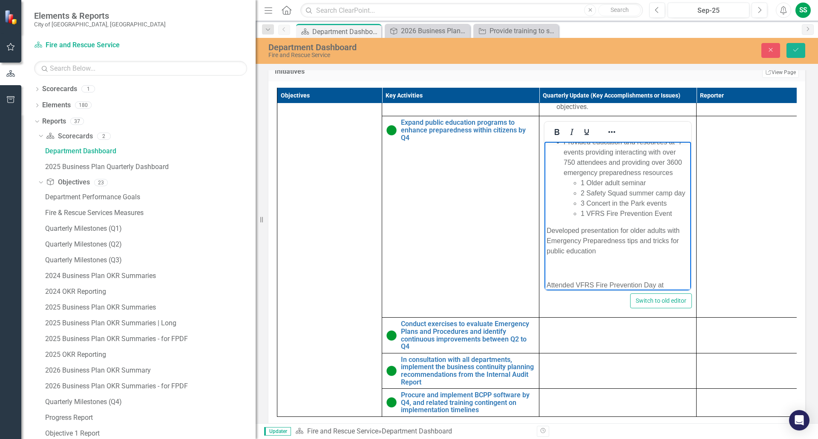
drag, startPoint x: 547, startPoint y: 239, endPoint x: 625, endPoint y: 265, distance: 82.4
click at [625, 256] on p "Developed presentation for older adults with Emergency Preparedness tips and tr…" at bounding box center [618, 241] width 142 height 31
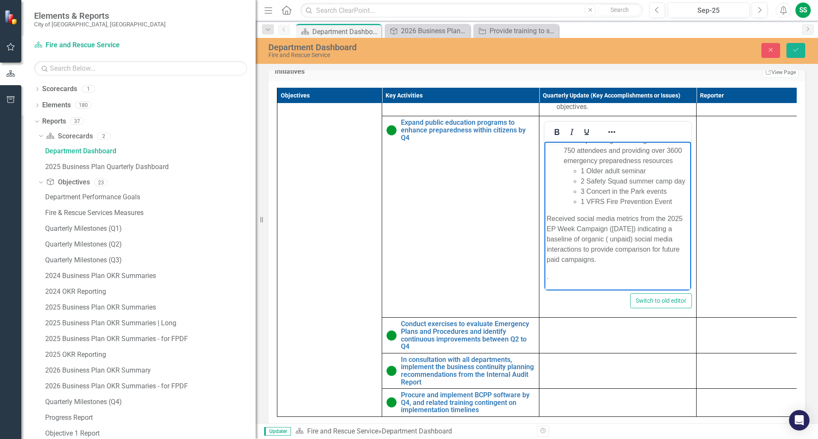
scroll to position [108, 0]
click at [670, 259] on p "Received social media metrics from the 2025 EP Week Campaign (May 2025) indicat…" at bounding box center [618, 238] width 142 height 51
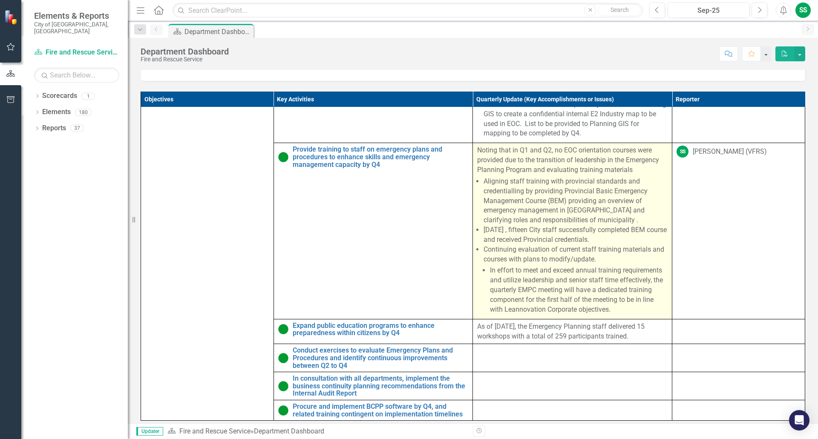
scroll to position [383, 0]
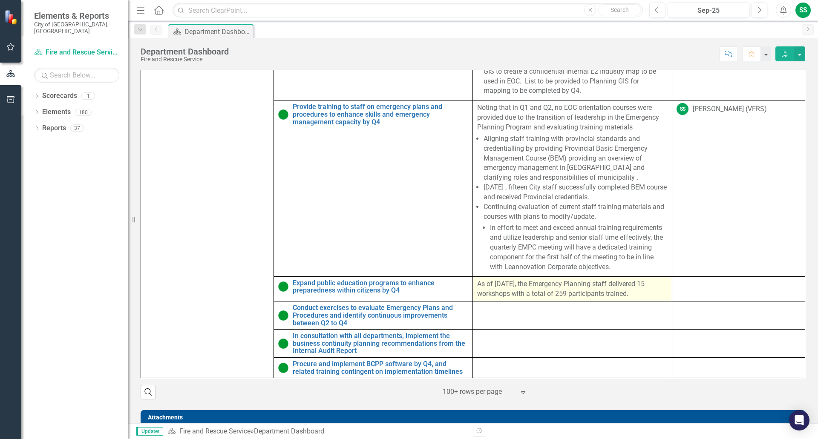
click at [572, 296] on p "As of [DATE], the Emergency Planning staff delivered 15 workshops with a total …" at bounding box center [572, 289] width 190 height 20
click at [633, 298] on p "As of [DATE], the Emergency Planning staff delivered 15 workshops with a total …" at bounding box center [572, 289] width 190 height 20
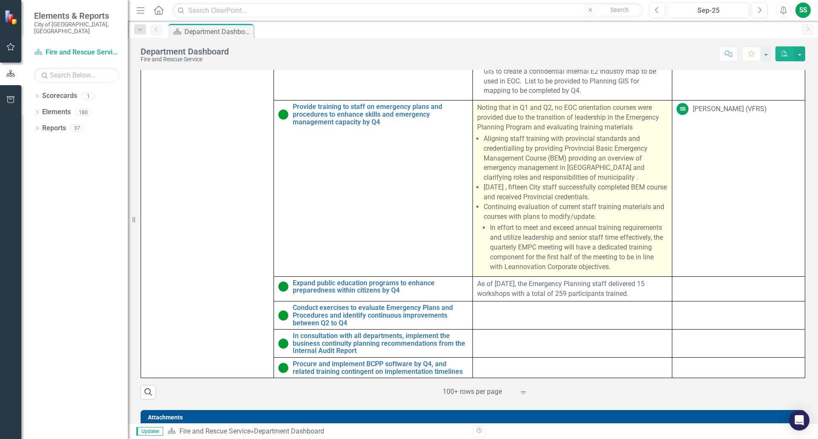
click at [634, 298] on p "As of [DATE], the Emergency Planning staff delivered 15 workshops with a total …" at bounding box center [572, 289] width 190 height 20
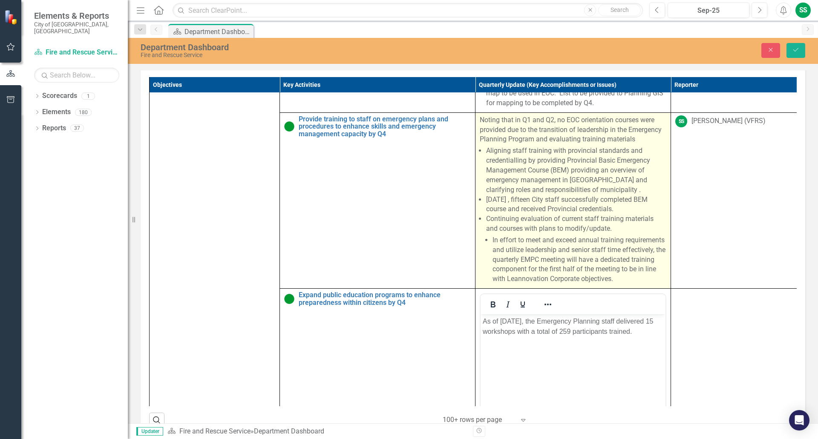
scroll to position [0, 0]
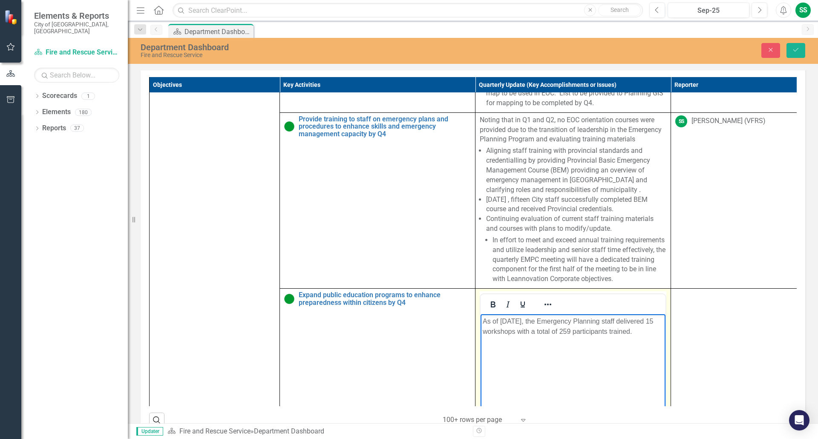
drag, startPoint x: 484, startPoint y: 322, endPoint x: 550, endPoint y: 365, distance: 78.7
click at [550, 365] on body "As of [DATE], the Emergency Planning staff delivered 15 workshops with a total …" at bounding box center [572, 378] width 185 height 128
paste body "Rich Text Area. Press ALT-0 for help."
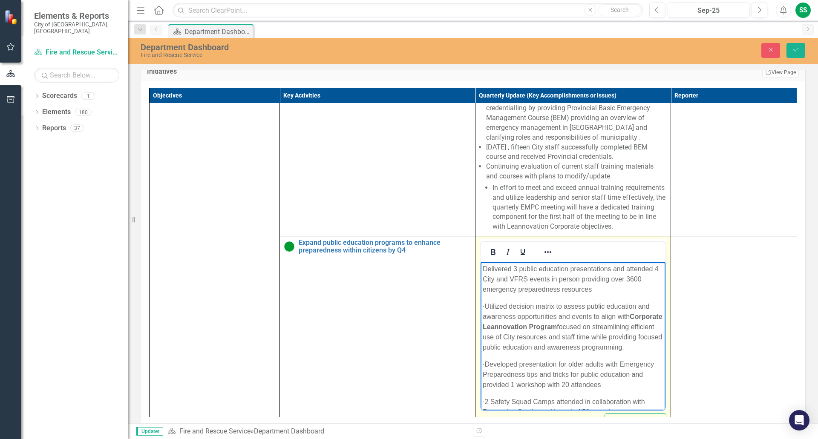
click at [515, 268] on p "Delivered 3 public education presentations and attended 4 City and VFRS events …" at bounding box center [573, 279] width 181 height 31
click at [484, 268] on p "Delivered 3 public education presentations and attended 4 City and VFRS events …" at bounding box center [573, 279] width 181 height 31
drag, startPoint x: 506, startPoint y: 307, endPoint x: 582, endPoint y: 354, distance: 89.5
click at [582, 353] on p "· Utilized decision matrix to assess public education and awareness opportuniti…" at bounding box center [573, 327] width 181 height 51
click at [514, 306] on p "· Utilized decision matrix to assess public education and awareness opportuniti…" at bounding box center [573, 327] width 181 height 51
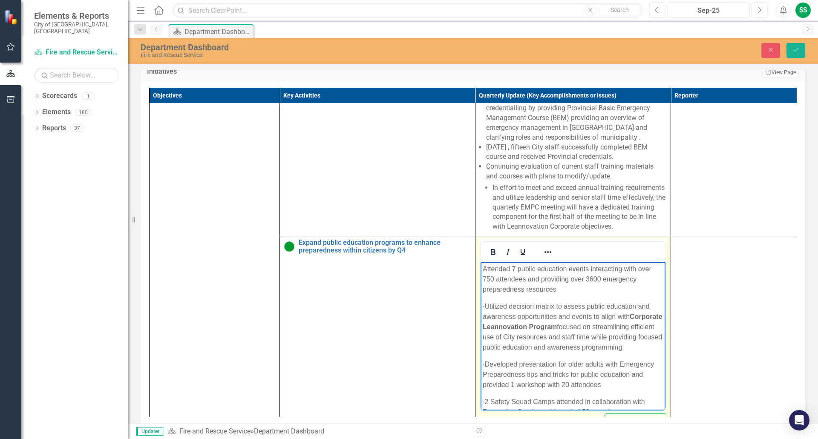
drag, startPoint x: 501, startPoint y: 304, endPoint x: 519, endPoint y: 350, distance: 48.8
click at [524, 353] on p "· Utilized decision matrix to assess public education and awareness opportuniti…" at bounding box center [573, 327] width 181 height 51
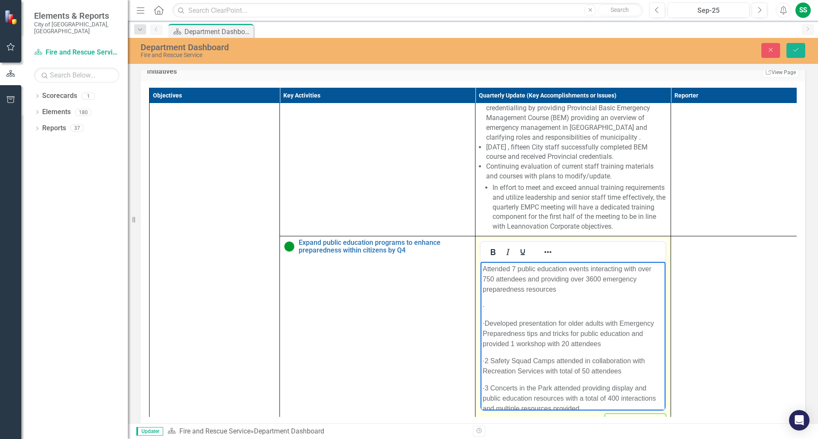
click at [483, 269] on p "Attended 7 public education events interacting with over 750 attendees and prov…" at bounding box center [573, 279] width 181 height 31
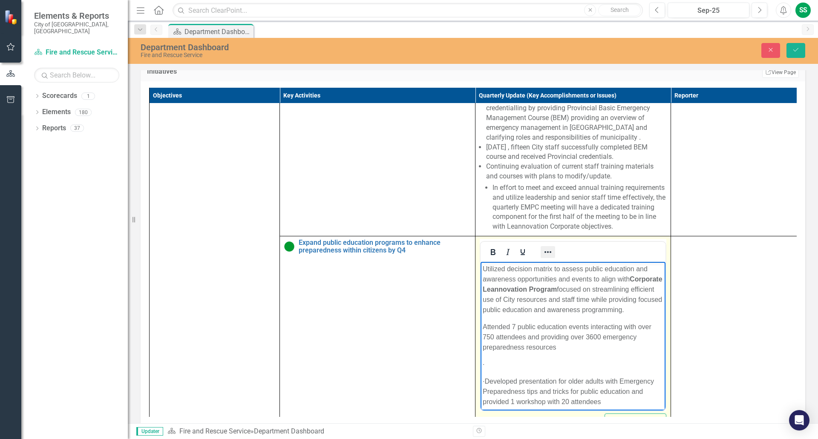
click at [553, 258] on button "Reveal or hide additional toolbar items" at bounding box center [548, 252] width 14 height 12
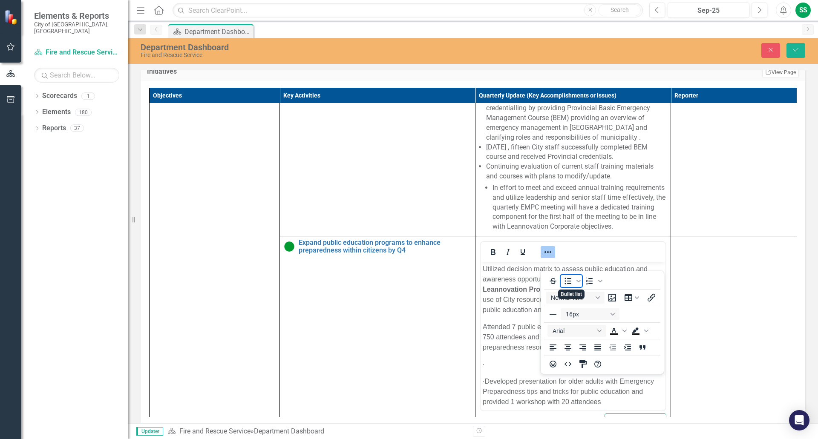
click at [569, 279] on icon "Bullet list" at bounding box center [568, 281] width 10 height 10
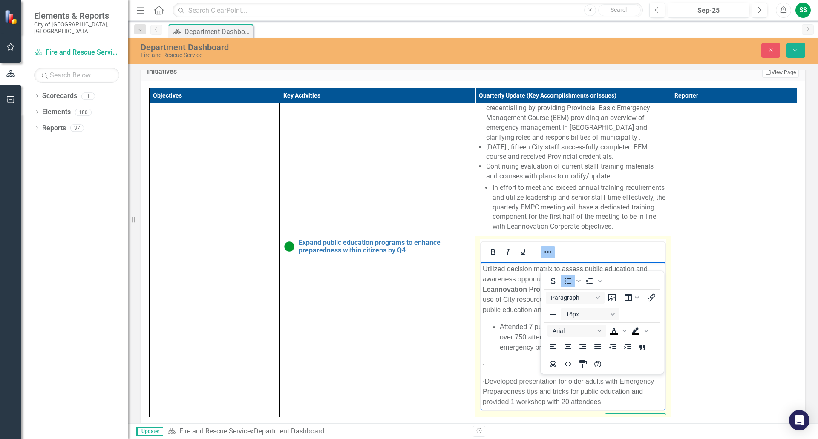
click at [527, 370] on p "·" at bounding box center [573, 365] width 181 height 10
click at [549, 257] on icon "Reveal or hide additional toolbar items" at bounding box center [548, 252] width 10 height 10
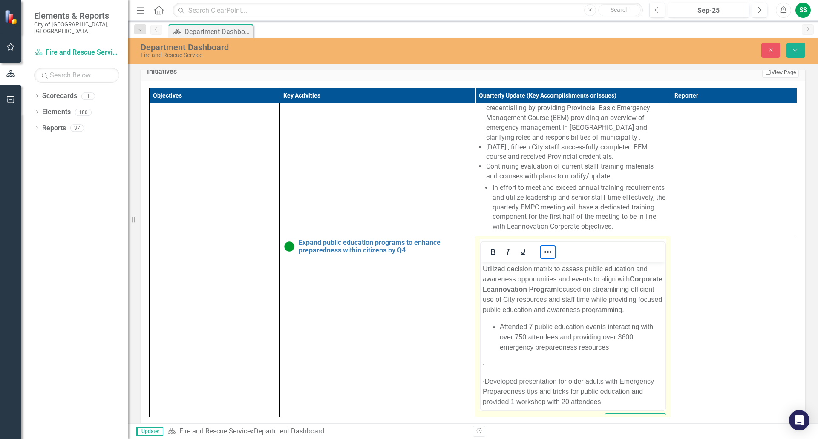
scroll to position [43, 0]
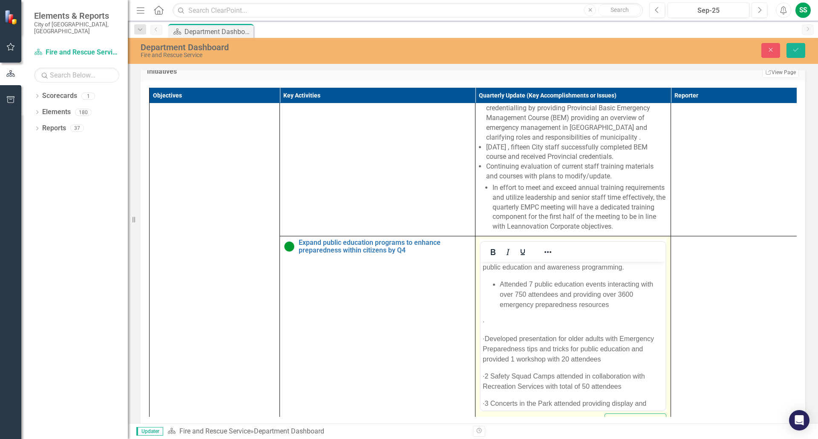
click at [621, 310] on li "Attended 7 public education events interacting with over 750 attendees and prov…" at bounding box center [582, 294] width 164 height 31
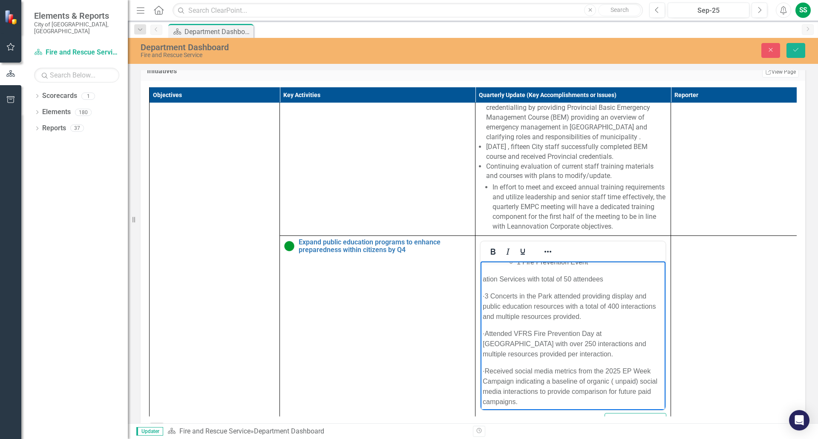
scroll to position [128, 0]
drag, startPoint x: 484, startPoint y: 288, endPoint x: 596, endPoint y: 365, distance: 136.0
click at [596, 365] on body "Utilized decision matrix to assess public education and awareness opportunities…" at bounding box center [572, 274] width 185 height 280
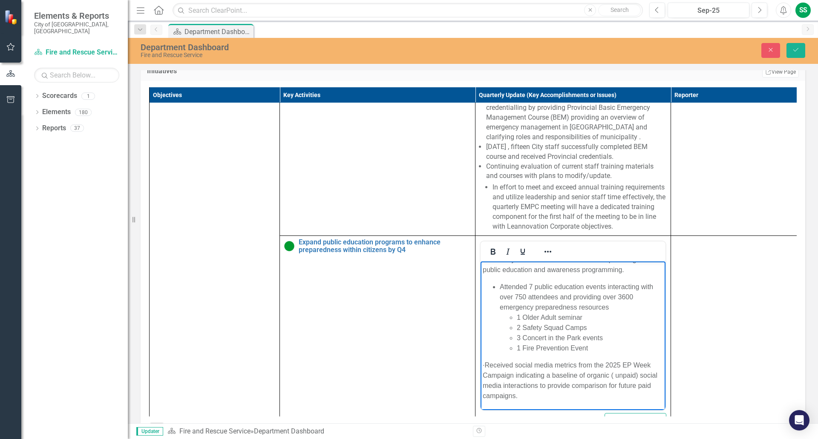
scroll to position [50, 0]
click at [515, 375] on p "Received social media metrics from the 2025 EP Week Campaign indicating a basel…" at bounding box center [573, 380] width 181 height 41
click at [540, 386] on p "Received social media metrics from the 2025 EP Week Campaign providing a baseli…" at bounding box center [573, 380] width 181 height 41
click at [587, 386] on p "Received social media metrics from the 2025 EP Week Campaign providing a baseli…" at bounding box center [573, 380] width 181 height 41
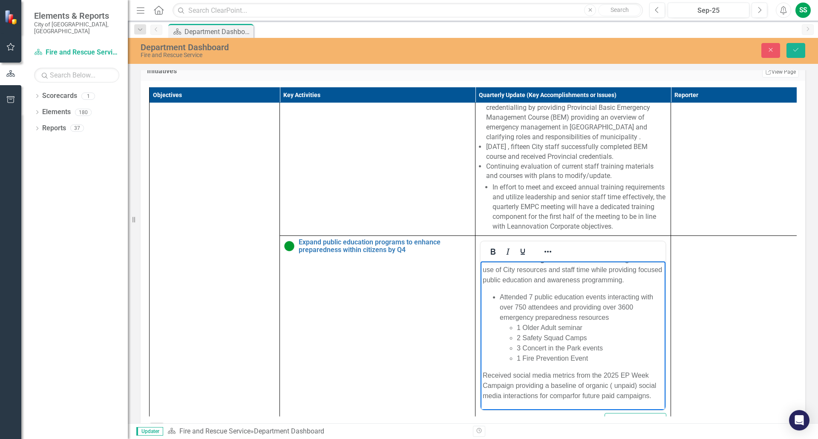
scroll to position [40, 0]
click at [549, 396] on p "Received social media metrics from the 2025 EP Week Campaign providing a baseli…" at bounding box center [573, 386] width 181 height 31
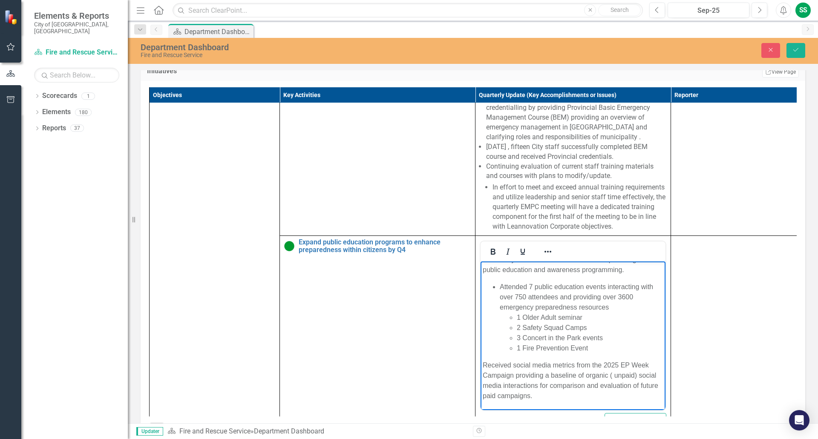
click at [549, 396] on p "Received social media metrics from the 2025 EP Week Campaign providing a baseli…" at bounding box center [573, 380] width 181 height 41
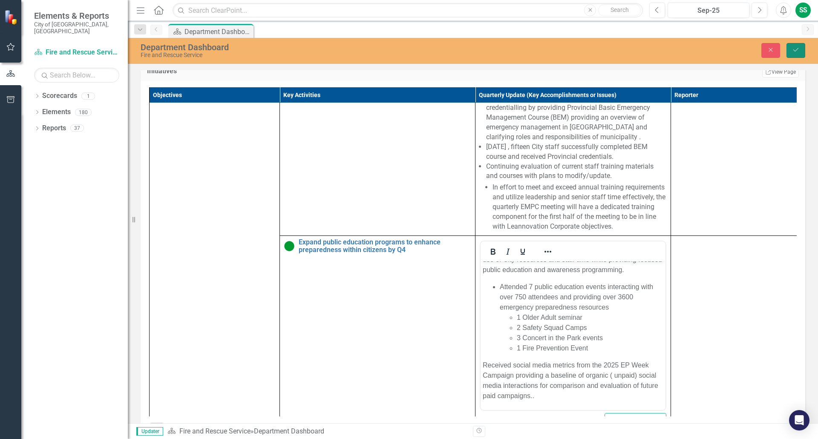
click at [799, 52] on icon "Save" at bounding box center [796, 50] width 8 height 6
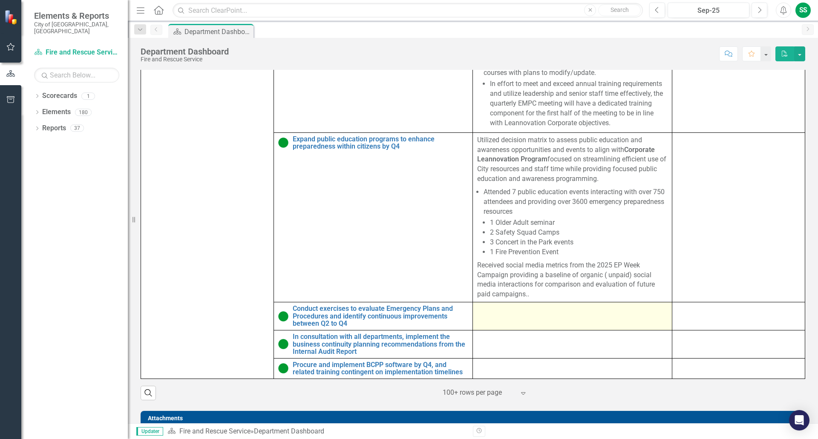
scroll to position [383, 0]
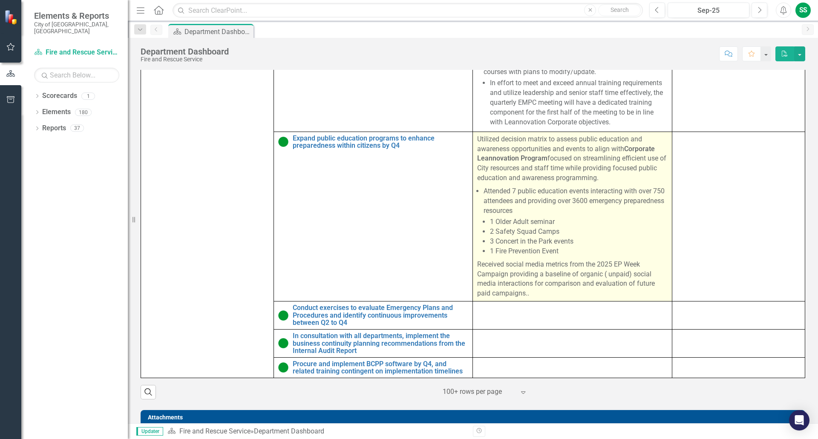
click at [515, 185] on p "Utilized decision matrix to assess public education and awareness opportunities…" at bounding box center [572, 160] width 190 height 50
click at [473, 145] on td "Utilized decision matrix to assess public education and awareness opportunities…" at bounding box center [572, 217] width 199 height 170
click at [503, 150] on p "Utilized decision matrix to assess public education and awareness opportunities…" at bounding box center [572, 160] width 190 height 50
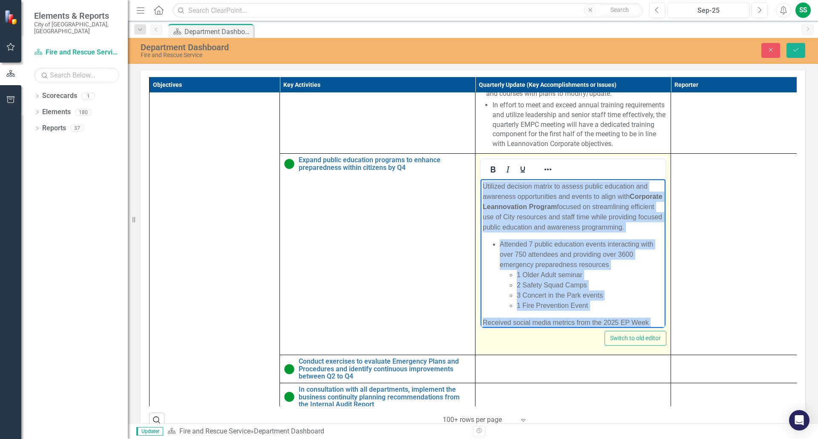
scroll to position [50, 0]
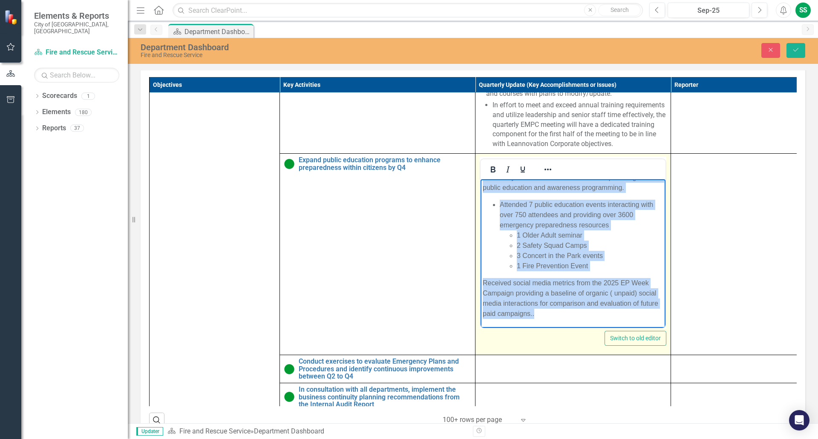
drag, startPoint x: 482, startPoint y: 184, endPoint x: 574, endPoint y: 311, distance: 157.4
click at [652, 328] on html "Utilized decision matrix to assess public education and awareness opportunities…" at bounding box center [572, 234] width 185 height 188
copy body "Utilized decision matrix to assess public education and awareness opportunities…"
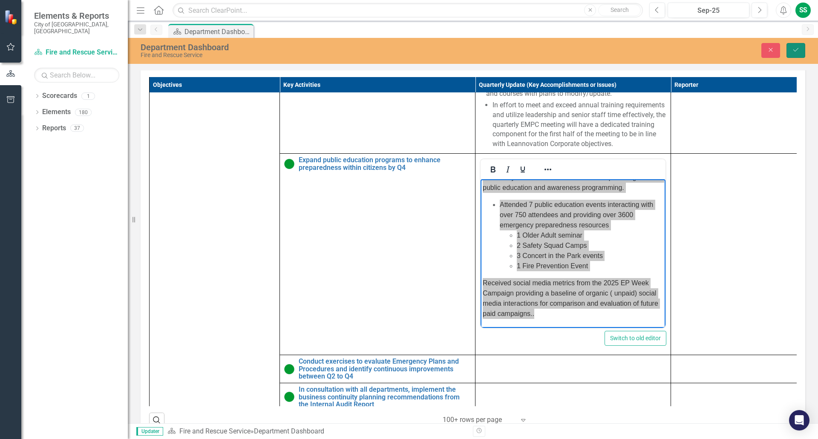
drag, startPoint x: 797, startPoint y: 46, endPoint x: 784, endPoint y: 54, distance: 15.5
click at [797, 46] on button "Save" at bounding box center [795, 50] width 19 height 15
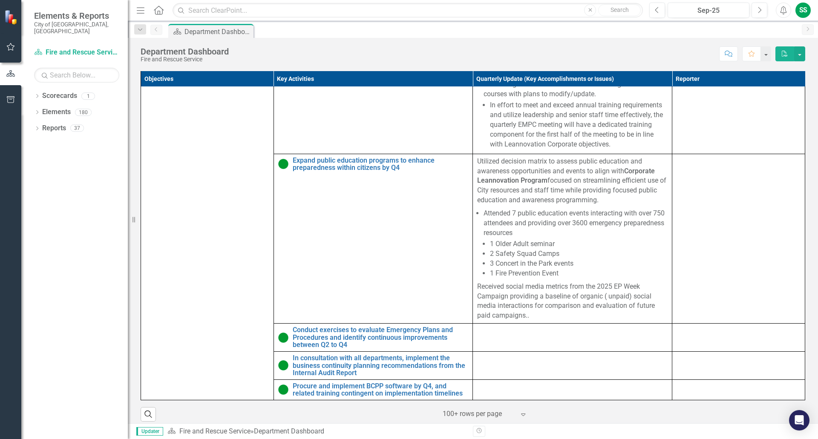
scroll to position [426, 0]
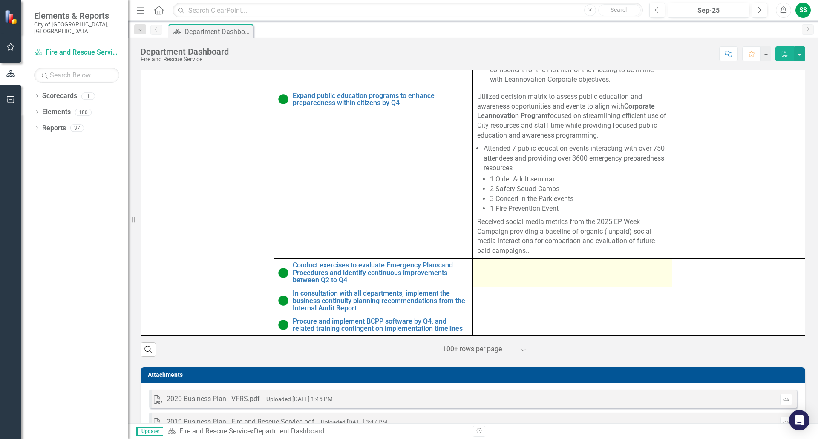
click at [513, 281] on td at bounding box center [572, 273] width 199 height 28
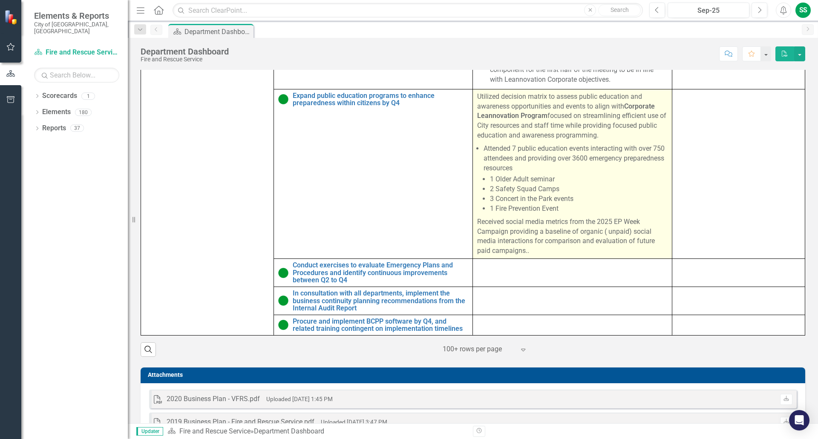
click at [513, 280] on td at bounding box center [572, 273] width 199 height 28
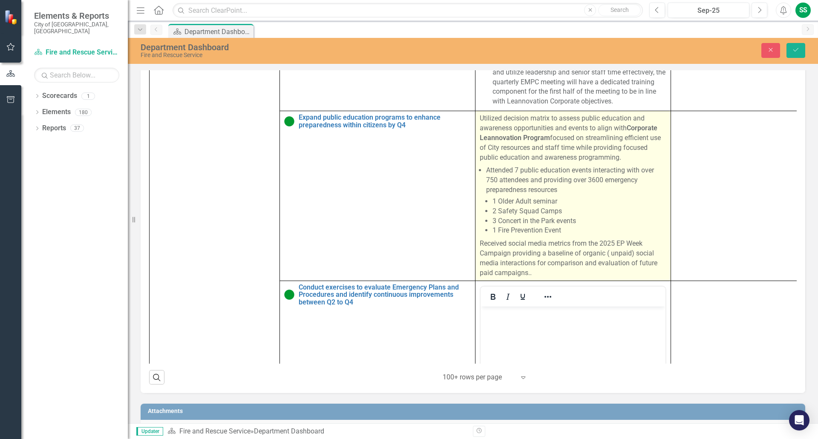
scroll to position [0, 0]
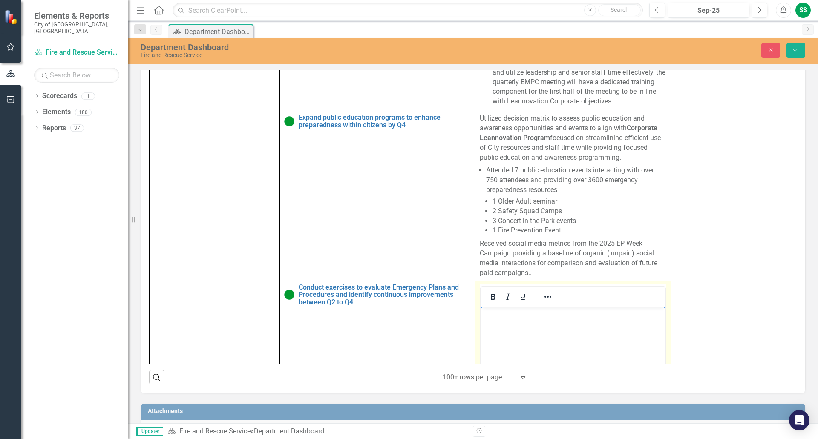
click at [486, 315] on p "Rich Text Area. Press ALT-0 for help." at bounding box center [573, 313] width 181 height 10
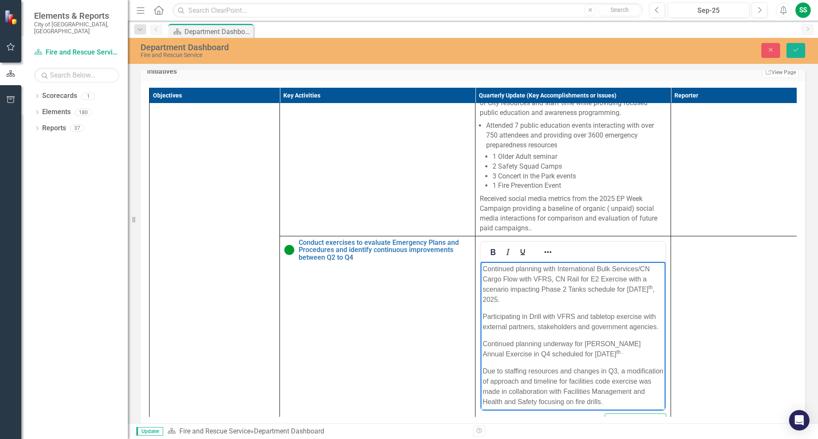
click at [483, 269] on p "Continued planning with International Bulk Services/CN Cargo Flow with VFRS, CN…" at bounding box center [573, 284] width 181 height 41
click at [548, 257] on icon "Reveal or hide additional toolbar items" at bounding box center [548, 252] width 10 height 10
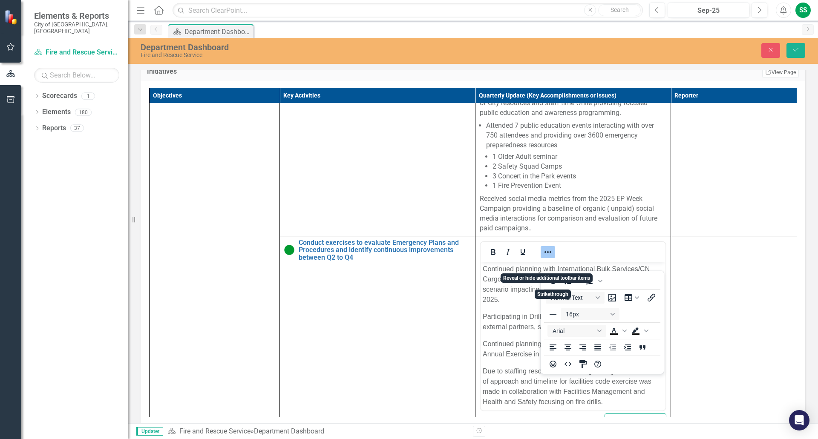
click at [499, 288] on p "Continued planning with International Bulk Services/CN Cargo Flow with VFRS, CN…" at bounding box center [573, 284] width 181 height 41
click at [708, 316] on td at bounding box center [736, 336] width 130 height 201
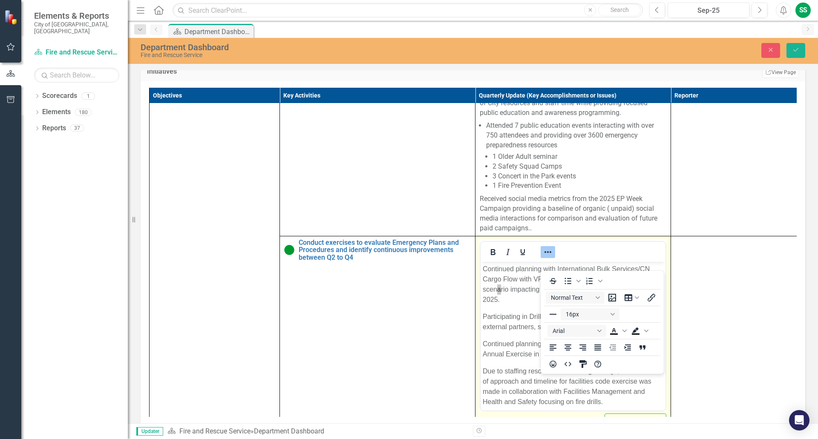
click at [547, 257] on icon "Reveal or hide additional toolbar items" at bounding box center [548, 252] width 10 height 10
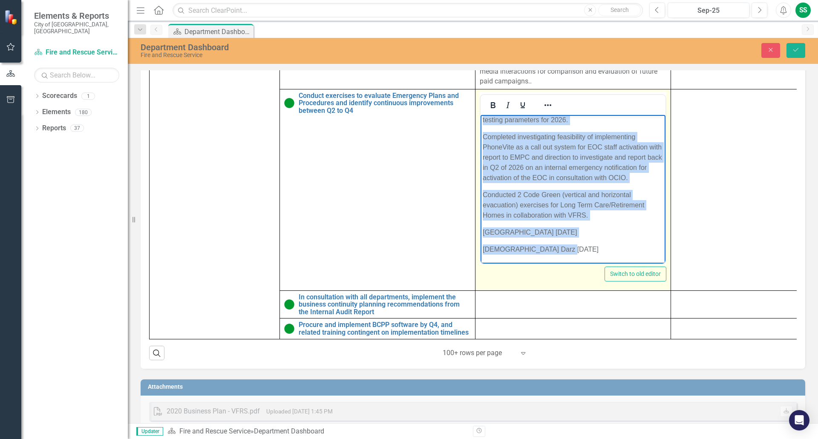
scroll to position [527, 0]
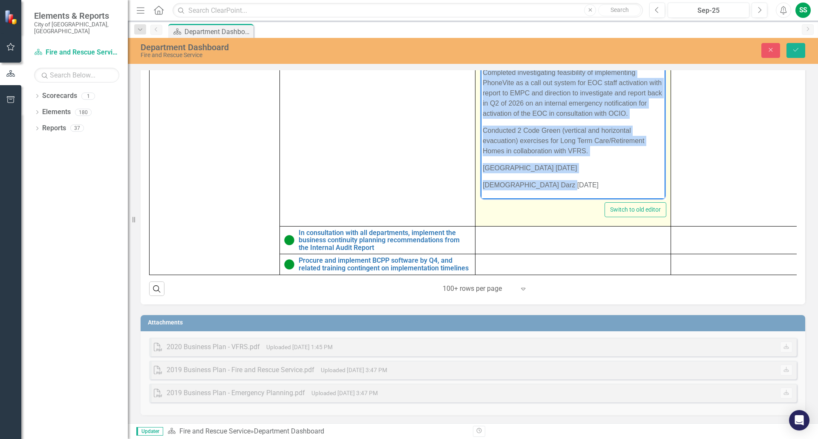
drag, startPoint x: 482, startPoint y: 58, endPoint x: 609, endPoint y: 184, distance: 179.5
click at [609, 184] on body "Continued planning with International Bulk Services/CN Cargo Flow with VFRS, CN…" at bounding box center [572, 24] width 185 height 348
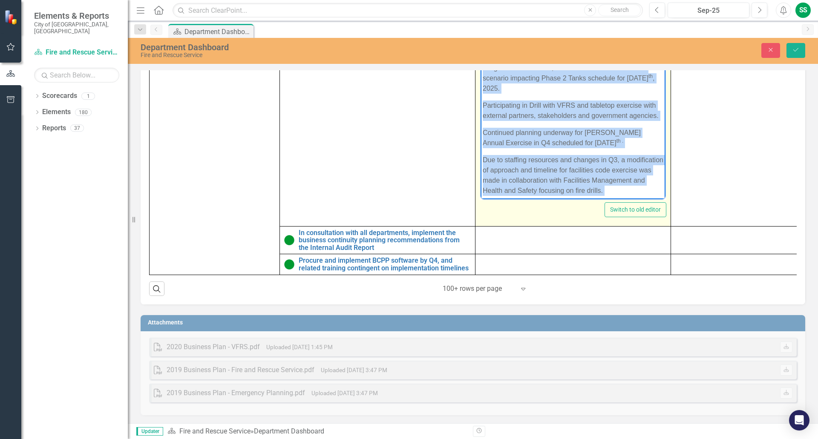
scroll to position [860, 0]
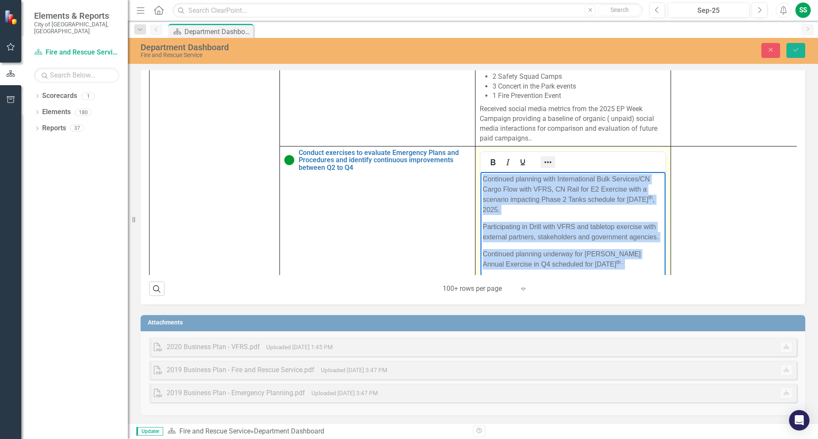
click at [550, 162] on icon "Reveal or hide additional toolbar items" at bounding box center [547, 162] width 7 height 2
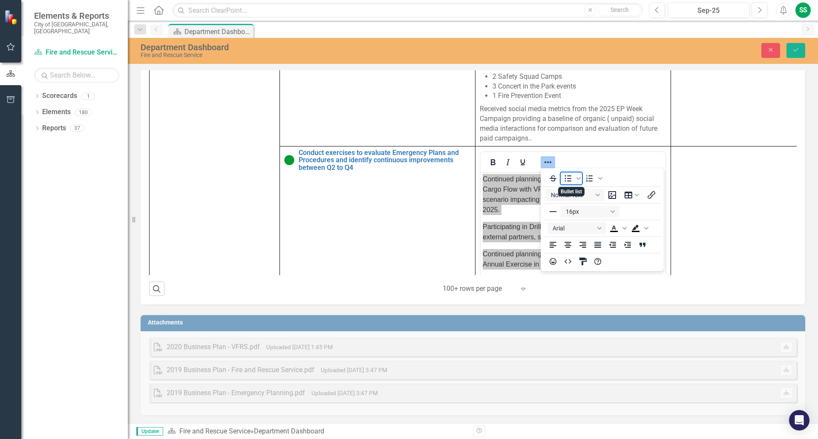
click at [567, 179] on icon "Bullet list" at bounding box center [568, 178] width 10 height 10
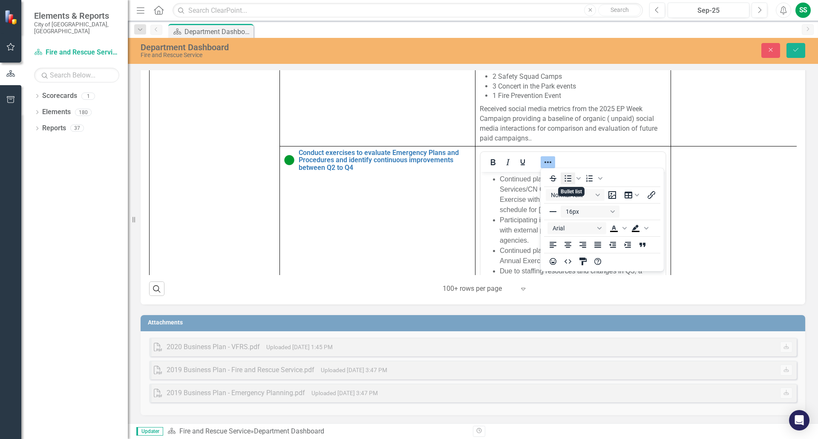
scroll to position [2, 0]
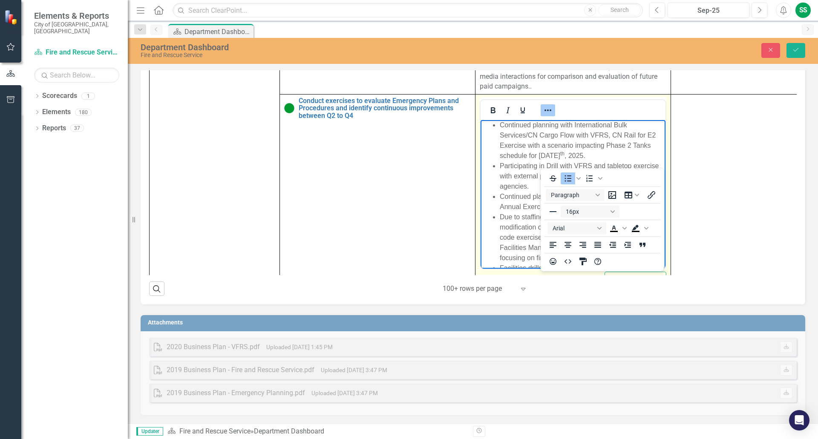
click at [532, 149] on li "Continued planning with International Bulk Services/CN Cargo Flow with VFRS, CN…" at bounding box center [582, 140] width 164 height 41
click at [550, 108] on icon "Reveal or hide additional toolbar items" at bounding box center [548, 110] width 10 height 10
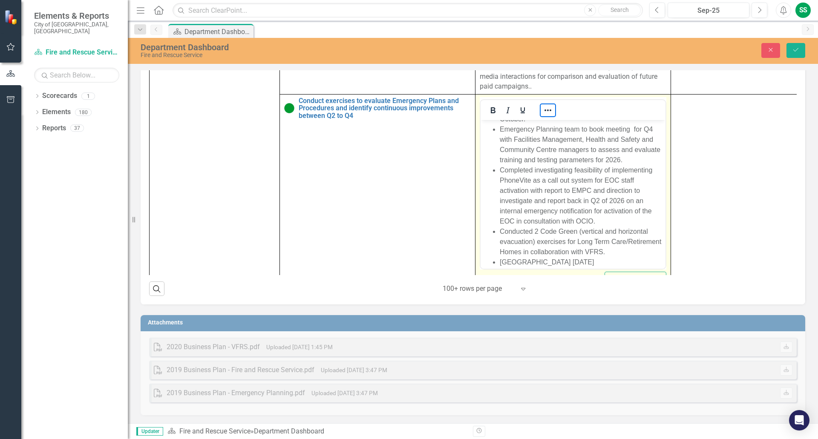
scroll to position [200, 0]
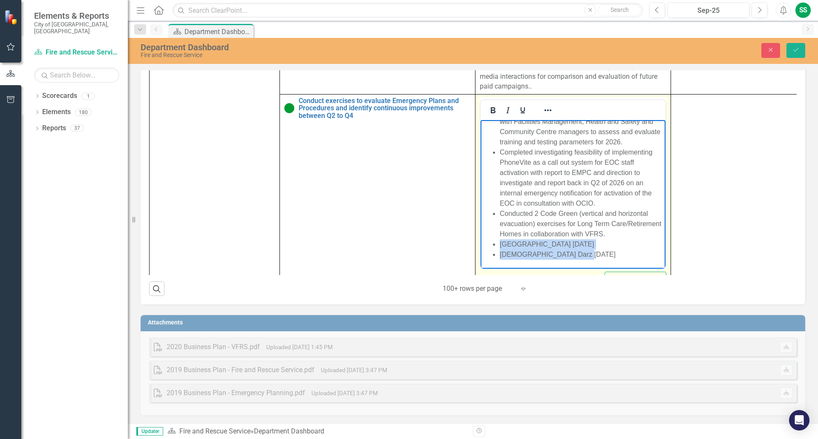
drag, startPoint x: 498, startPoint y: 245, endPoint x: 603, endPoint y: 255, distance: 104.8
click at [603, 255] on ul "Continued planning with International Bulk Services/CN Cargo Flow with VFRS, CN…" at bounding box center [573, 100] width 181 height 317
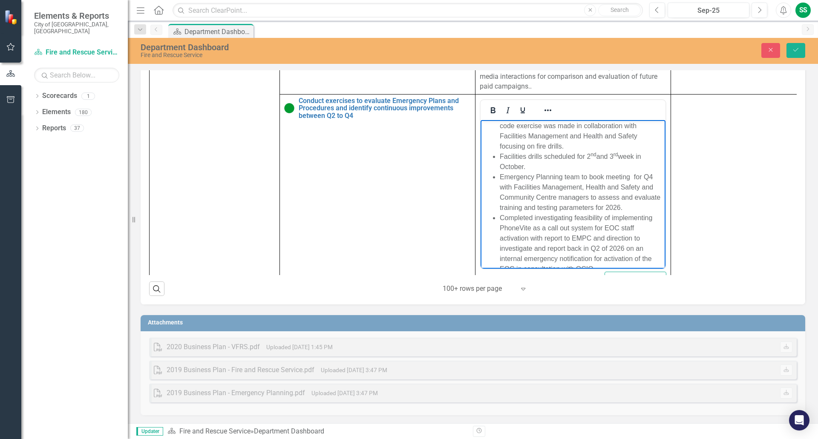
scroll to position [128, 0]
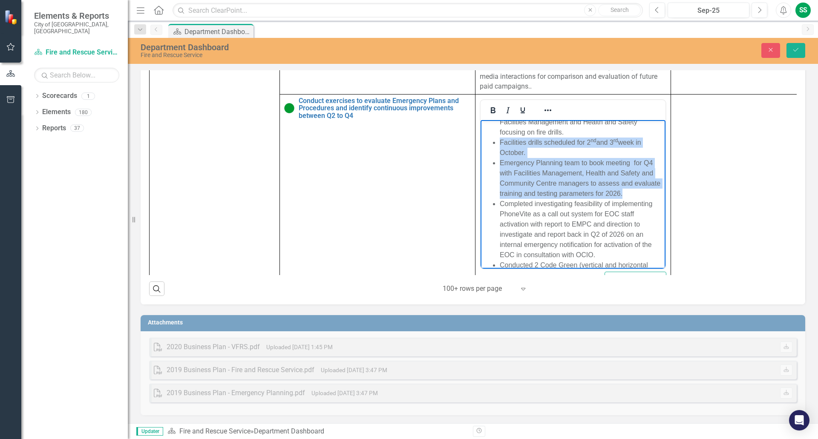
drag, startPoint x: 529, startPoint y: 159, endPoint x: 653, endPoint y: 204, distance: 131.4
click at [653, 204] on ul "Continued planning with International Bulk Services/CN Cargo Flow with VFRS, CN…" at bounding box center [573, 152] width 181 height 317
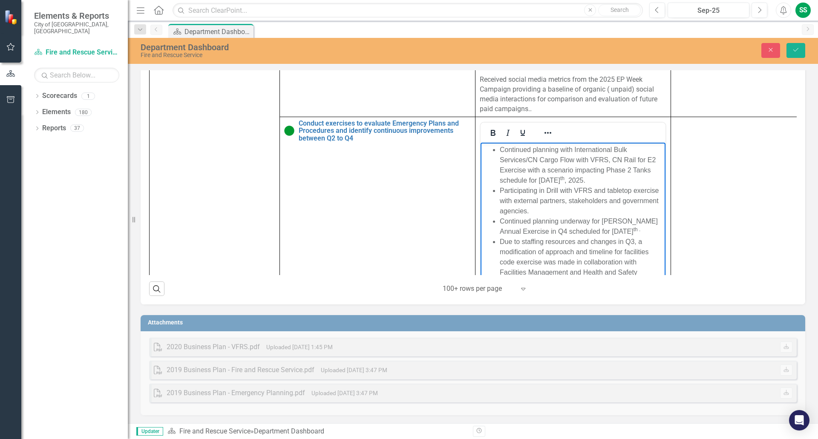
scroll to position [869, 0]
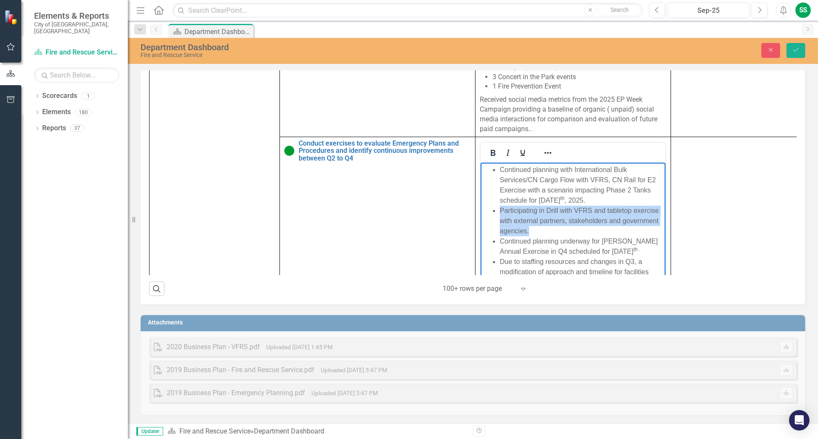
drag, startPoint x: 499, startPoint y: 210, endPoint x: 569, endPoint y: 233, distance: 73.7
click at [569, 233] on ul "Continued planning with International Bulk Services/CN Cargo Flow with VFRS, CN…" at bounding box center [573, 327] width 181 height 327
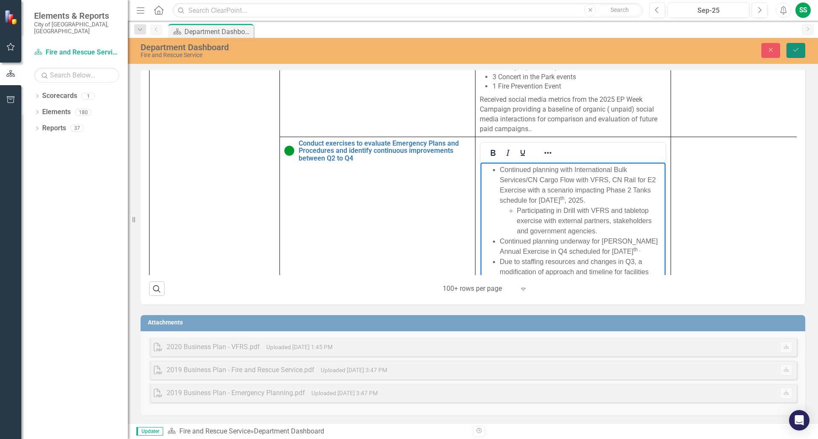
click at [795, 50] on icon "Save" at bounding box center [796, 50] width 8 height 6
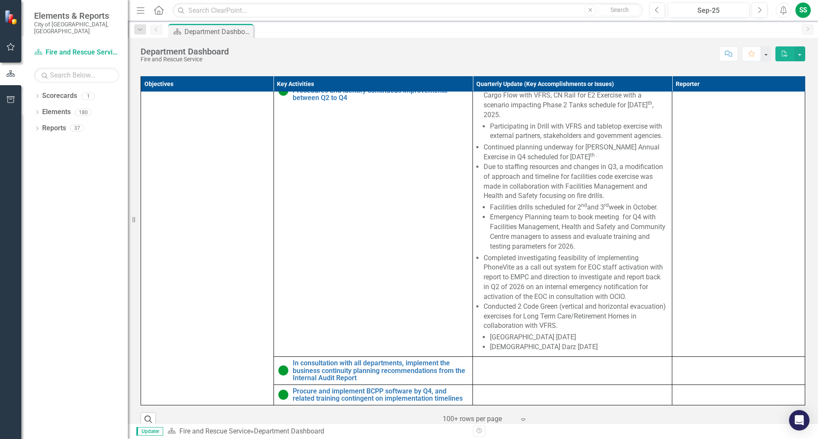
scroll to position [426, 0]
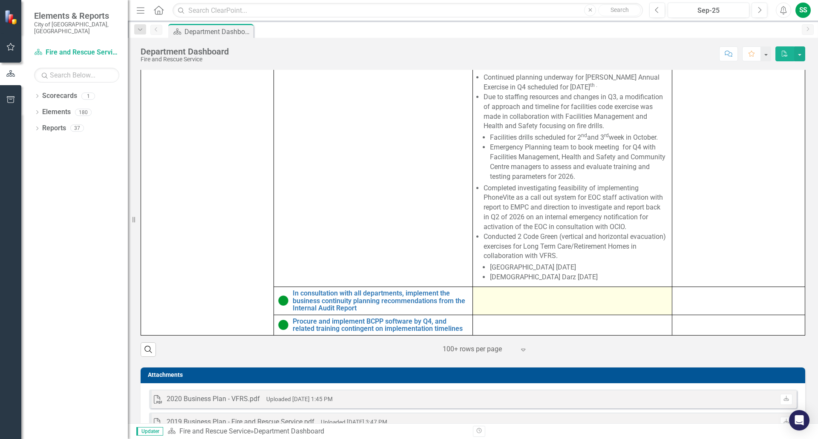
click at [492, 309] on td at bounding box center [572, 301] width 199 height 28
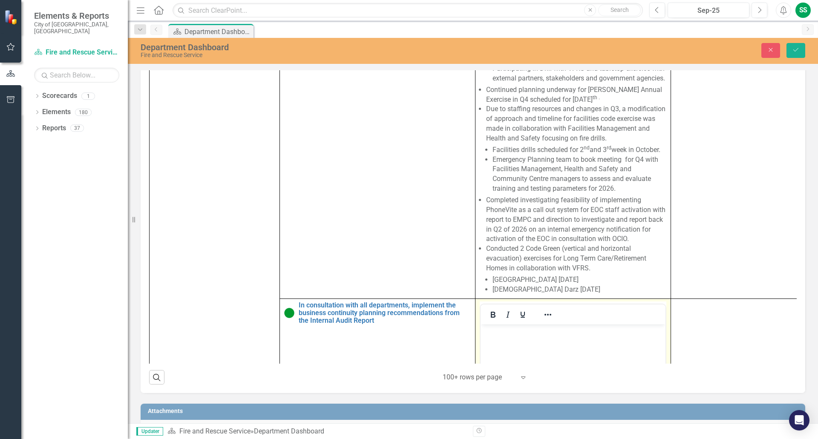
scroll to position [1203, 0]
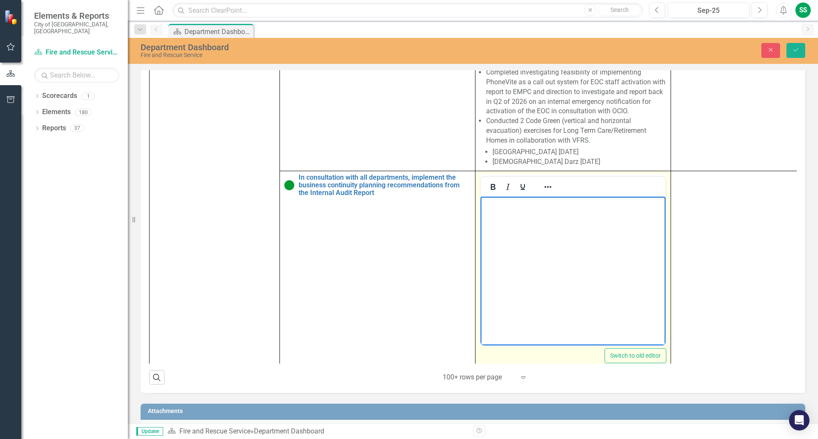
click at [487, 206] on p "Rich Text Area. Press ALT-0 for help." at bounding box center [573, 204] width 181 height 10
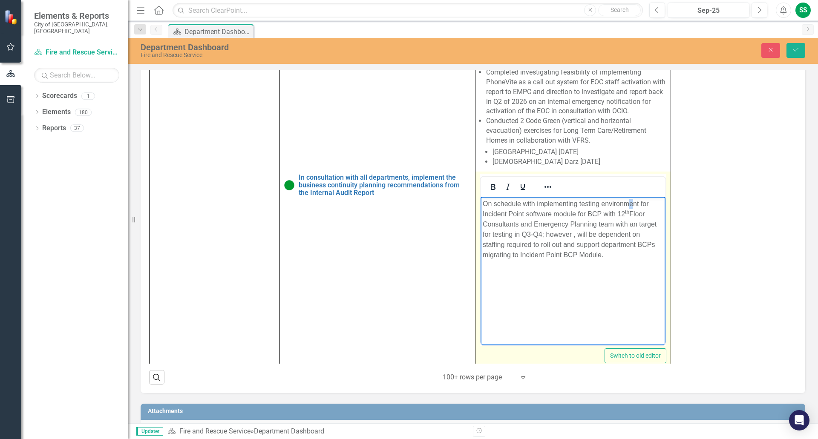
drag, startPoint x: 627, startPoint y: 206, endPoint x: 635, endPoint y: 206, distance: 7.3
click at [635, 206] on p "On schedule with implementing testing environment for Incident Point software m…" at bounding box center [573, 229] width 181 height 61
click at [518, 224] on p "On schedule with implementing testing environment for Incident Point software m…" at bounding box center [573, 229] width 181 height 61
click at [564, 241] on p "Emergency Planning team with an target for testing in Q3-Q4; however , will be …" at bounding box center [573, 256] width 181 height 41
click at [527, 224] on p "On schedule with implementing testing environment for Incident Point software m…" at bounding box center [573, 214] width 181 height 31
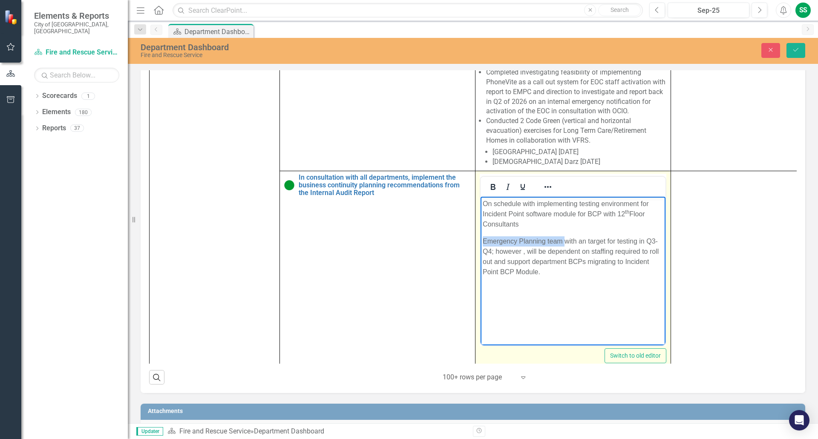
drag, startPoint x: 564, startPoint y: 242, endPoint x: 484, endPoint y: 240, distance: 79.7
click at [484, 240] on p "Emergency Planning team with an target for testing in Q3-Q4; however , will be …" at bounding box center [573, 256] width 181 height 41
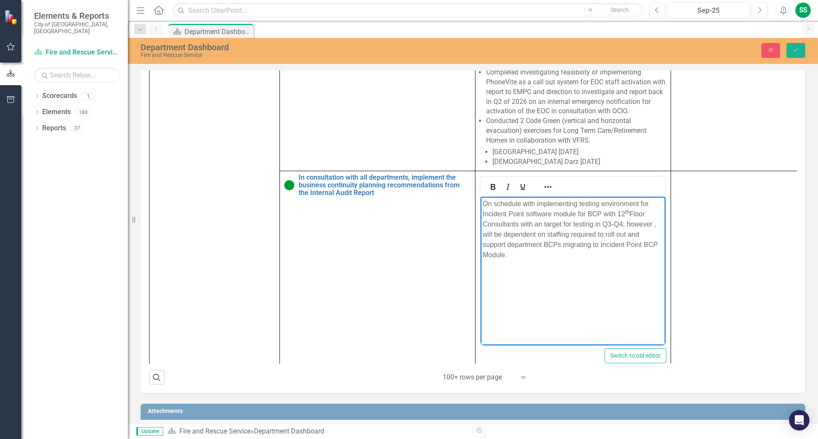
click at [622, 223] on p "On schedule with implementing testing environment for Incident Point software m…" at bounding box center [573, 229] width 181 height 61
click at [552, 192] on icon "Reveal or hide additional toolbar items" at bounding box center [548, 187] width 10 height 10
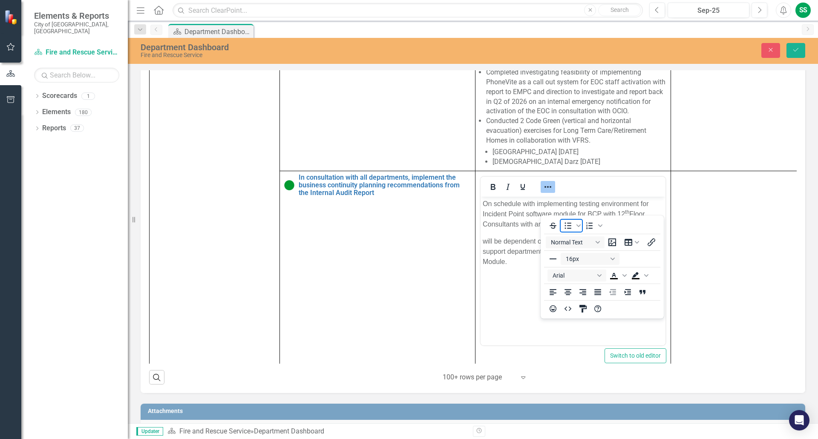
click at [569, 226] on icon "Bullet list" at bounding box center [568, 226] width 7 height 6
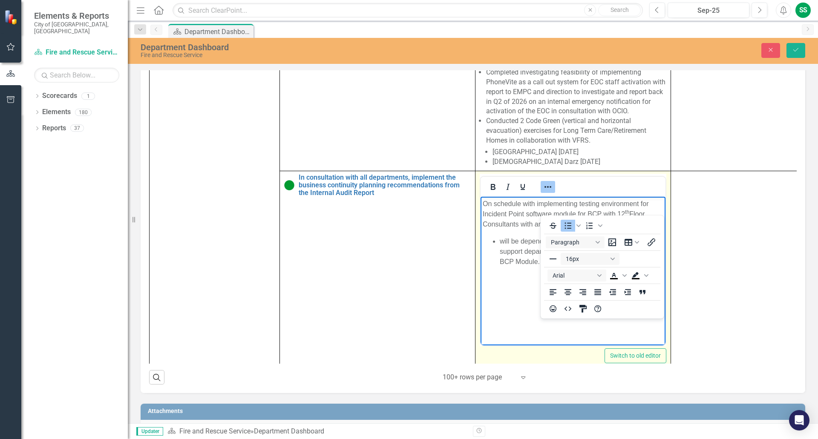
click at [501, 242] on li "will be dependent on staffing required to roll out and support department BCPs …" at bounding box center [582, 251] width 164 height 31
click at [547, 192] on icon "Reveal or hide additional toolbar items" at bounding box center [548, 187] width 10 height 10
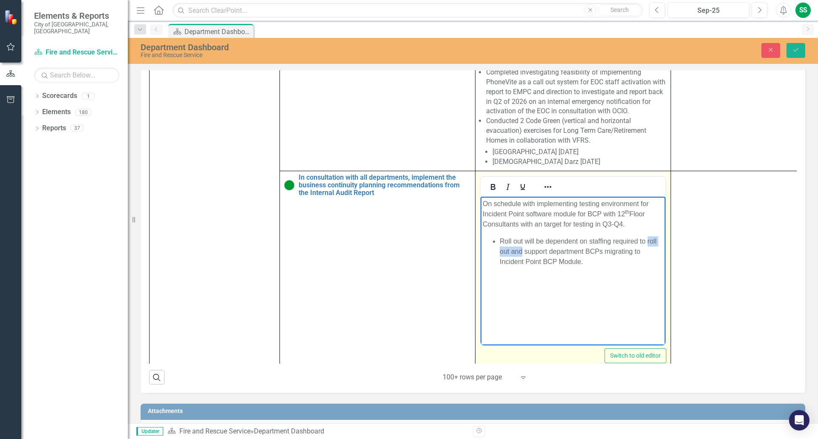
drag, startPoint x: 647, startPoint y: 240, endPoint x: 522, endPoint y: 248, distance: 125.5
click at [522, 248] on li "Roll out will be dependent on staffing required to roll out and support departm…" at bounding box center [582, 251] width 164 height 31
click at [601, 251] on li "Roll out will be dependent on staffing required to support department BCPs migr…" at bounding box center [582, 251] width 164 height 31
click at [635, 265] on li "Roll out will be dependent on staffing required to support department BCPs migr…" at bounding box center [582, 251] width 164 height 31
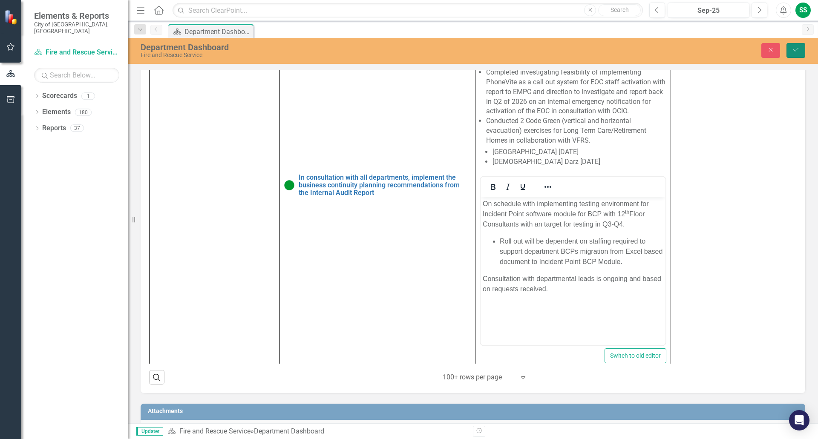
click at [795, 48] on icon "Save" at bounding box center [796, 50] width 8 height 6
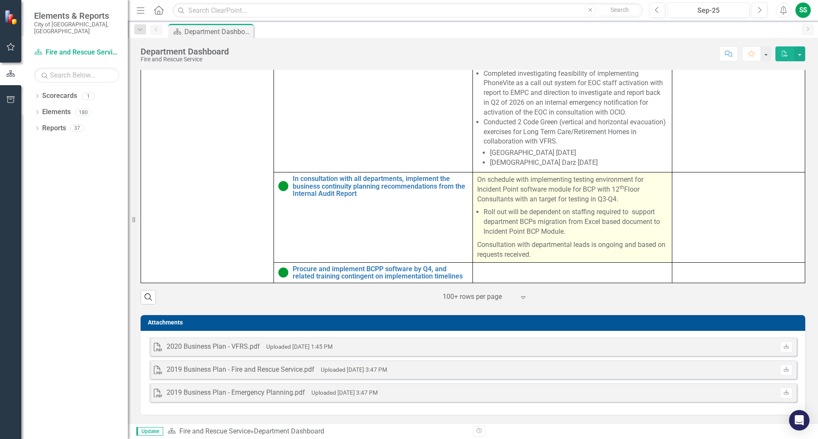
scroll to position [491, 0]
click at [482, 175] on p "On schedule with implementing testing environment for Incident Point software m…" at bounding box center [572, 190] width 190 height 31
click at [477, 175] on p "On schedule with implementing testing environment for Incident Point software m…" at bounding box center [572, 190] width 190 height 31
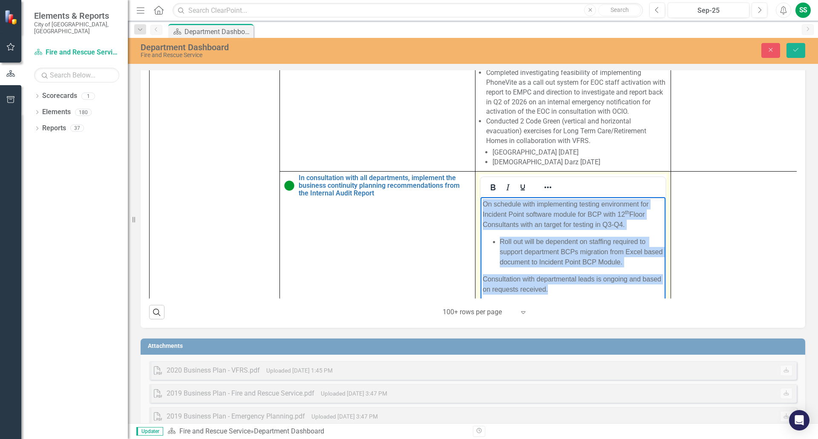
scroll to position [1249, 0]
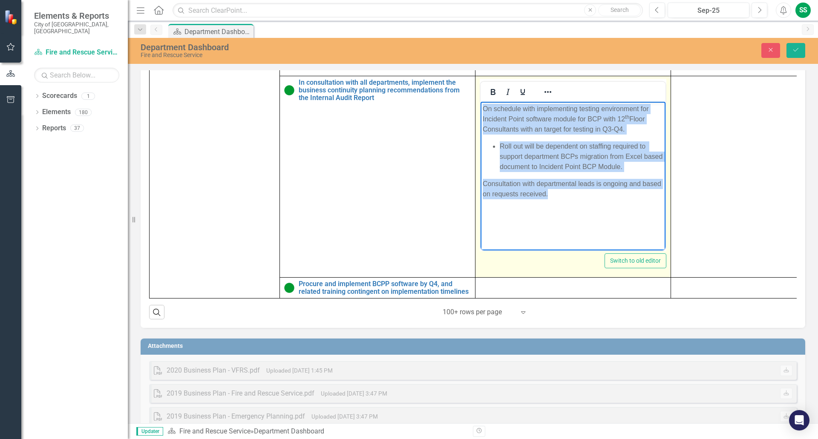
drag, startPoint x: 483, startPoint y: 108, endPoint x: 1113, endPoint y: 365, distance: 680.7
click at [637, 230] on html "On schedule with implementing testing environment for Incident Point software m…" at bounding box center [572, 166] width 185 height 128
copy body "On schedule with implementing testing environment for Incident Point software m…"
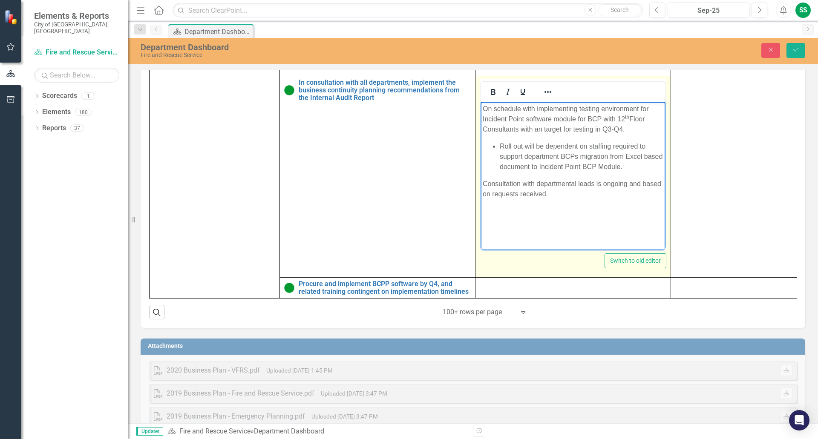
click at [571, 230] on html "On schedule with implementing testing environment for Incident Point software m…" at bounding box center [572, 166] width 185 height 128
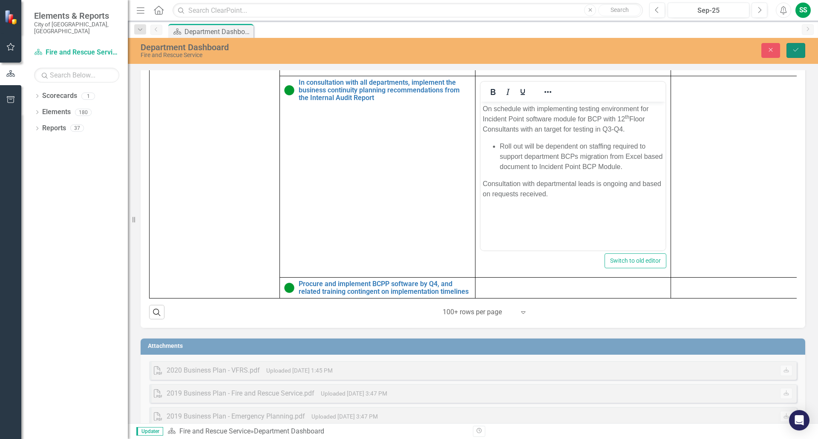
click at [795, 49] on icon "Save" at bounding box center [796, 50] width 8 height 6
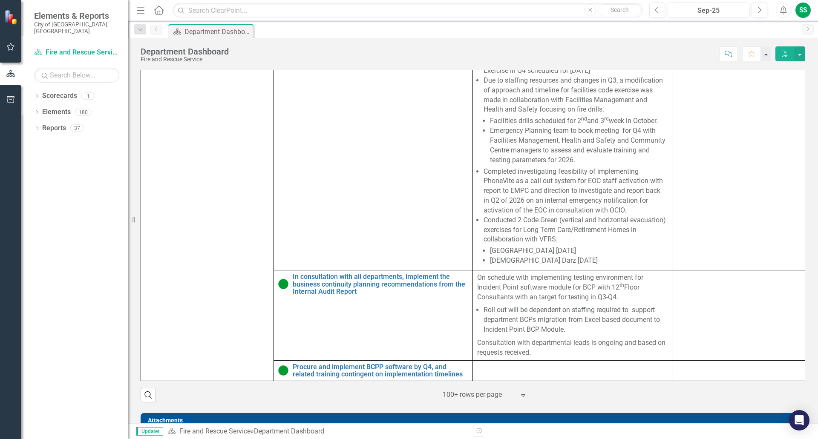
scroll to position [426, 0]
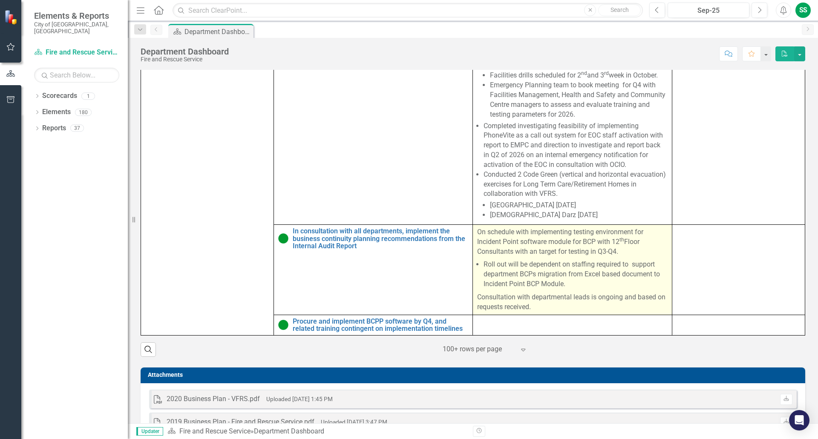
click at [595, 289] on li "Roll out will be dependent on staffing required to support department BCPs migr…" at bounding box center [575, 274] width 184 height 29
click at [586, 289] on li "Roll out will be dependent on staffing required to support department BCPs migr…" at bounding box center [575, 274] width 184 height 29
click at [587, 289] on li "Roll out will be dependent on staffing required to support department BCPs migr…" at bounding box center [575, 274] width 184 height 29
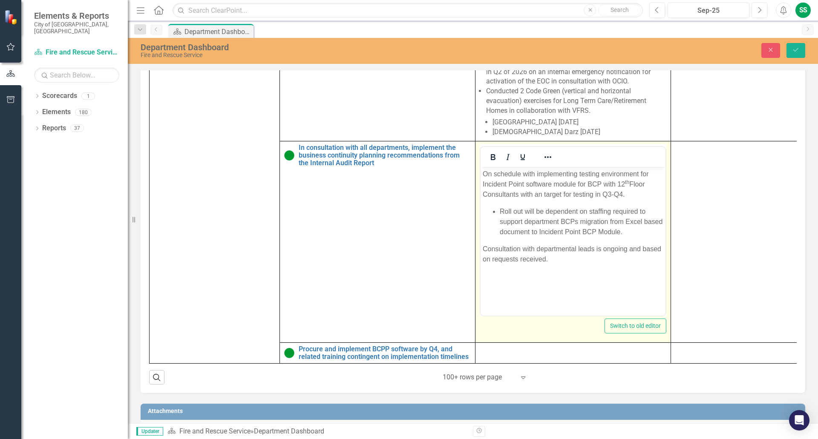
scroll to position [1249, 0]
click at [555, 259] on p "Consultation with departmental leads is ongoing and based on requests received." at bounding box center [573, 254] width 181 height 20
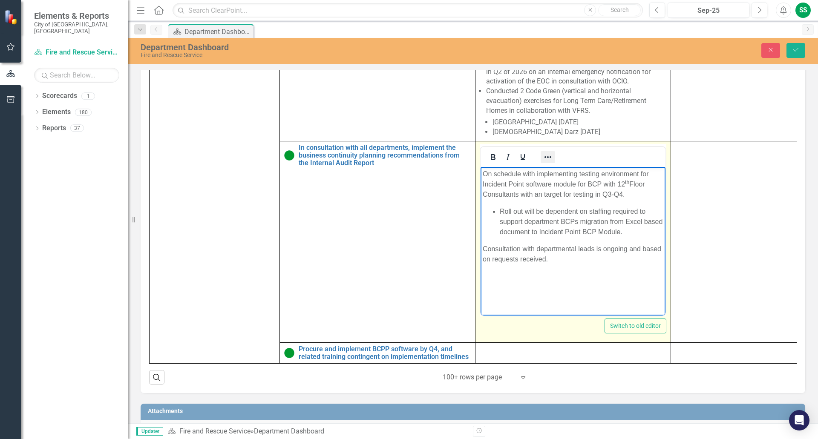
click at [550, 162] on icon "Reveal or hide additional toolbar items" at bounding box center [548, 157] width 10 height 10
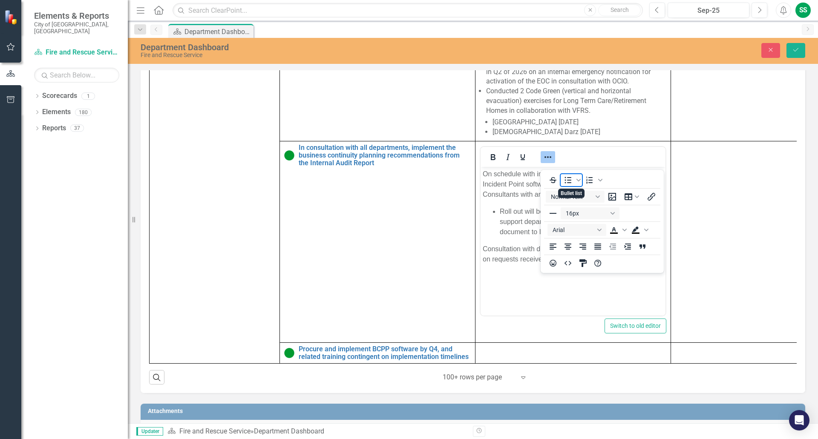
click at [568, 181] on icon "Bullet list" at bounding box center [568, 180] width 7 height 6
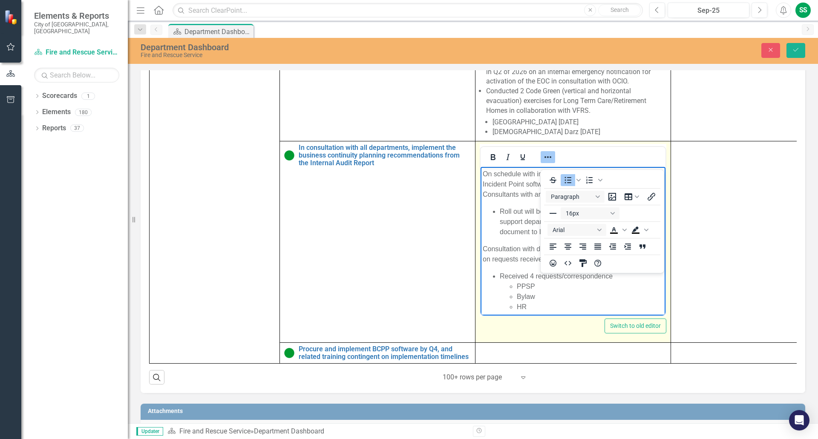
scroll to position [7, 0]
drag, startPoint x: 516, startPoint y: 278, endPoint x: 545, endPoint y: 278, distance: 29.4
click at [545, 278] on ul "PPSP Bylaw HR Development Engineering" at bounding box center [582, 295] width 164 height 41
drag, startPoint x: 518, startPoint y: 278, endPoint x: 639, endPoint y: 276, distance: 120.6
click at [639, 276] on li "Policy Planning & Special Programs" at bounding box center [590, 280] width 147 height 10
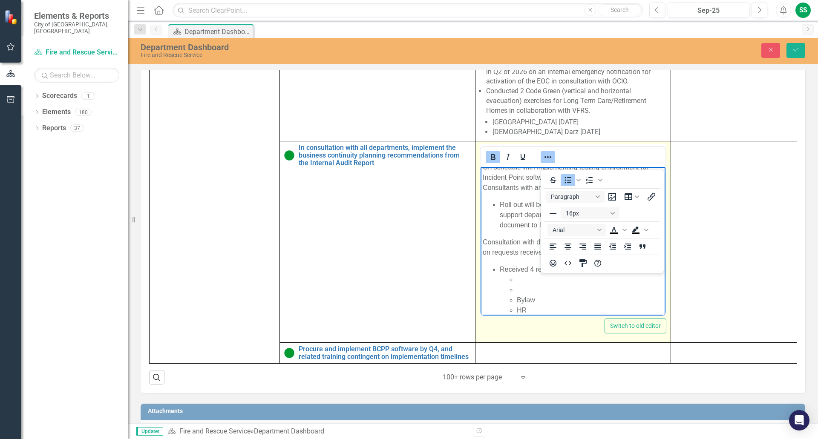
click at [582, 292] on li "Rich Text Area. Press ALT-0 for help." at bounding box center [590, 290] width 147 height 10
click at [525, 279] on li "Rich Text Area. Press ALT-0 for help." at bounding box center [590, 280] width 147 height 10
click at [519, 288] on li "Rich Text Area. Press ALT-0 for help." at bounding box center [590, 290] width 147 height 10
click at [522, 300] on li "HR" at bounding box center [590, 300] width 147 height 10
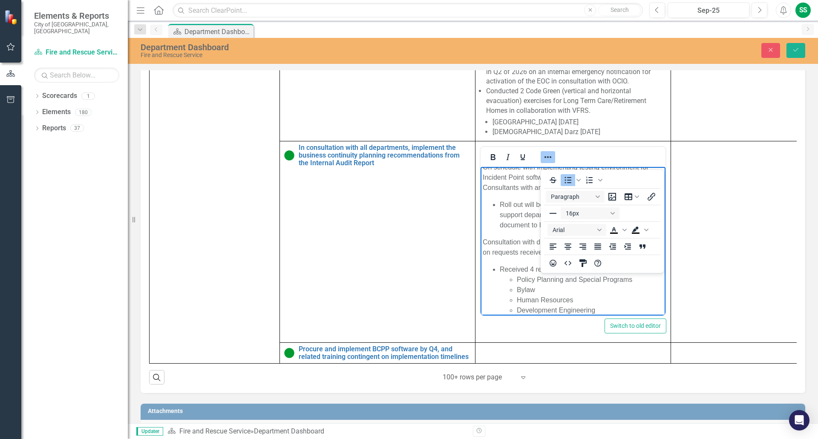
click at [697, 309] on td at bounding box center [736, 241] width 130 height 201
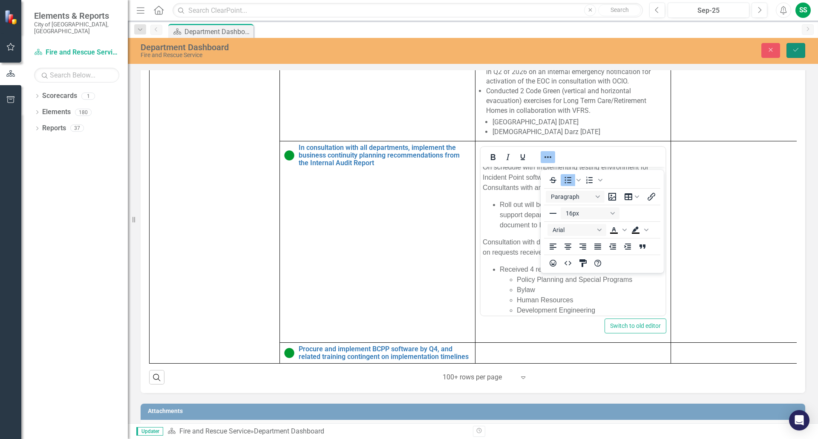
click at [796, 48] on icon "Save" at bounding box center [796, 50] width 8 height 6
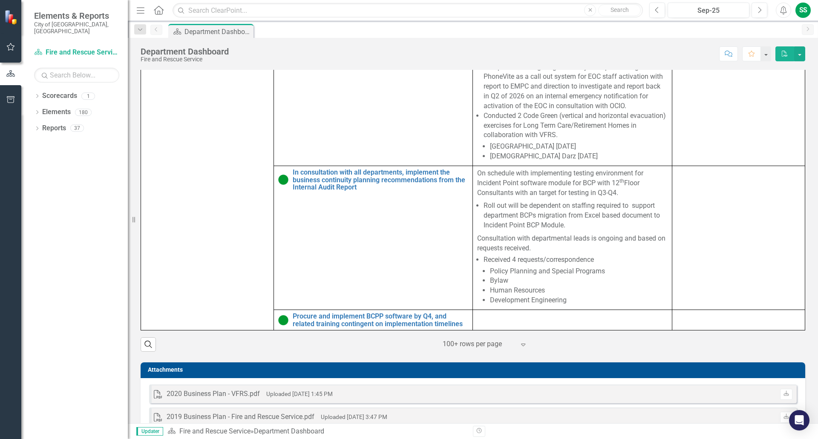
scroll to position [491, 0]
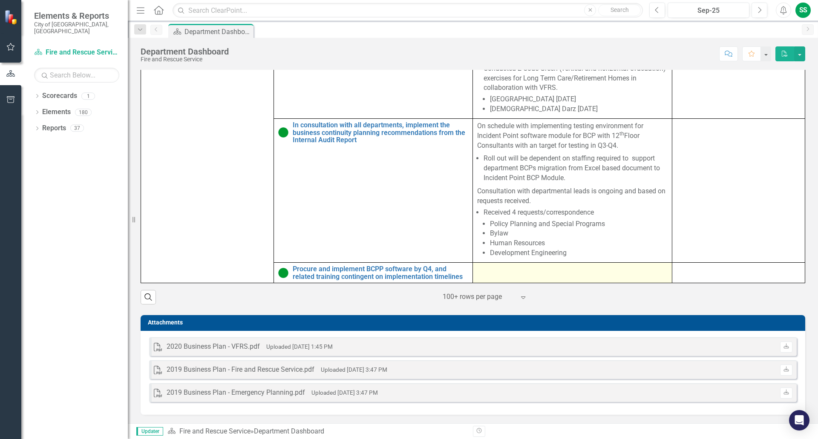
click at [492, 265] on div at bounding box center [572, 270] width 190 height 10
click at [478, 266] on div at bounding box center [572, 270] width 190 height 10
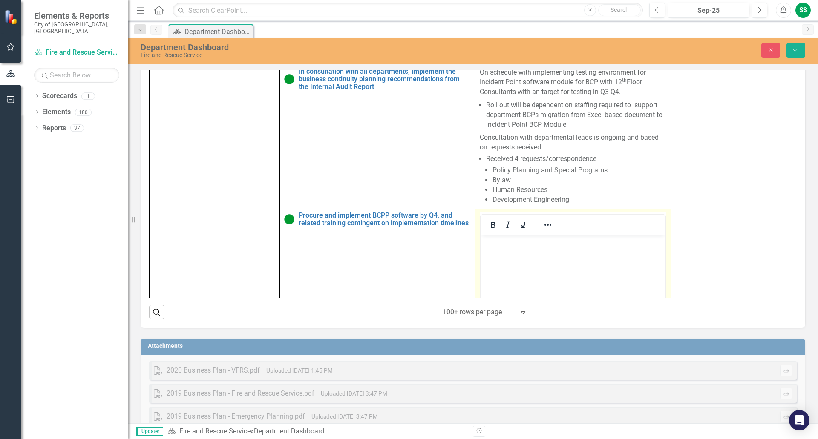
scroll to position [1362, 0]
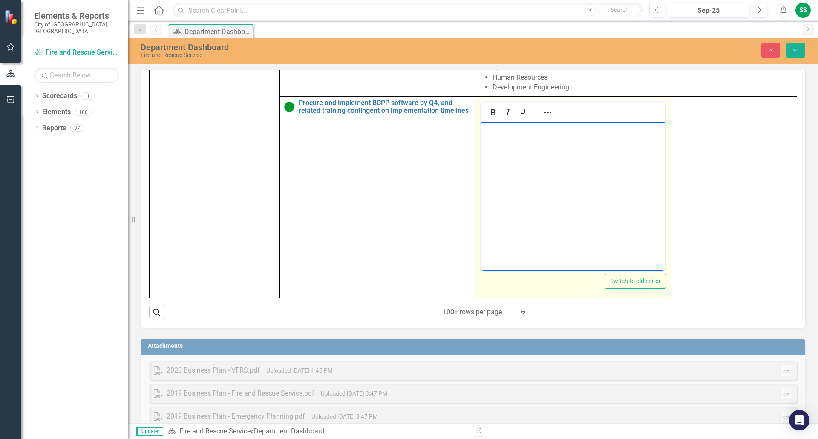
click at [489, 133] on p "Rich Text Area. Press ALT-0 for help." at bounding box center [573, 129] width 181 height 10
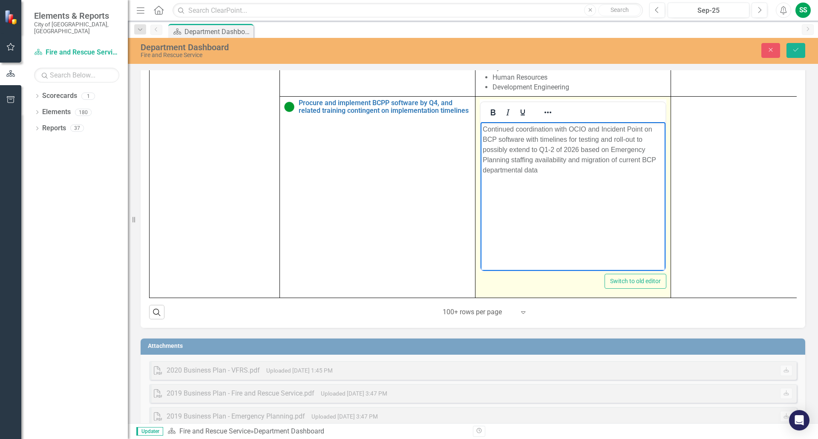
drag, startPoint x: 653, startPoint y: 132, endPoint x: 613, endPoint y: 128, distance: 41.1
click at [635, 127] on p "Continued coordination with OCIO and Incident Point on BCP software with timeli…" at bounding box center [573, 149] width 181 height 51
click at [548, 177] on body "Continued coordination with OCIO and Incident Point on BCP software with timeli…" at bounding box center [572, 186] width 185 height 128
drag, startPoint x: 483, startPoint y: 148, endPoint x: 507, endPoint y: 148, distance: 23.9
click at [507, 148] on p "Continued coordination with OCIO and Incident Point on BCP software with timeli…" at bounding box center [573, 149] width 181 height 51
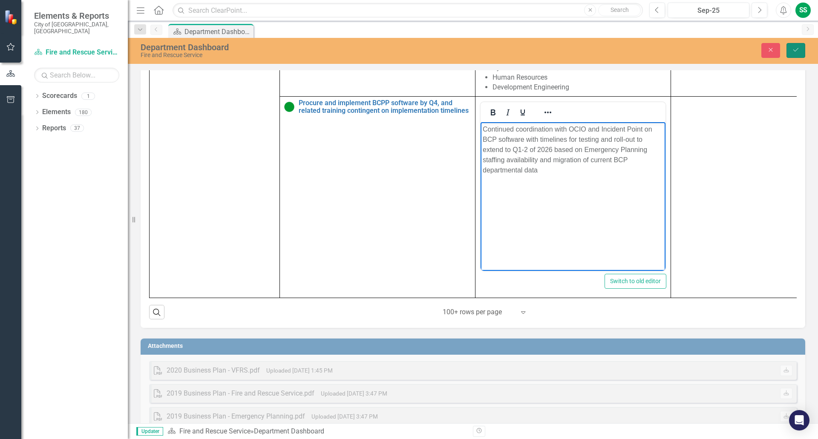
click at [798, 48] on icon "Save" at bounding box center [796, 50] width 8 height 6
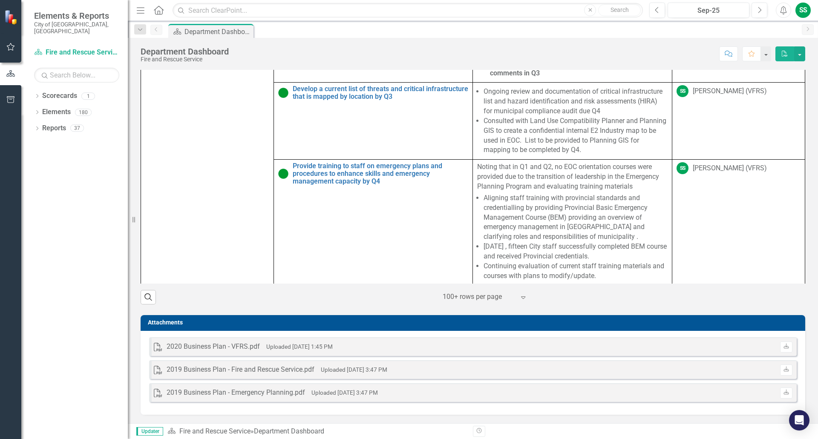
scroll to position [491, 0]
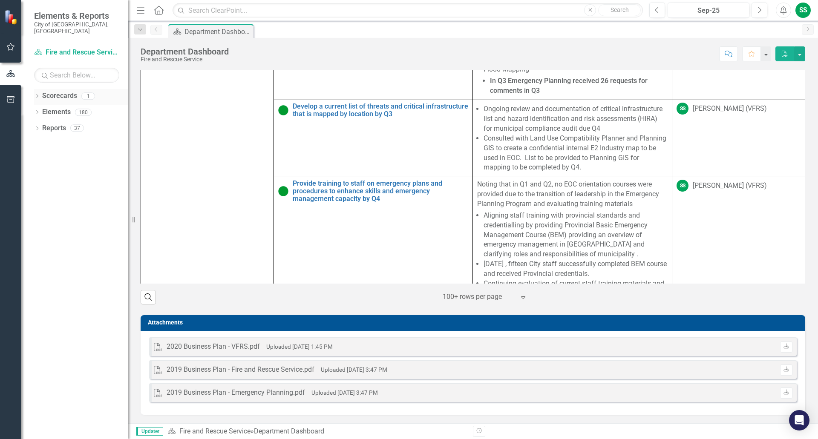
click at [49, 91] on link "Scorecards" at bounding box center [59, 96] width 35 height 10
click at [36, 95] on icon "Dropdown" at bounding box center [37, 97] width 6 height 5
click at [57, 107] on link "Fire and Rescue Service" at bounding box center [87, 112] width 81 height 10
click at [55, 107] on link "Fire and Rescue Service" at bounding box center [87, 112] width 81 height 10
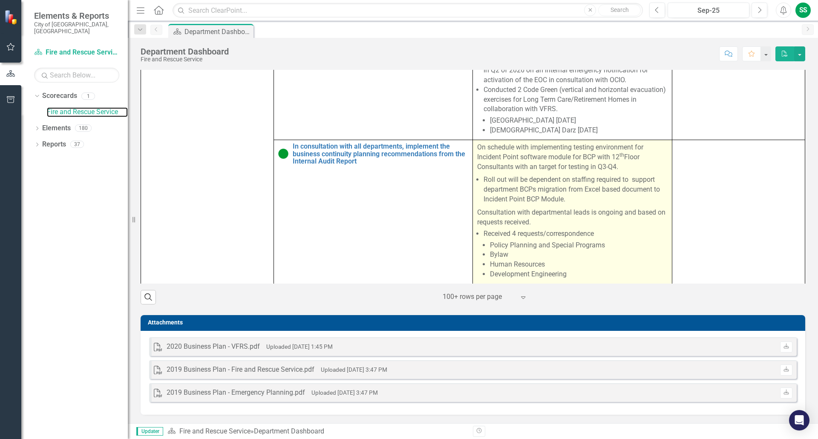
scroll to position [1215, 0]
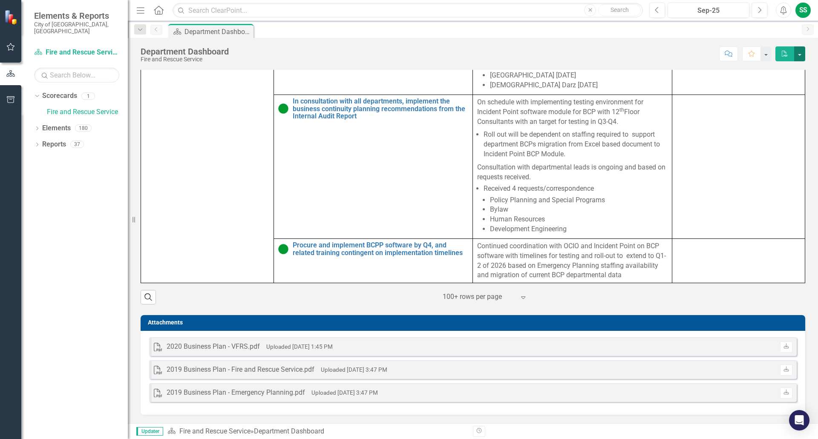
click at [800, 54] on button "button" at bounding box center [799, 53] width 11 height 15
click at [694, 297] on div "Search ‹ Previous 1 (current) › Next 100+ rows per page Expand" at bounding box center [473, 294] width 664 height 21
click at [519, 299] on icon "Expand" at bounding box center [523, 297] width 9 height 7
click at [699, 166] on td at bounding box center [738, 167] width 133 height 144
click at [35, 127] on icon "Dropdown" at bounding box center [37, 129] width 6 height 5
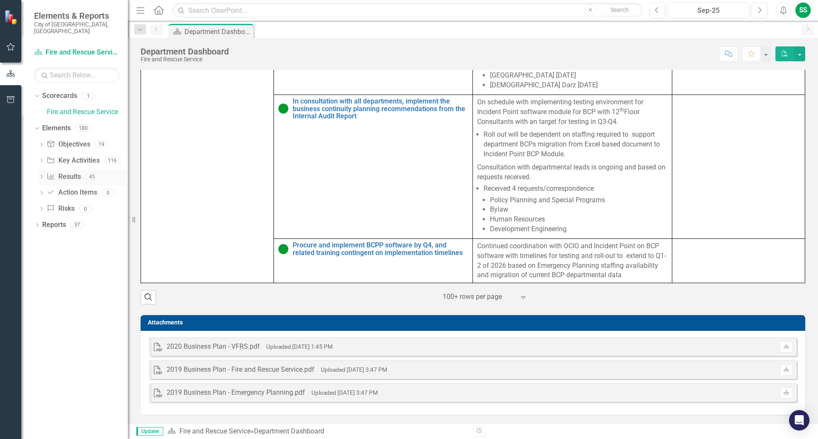
click at [40, 175] on icon "Dropdown" at bounding box center [41, 177] width 6 height 5
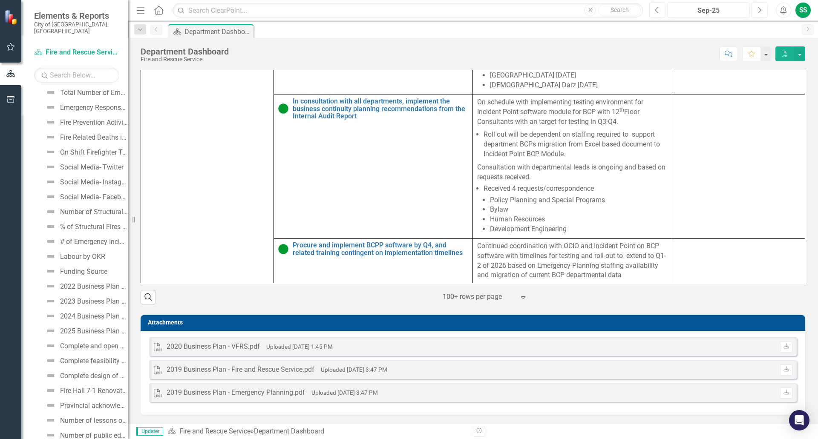
scroll to position [298, 0]
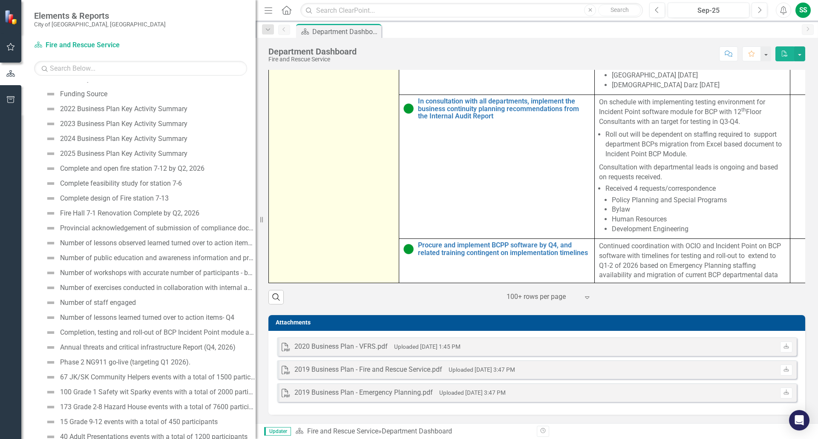
drag, startPoint x: 128, startPoint y: 112, endPoint x: 363, endPoint y: 136, distance: 236.3
click at [363, 136] on div "Elements & Reports City of [GEOGRAPHIC_DATA], ON Scorecard Fire and Rescue Serv…" at bounding box center [409, 219] width 818 height 439
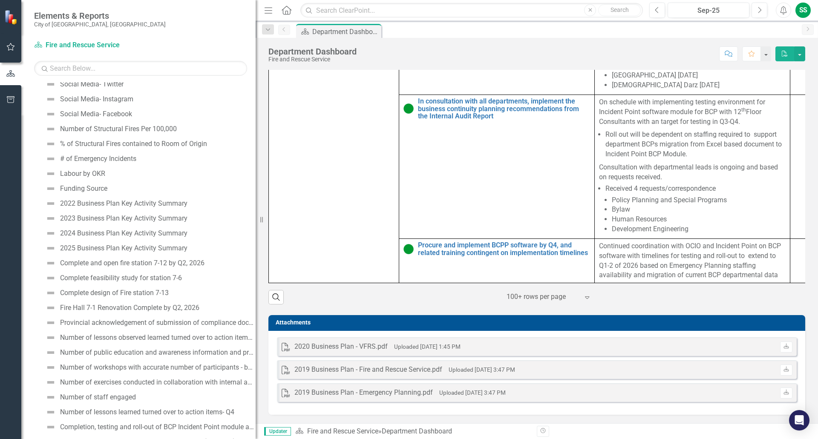
scroll to position [0, 0]
